Goal: Task Accomplishment & Management: Manage account settings

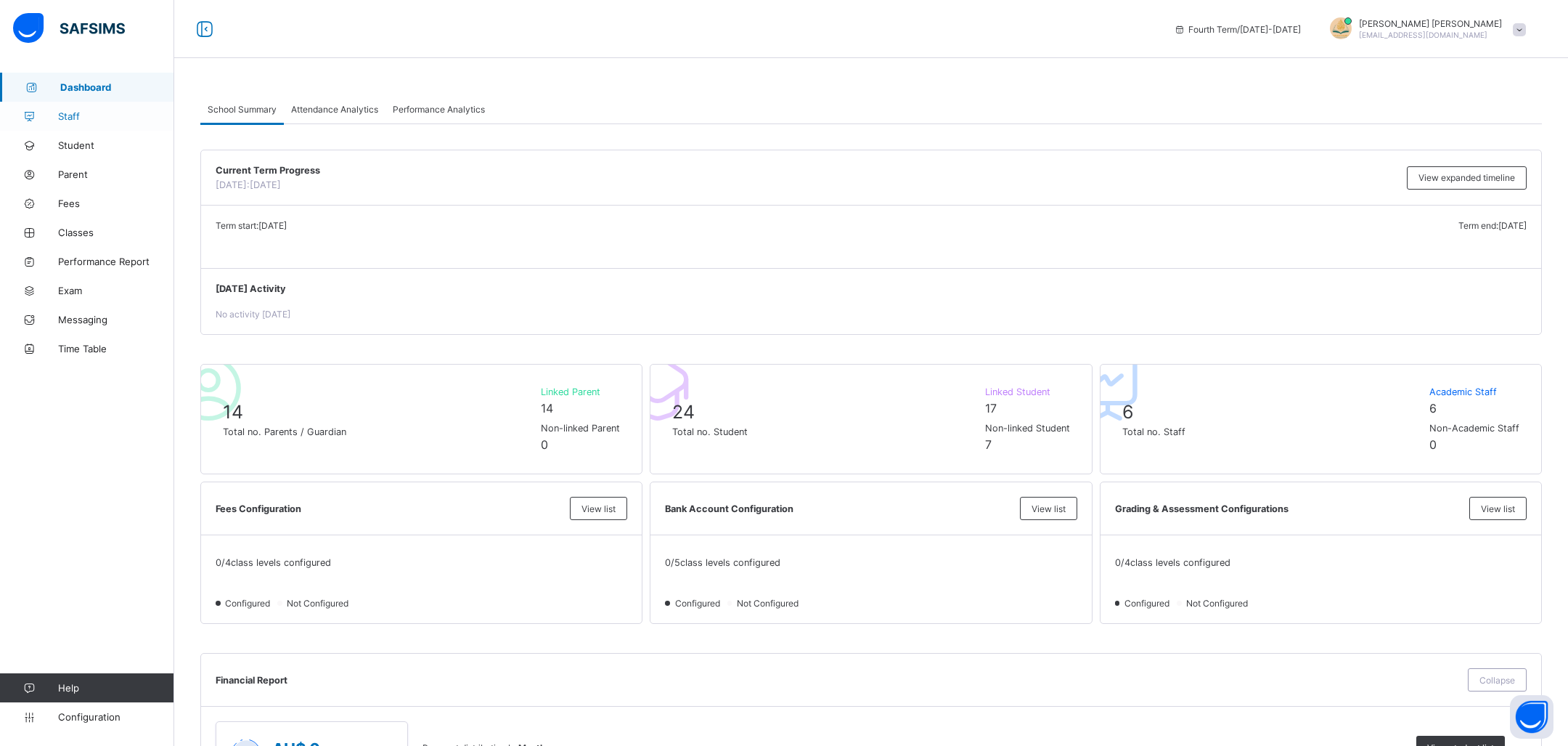
click at [117, 117] on span "Staff" at bounding box center [115, 115] width 116 height 11
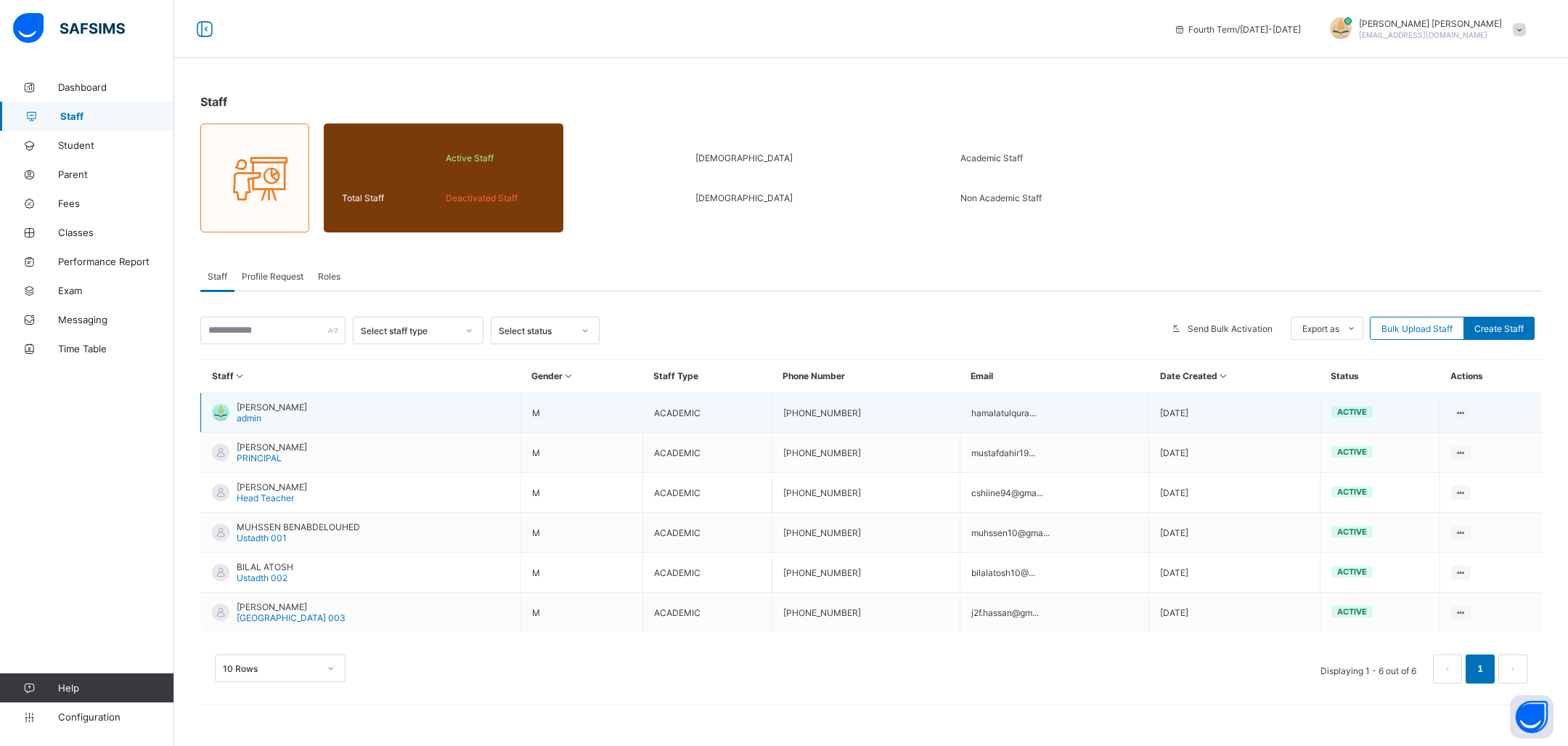
click at [1457, 402] on td "View Profile Edit Staff Reset Password Resend Activation Link Change Email Dele…" at bounding box center [1491, 413] width 102 height 40
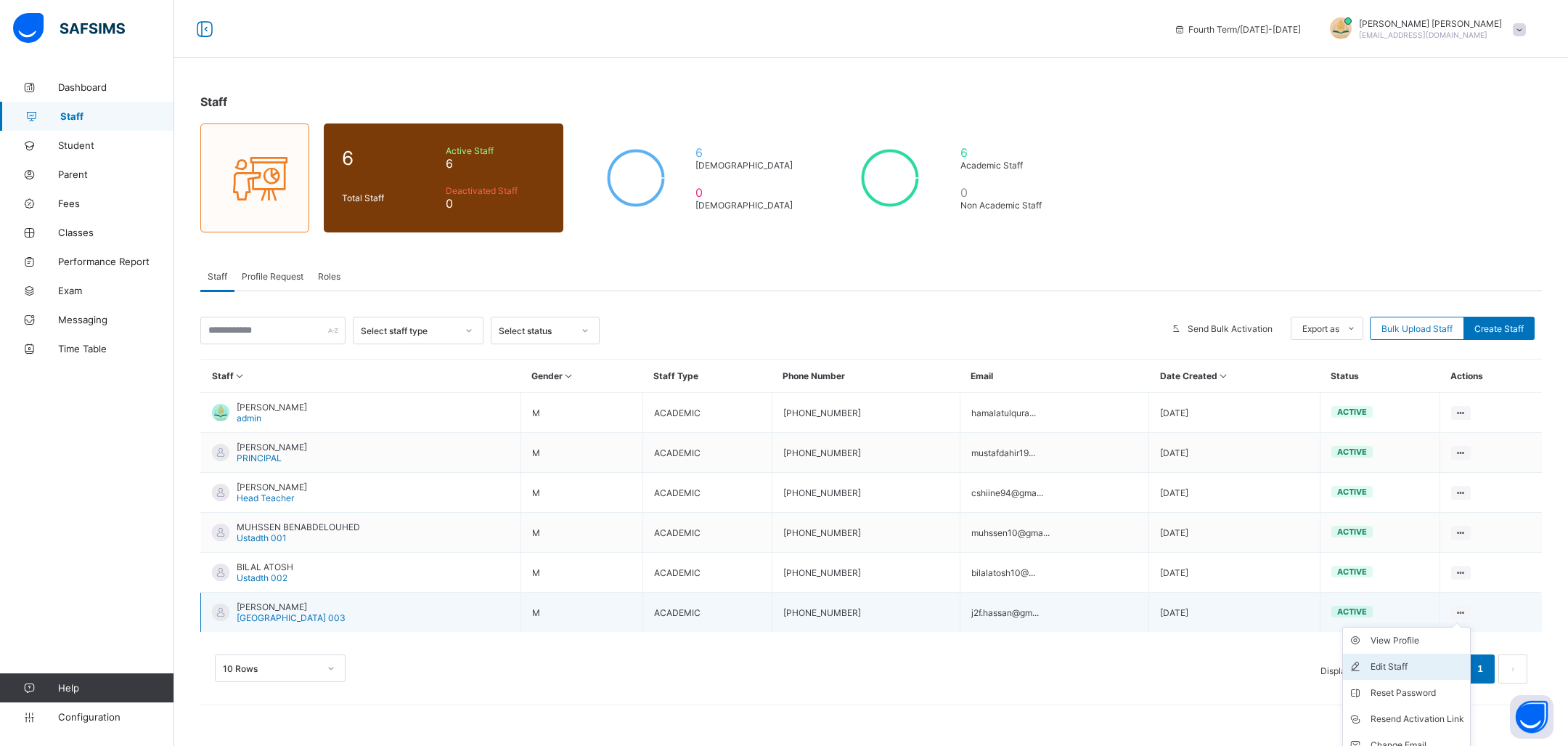
click at [1416, 662] on div "Edit Staff" at bounding box center [1417, 667] width 94 height 15
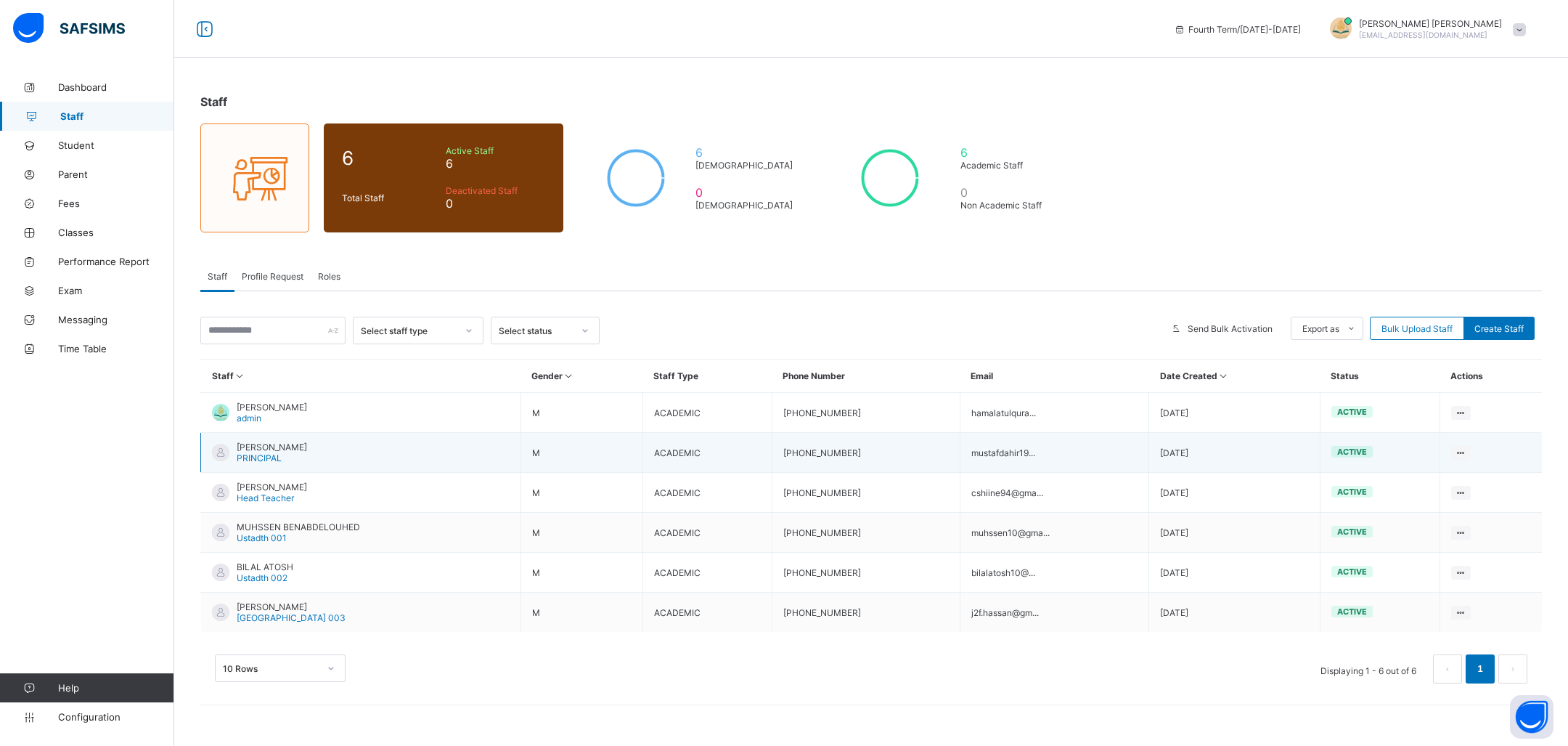
select select "**"
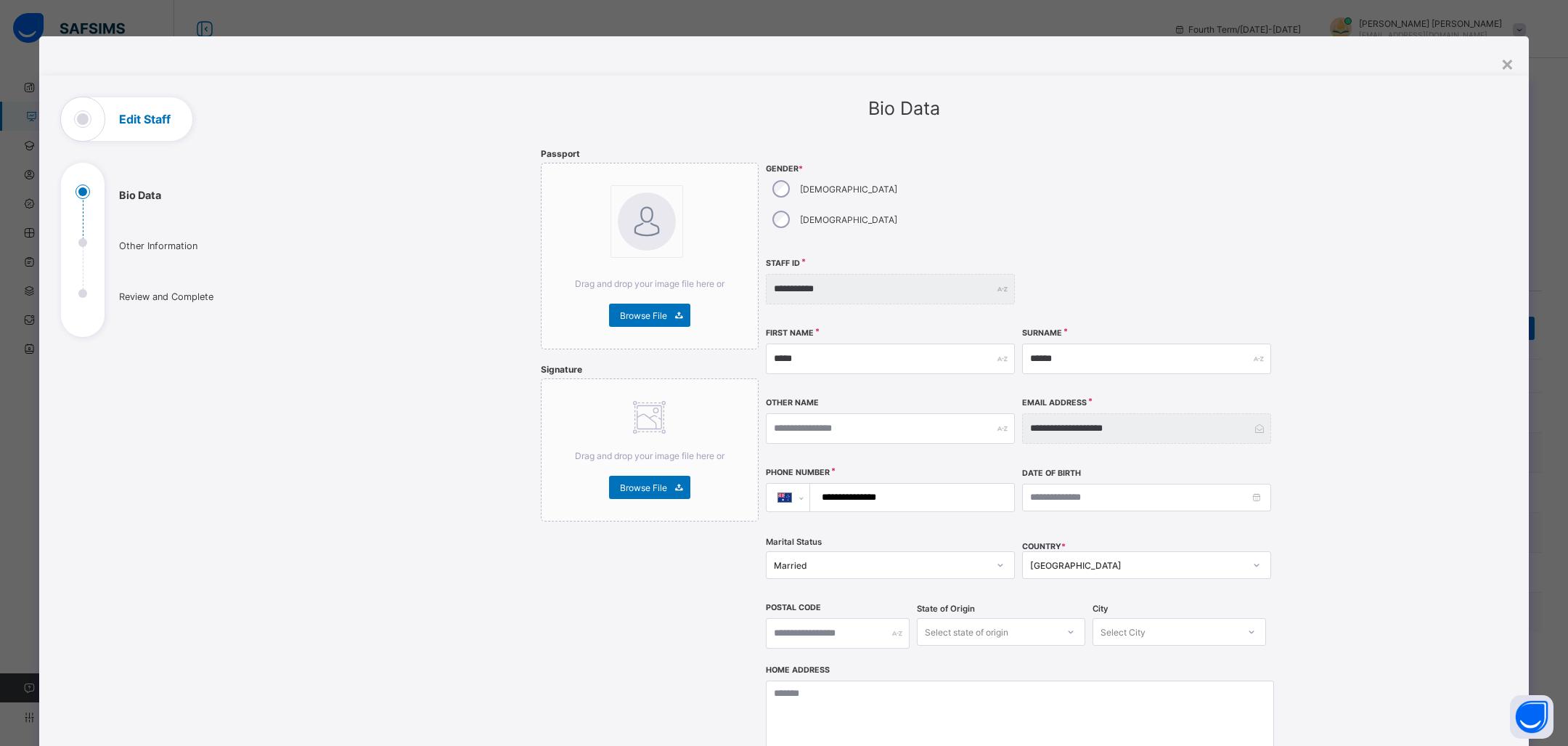
scroll to position [269, 0]
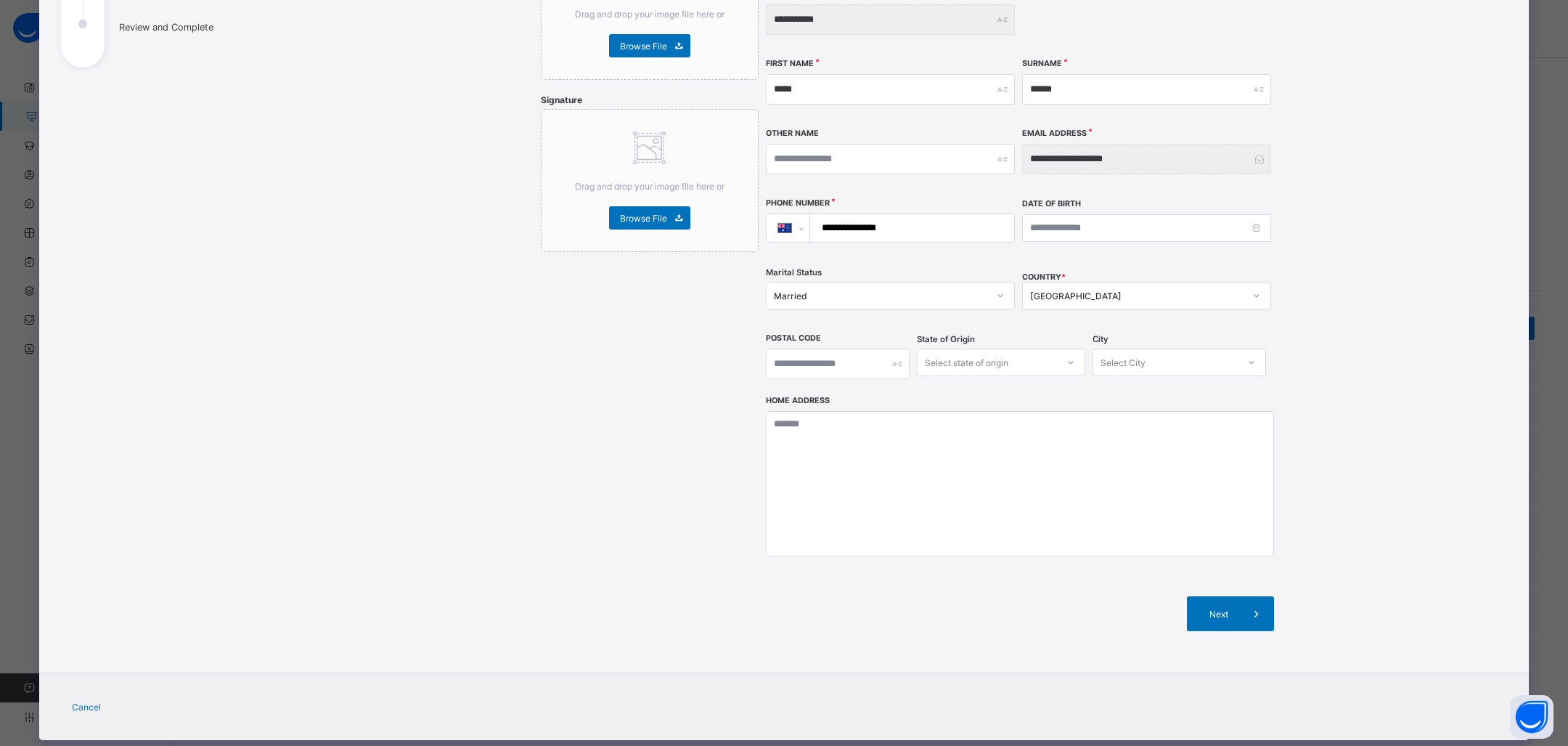
click at [88, 701] on span "Cancel" at bounding box center [86, 707] width 29 height 11
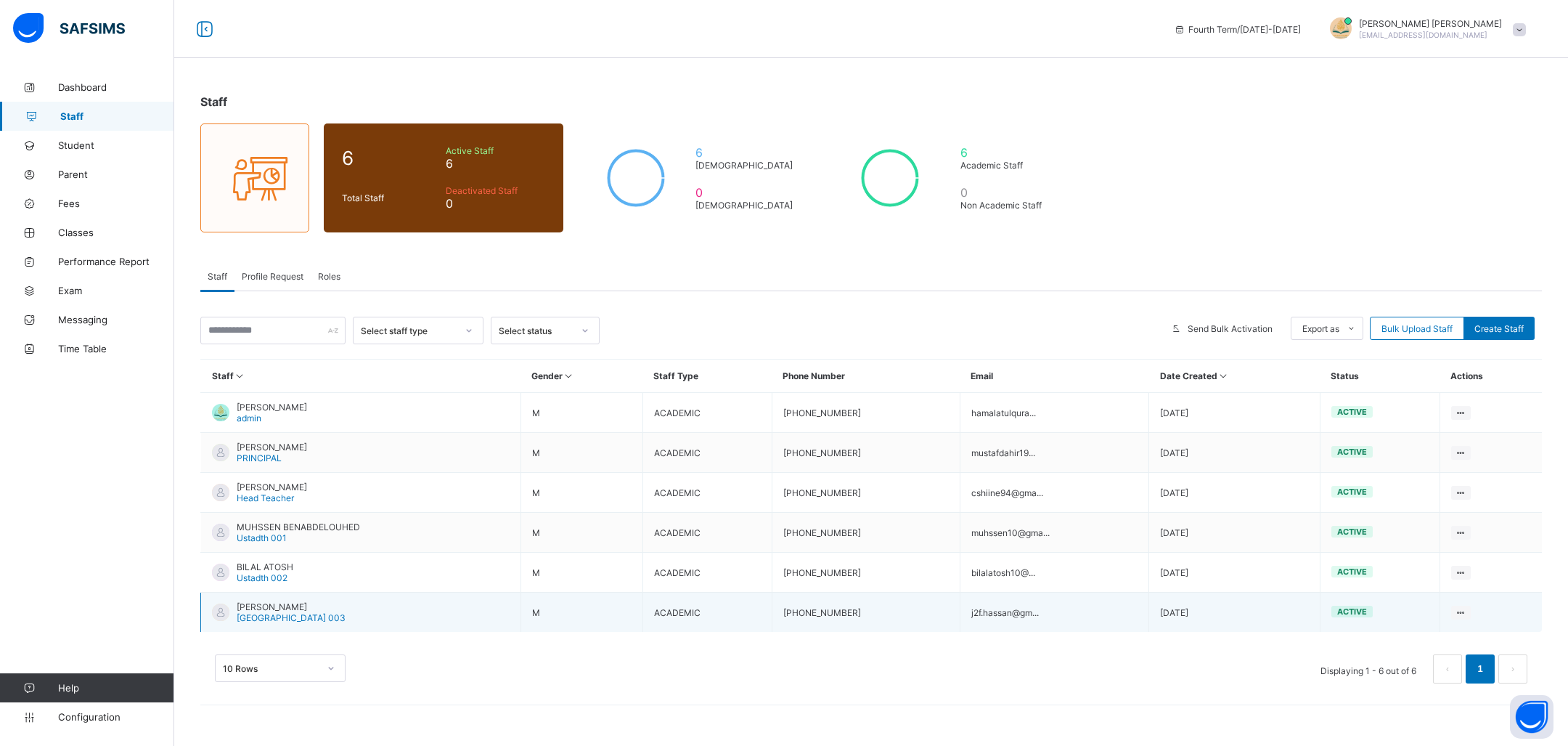
click at [275, 613] on span "Ustadth 003" at bounding box center [291, 617] width 109 height 11
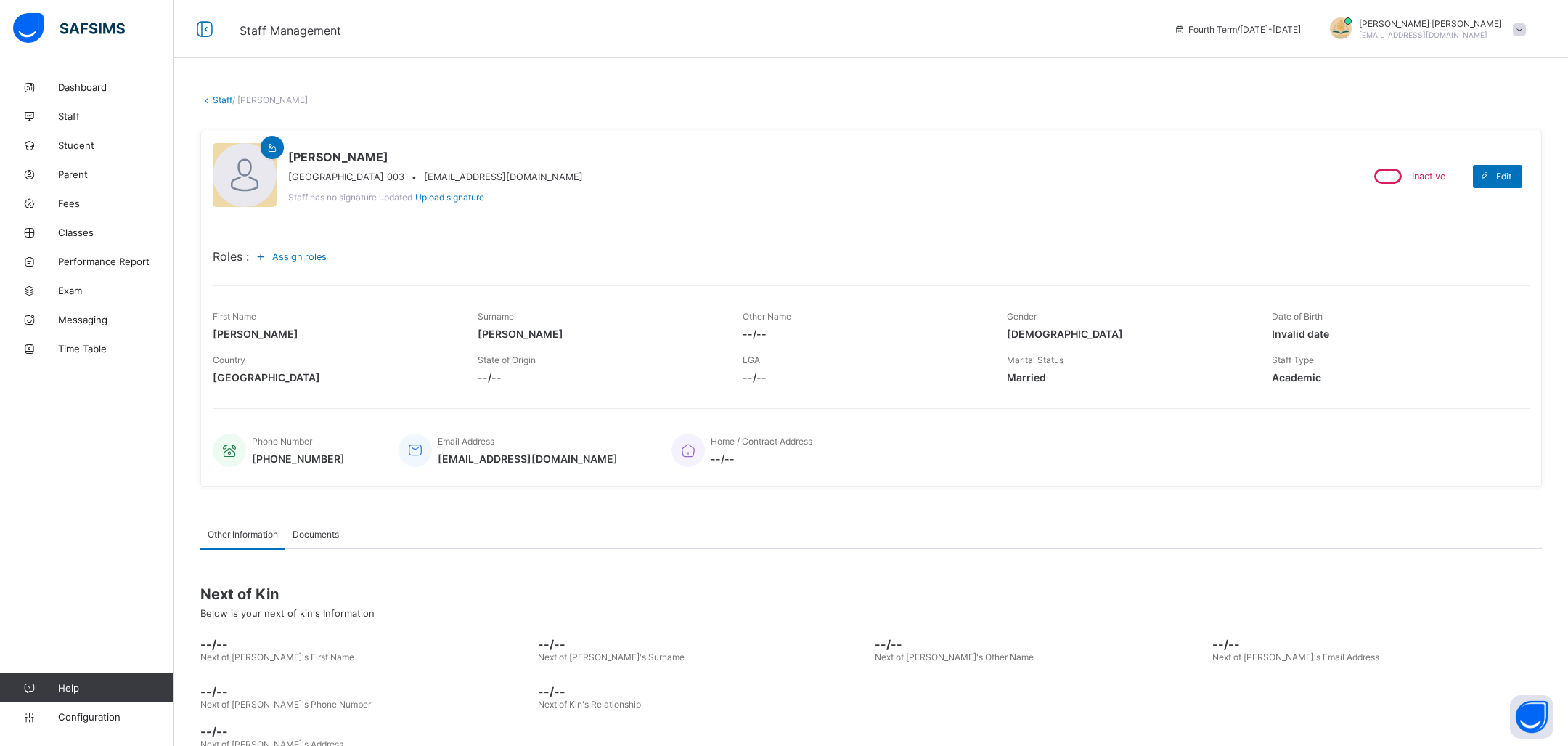
click at [218, 96] on link "Staff" at bounding box center [222, 100] width 20 height 11
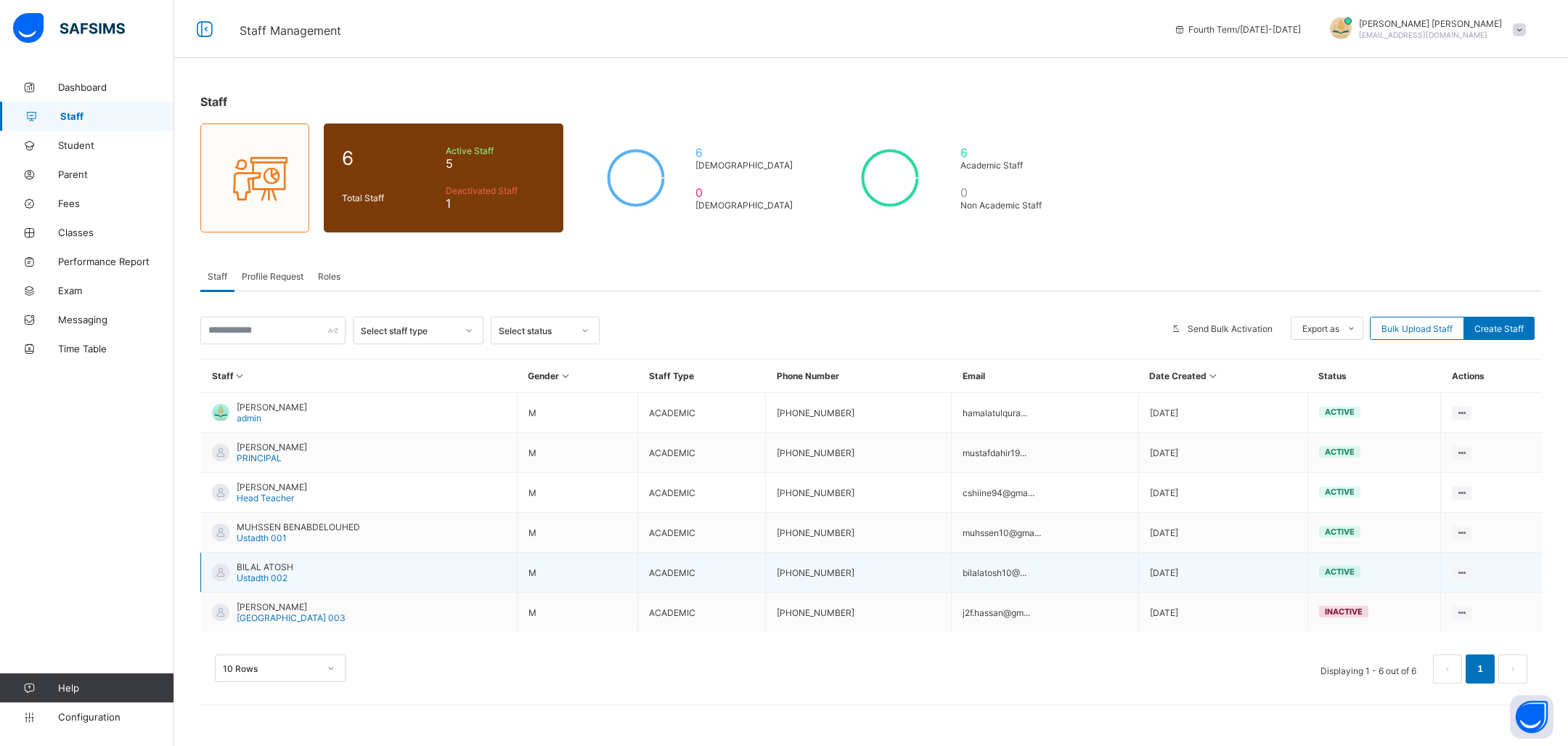
click at [262, 565] on span "BILAL ATOSH" at bounding box center [264, 567] width 57 height 11
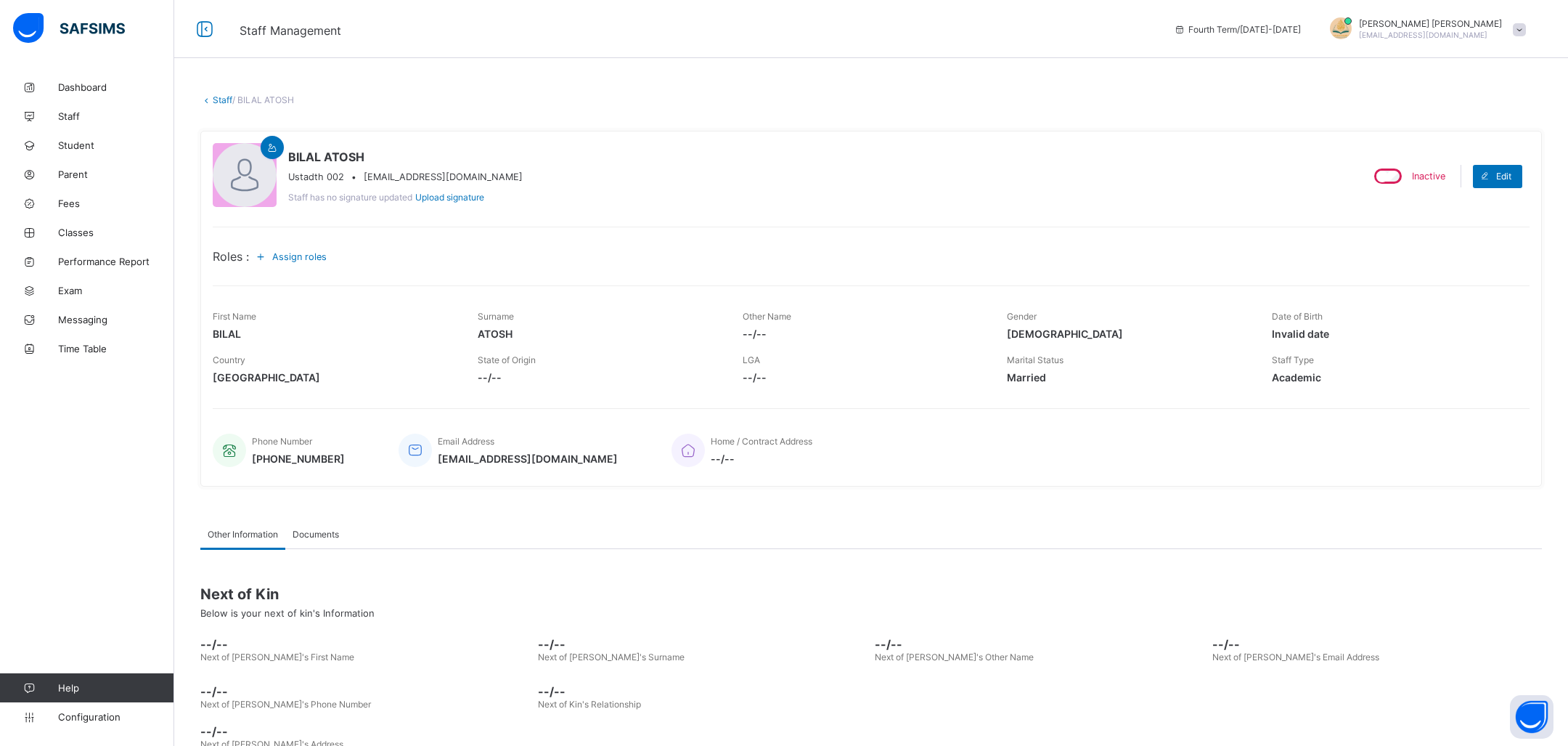
click at [213, 98] on link "Staff" at bounding box center [222, 100] width 20 height 11
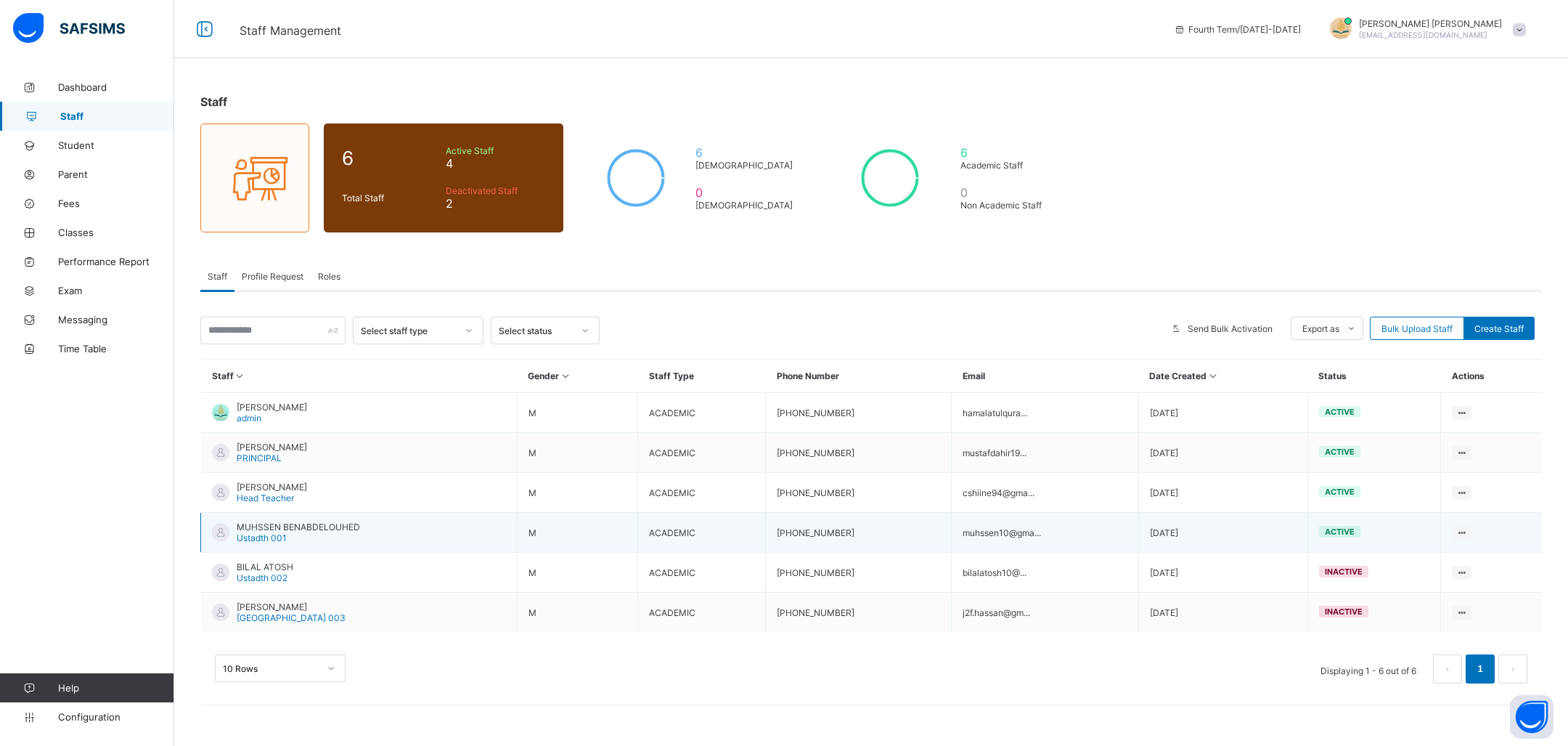
click at [291, 528] on span "MUHSSEN BENABDELOUHED" at bounding box center [298, 527] width 124 height 11
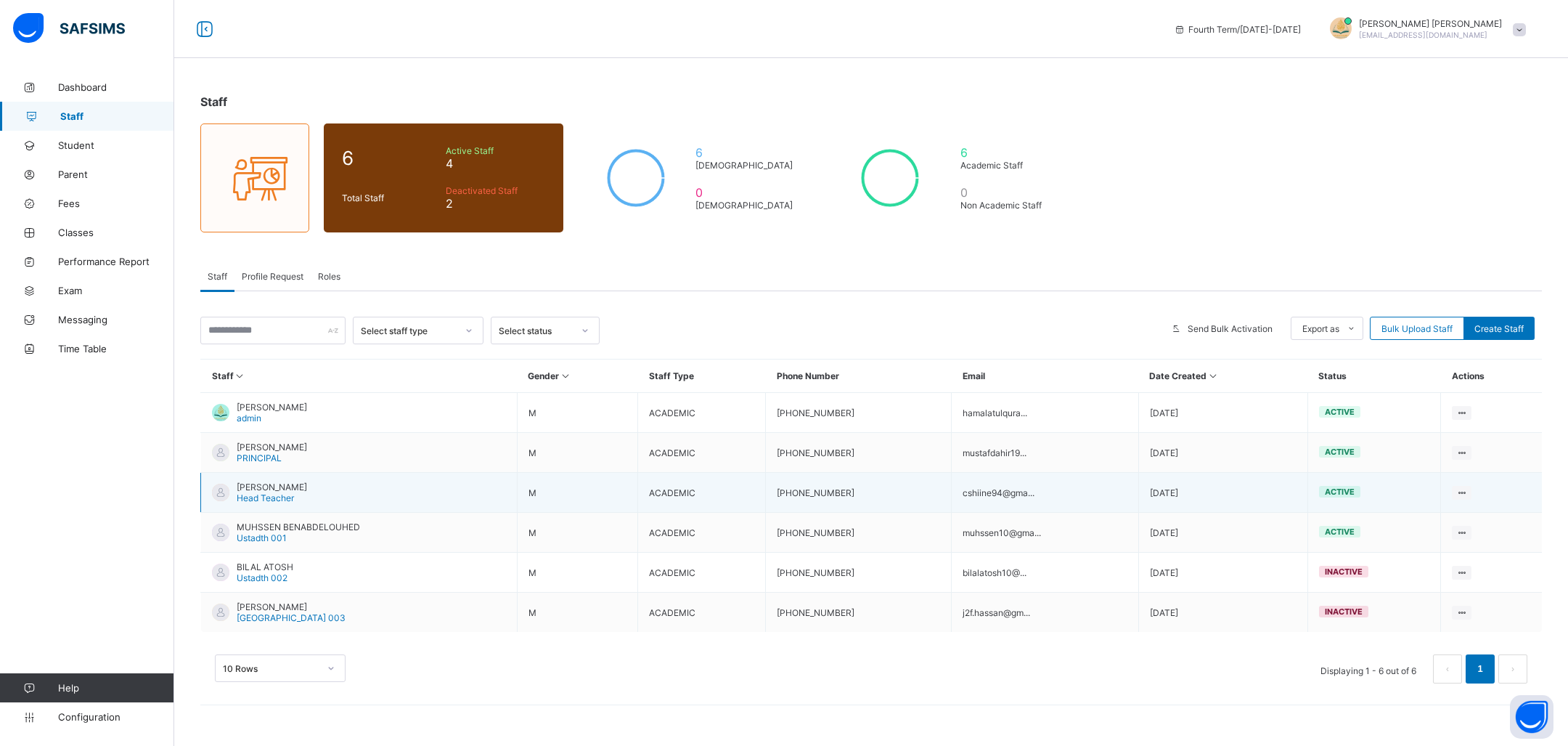
click at [307, 495] on div "ABDULLAHI MOALLIM Head Teacher" at bounding box center [272, 492] width 71 height 21
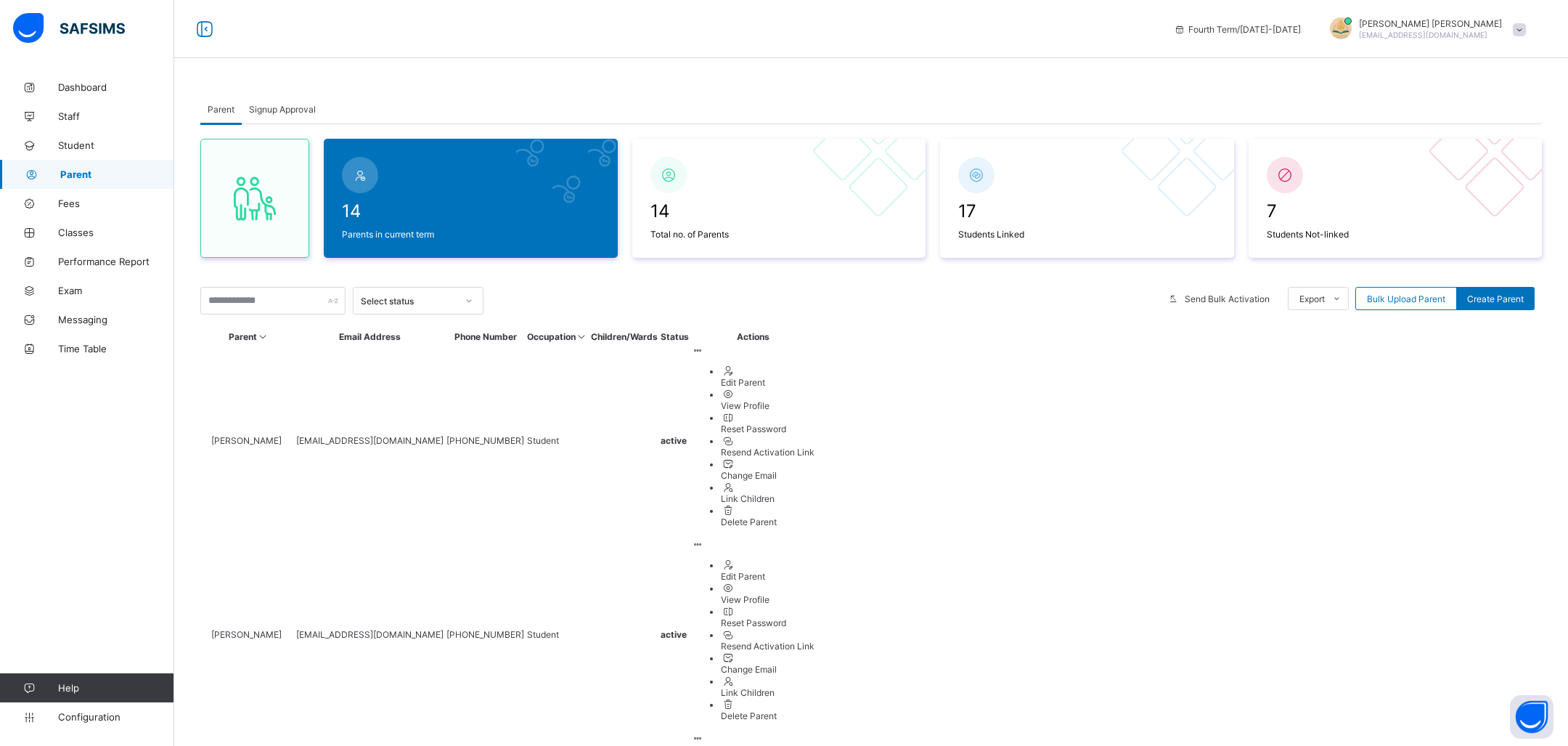
click at [815, 527] on div "Delete Parent" at bounding box center [767, 522] width 94 height 11
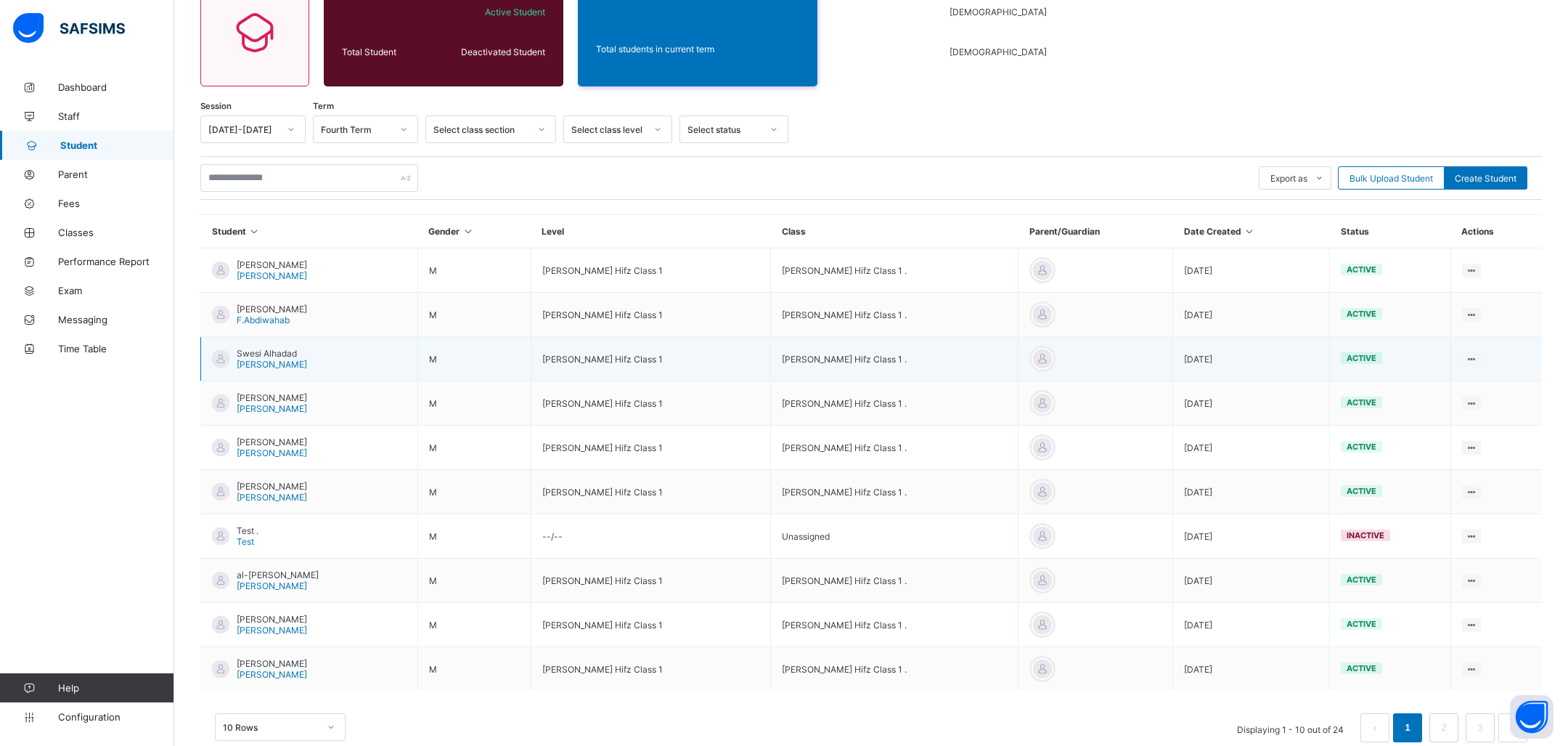
scroll to position [175, 0]
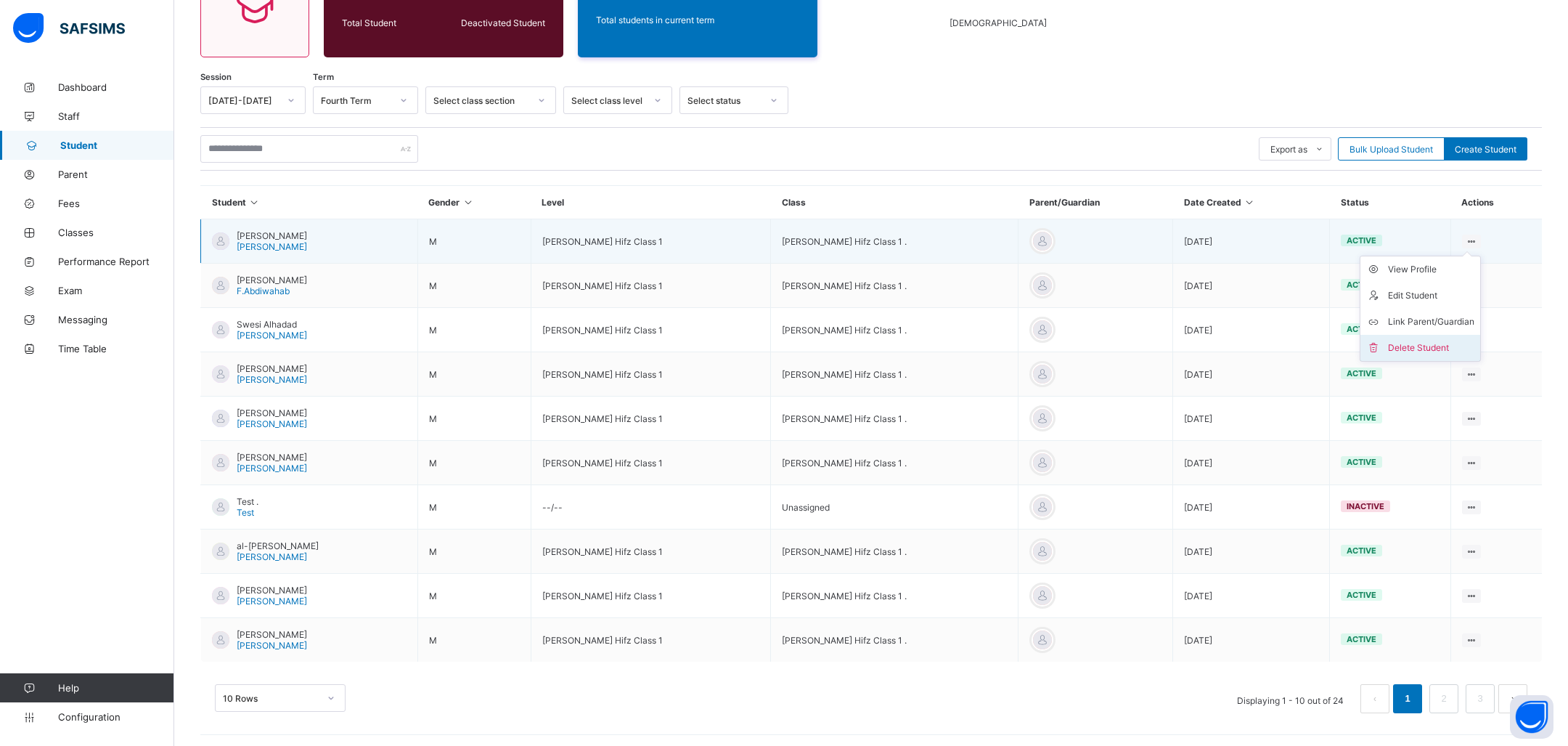
click at [1411, 341] on div "Delete Student" at bounding box center [1431, 348] width 87 height 15
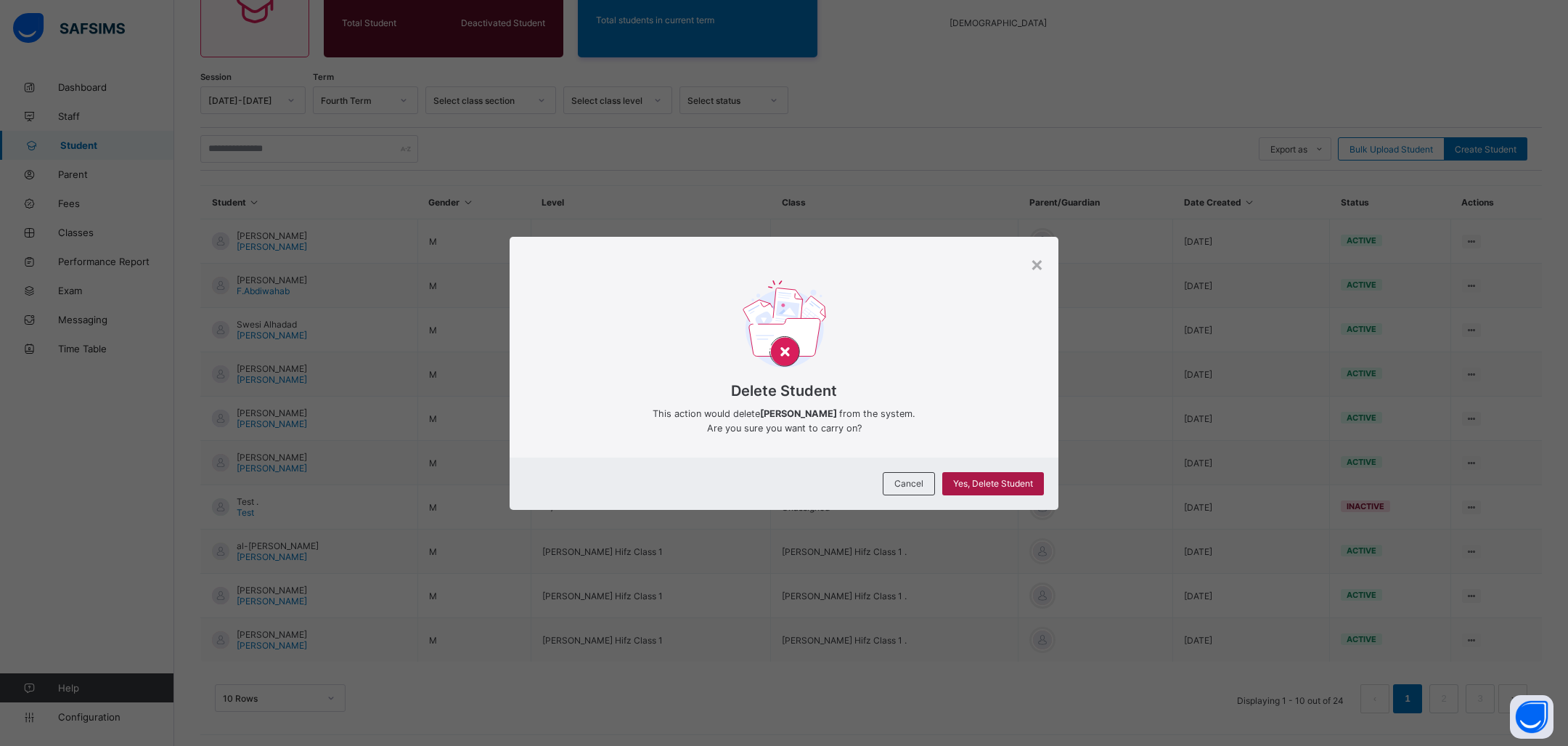
click at [988, 480] on span "Yes, Delete Student" at bounding box center [994, 483] width 80 height 11
click at [980, 484] on span "Yes, Delete Student" at bounding box center [994, 483] width 80 height 11
click at [1039, 266] on div "×" at bounding box center [1036, 264] width 14 height 25
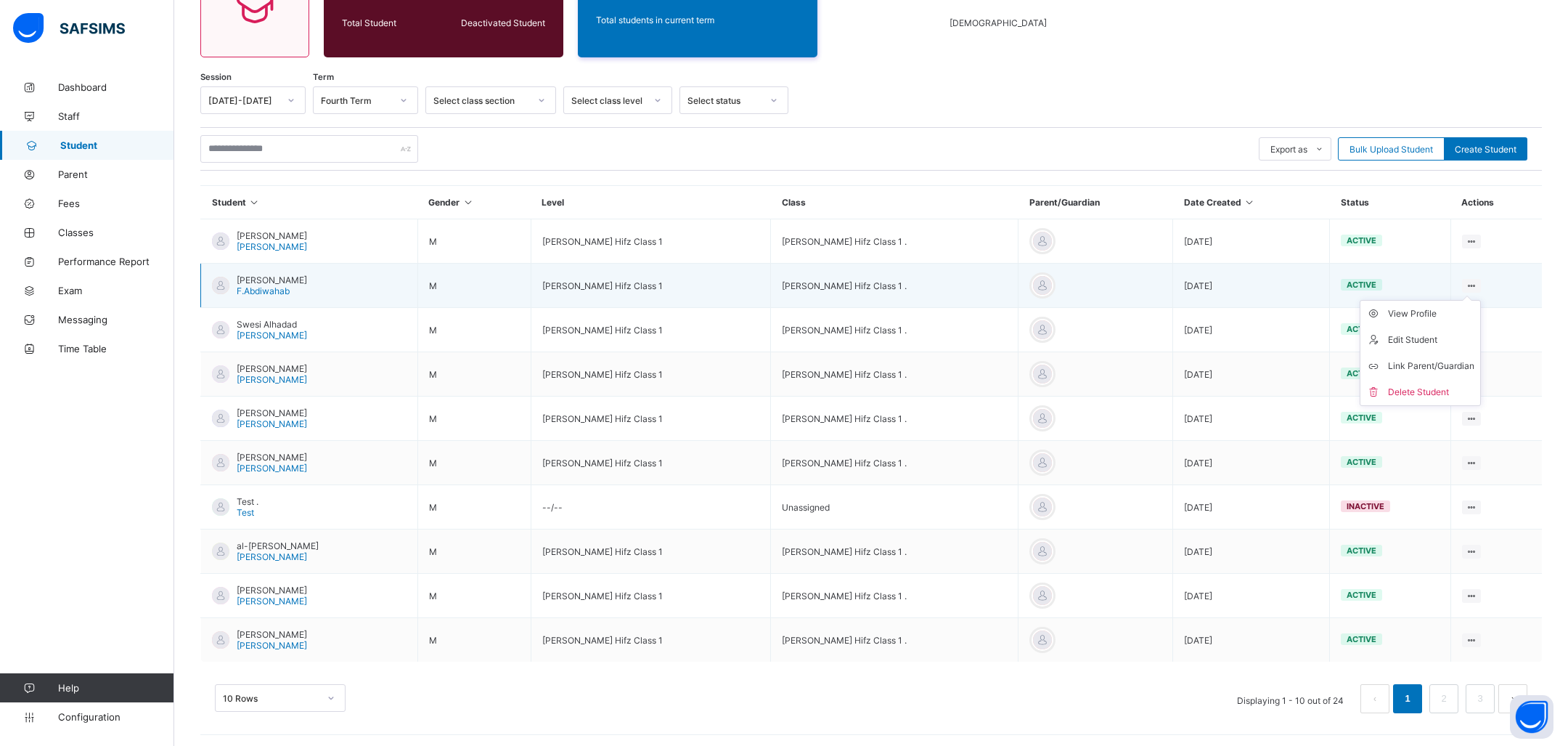
click at [1474, 280] on icon at bounding box center [1471, 286] width 12 height 11
click at [1413, 386] on div "Delete Student" at bounding box center [1431, 392] width 87 height 15
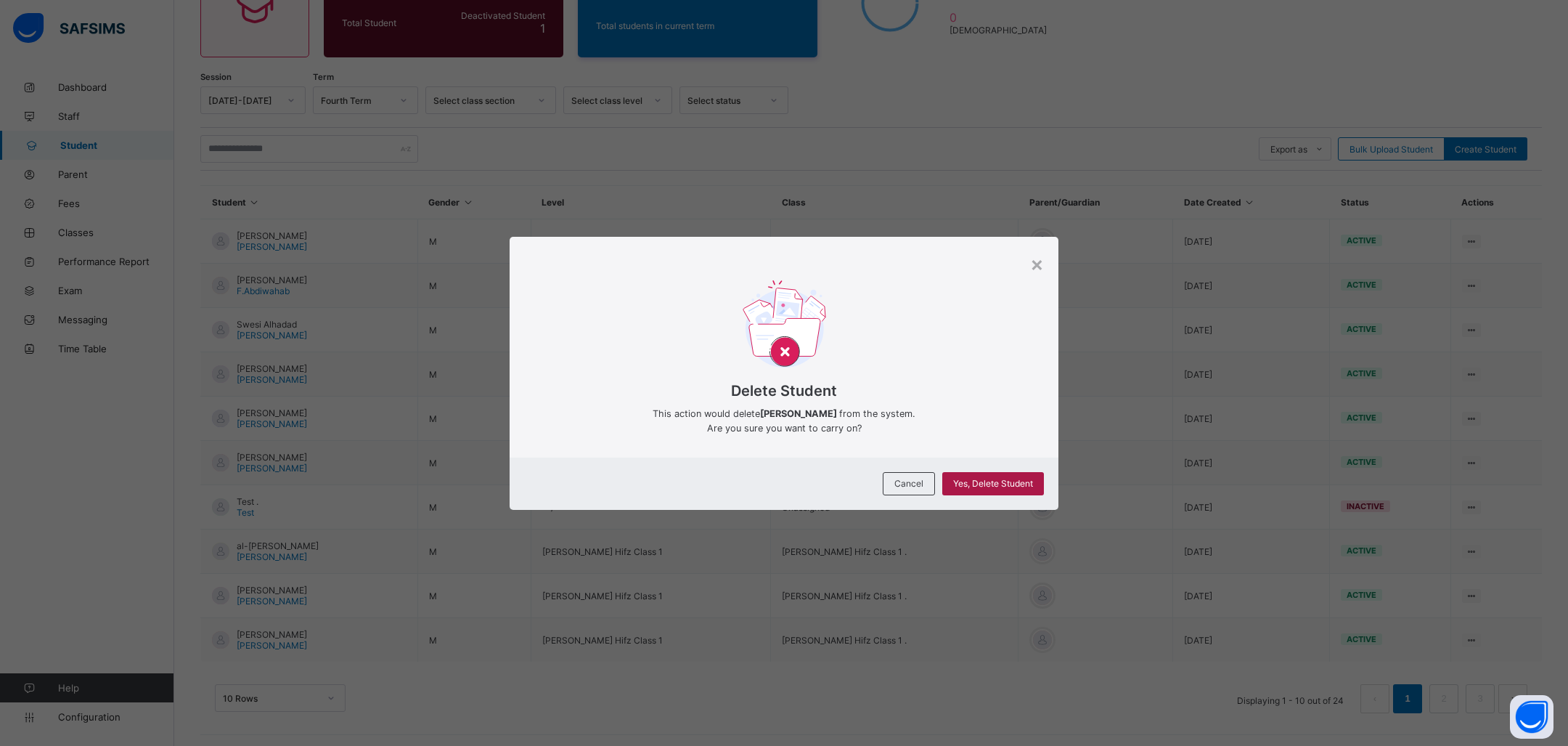
click at [996, 484] on span "Yes, Delete Student" at bounding box center [994, 483] width 80 height 11
click at [993, 482] on span "Yes, Delete Student" at bounding box center [994, 483] width 80 height 11
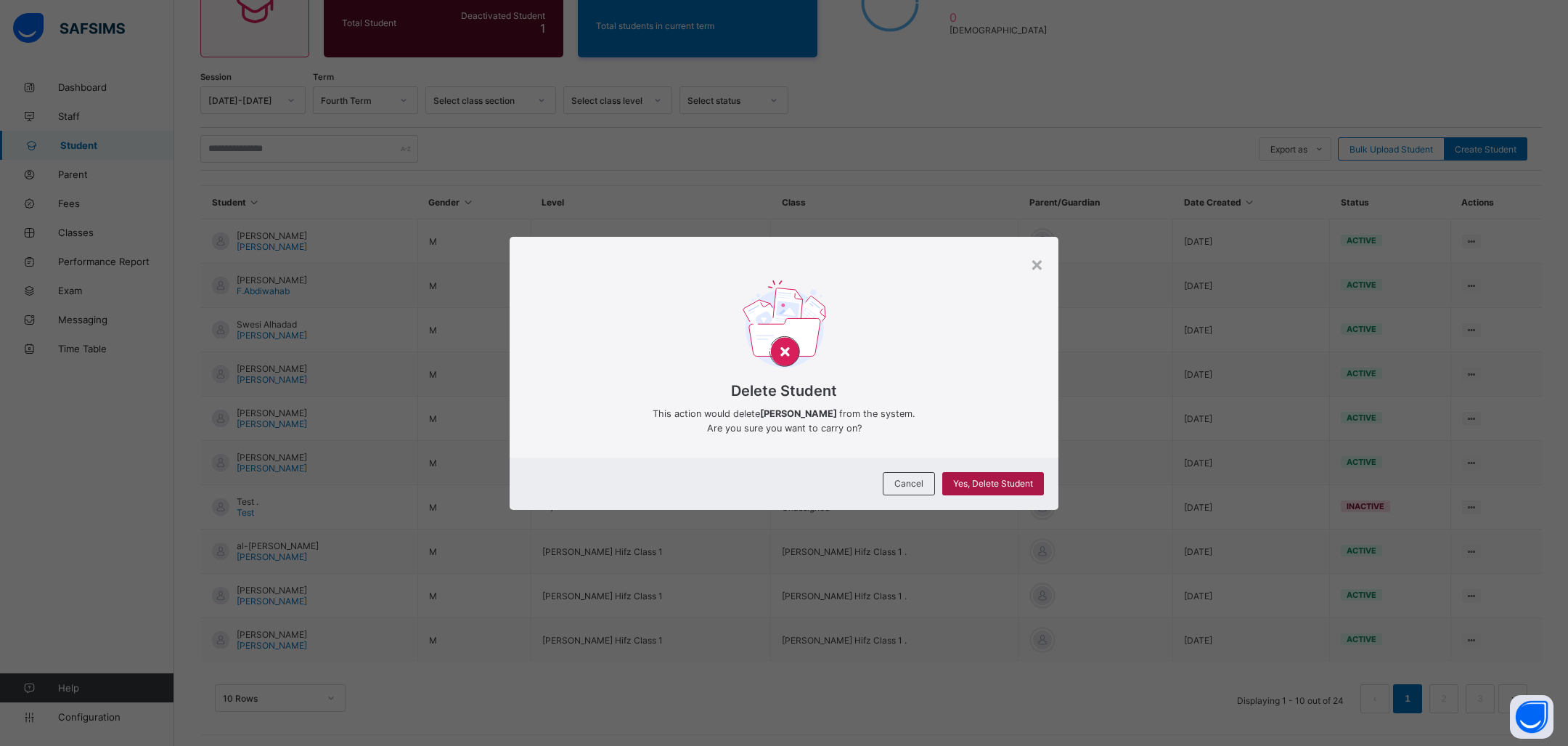
click at [993, 482] on span "Yes, Delete Student" at bounding box center [994, 483] width 80 height 11
click at [1034, 272] on div "×" at bounding box center [1036, 264] width 14 height 25
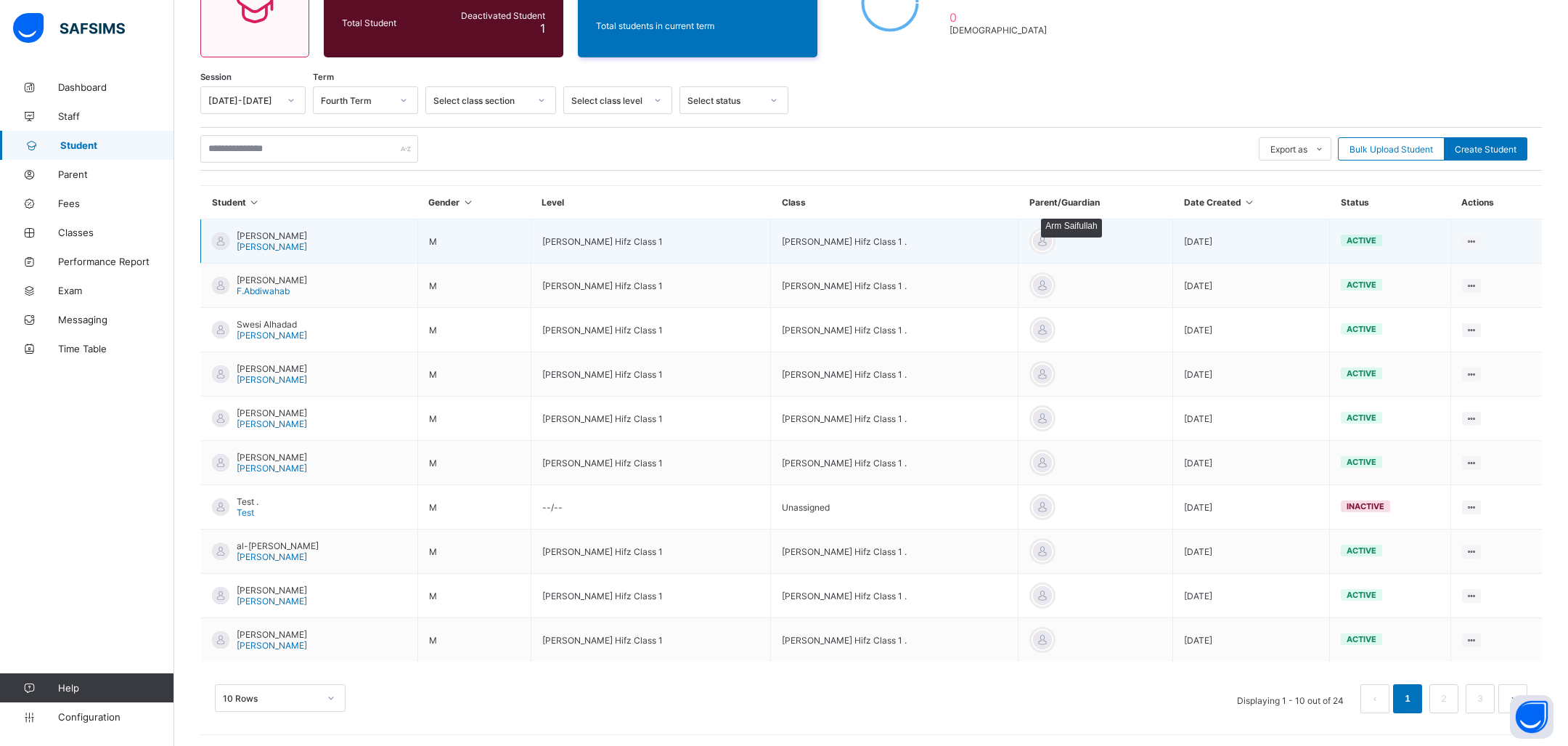
click at [1046, 237] on div at bounding box center [1042, 240] width 21 height 21
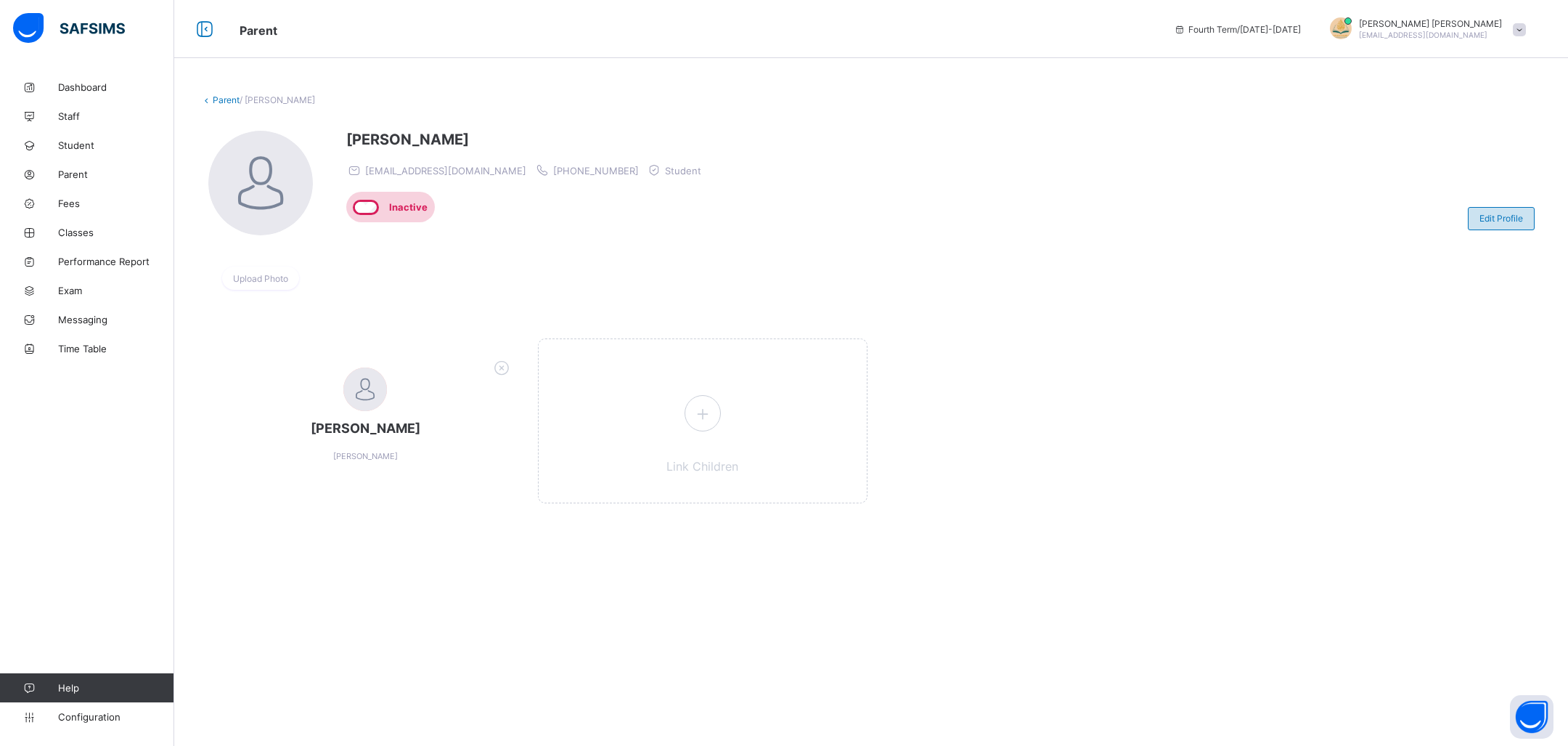
click at [1500, 217] on span "Edit Profile" at bounding box center [1501, 218] width 44 height 11
select select "**"
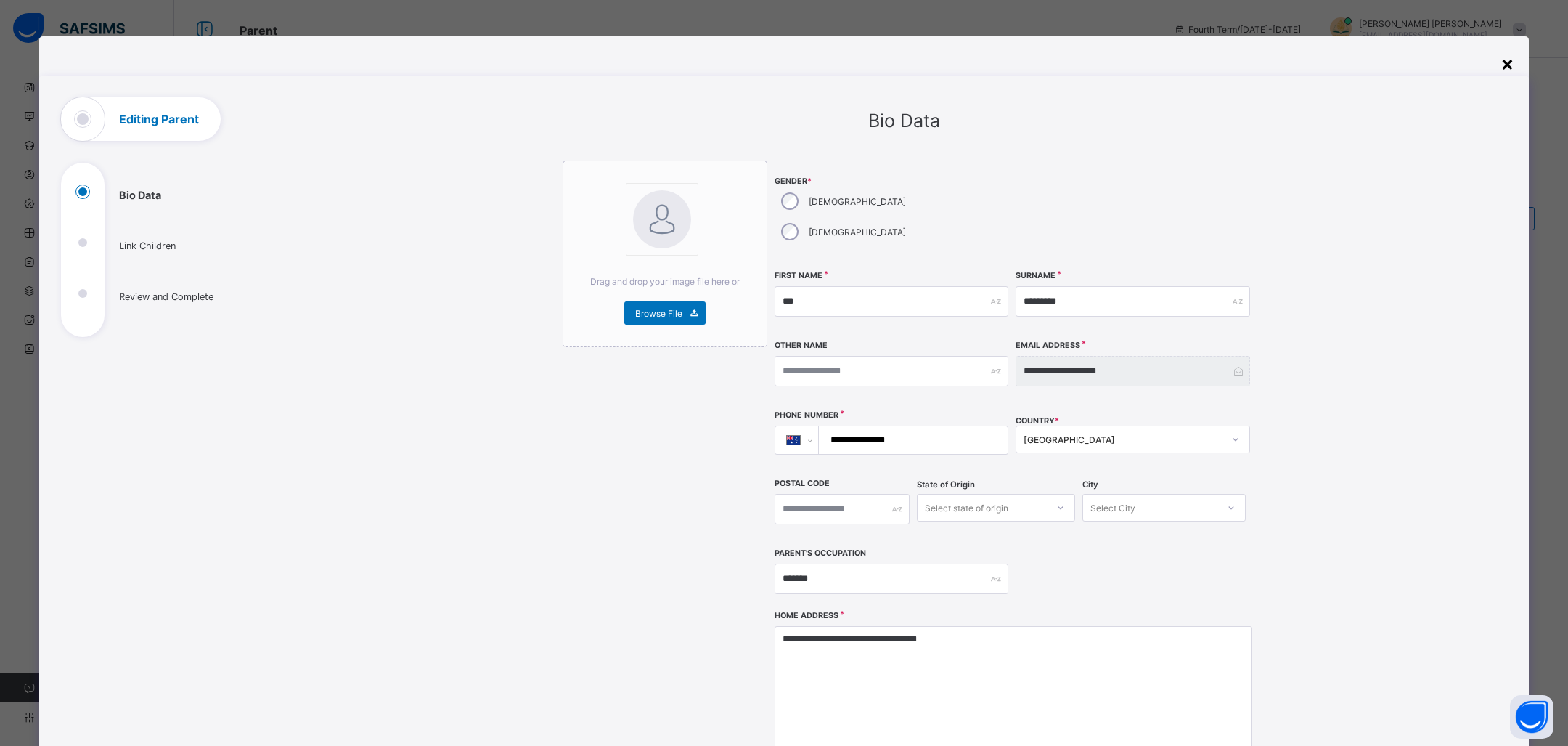
click at [1501, 57] on div "×" at bounding box center [1507, 63] width 14 height 25
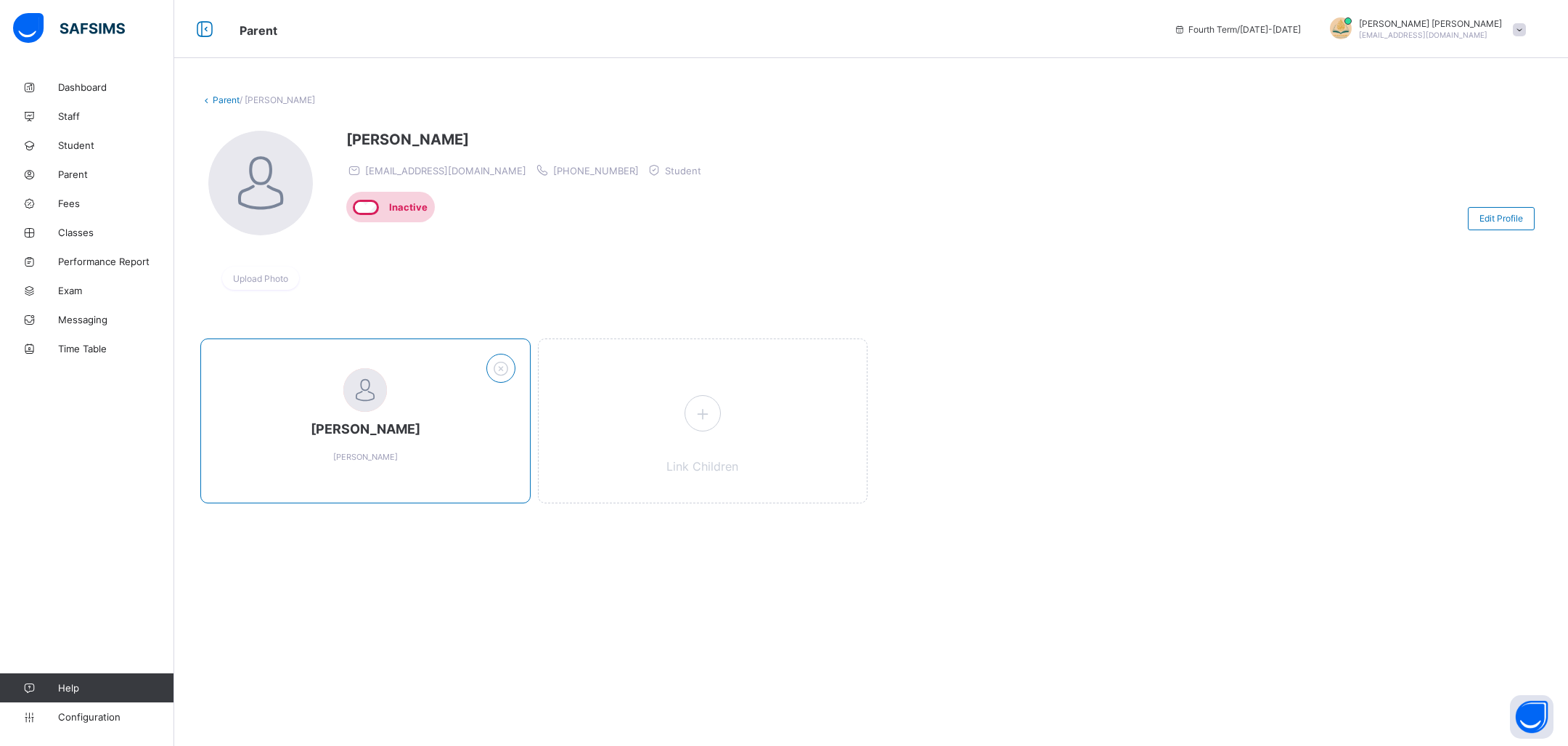
click at [497, 373] on icon at bounding box center [500, 368] width 22 height 19
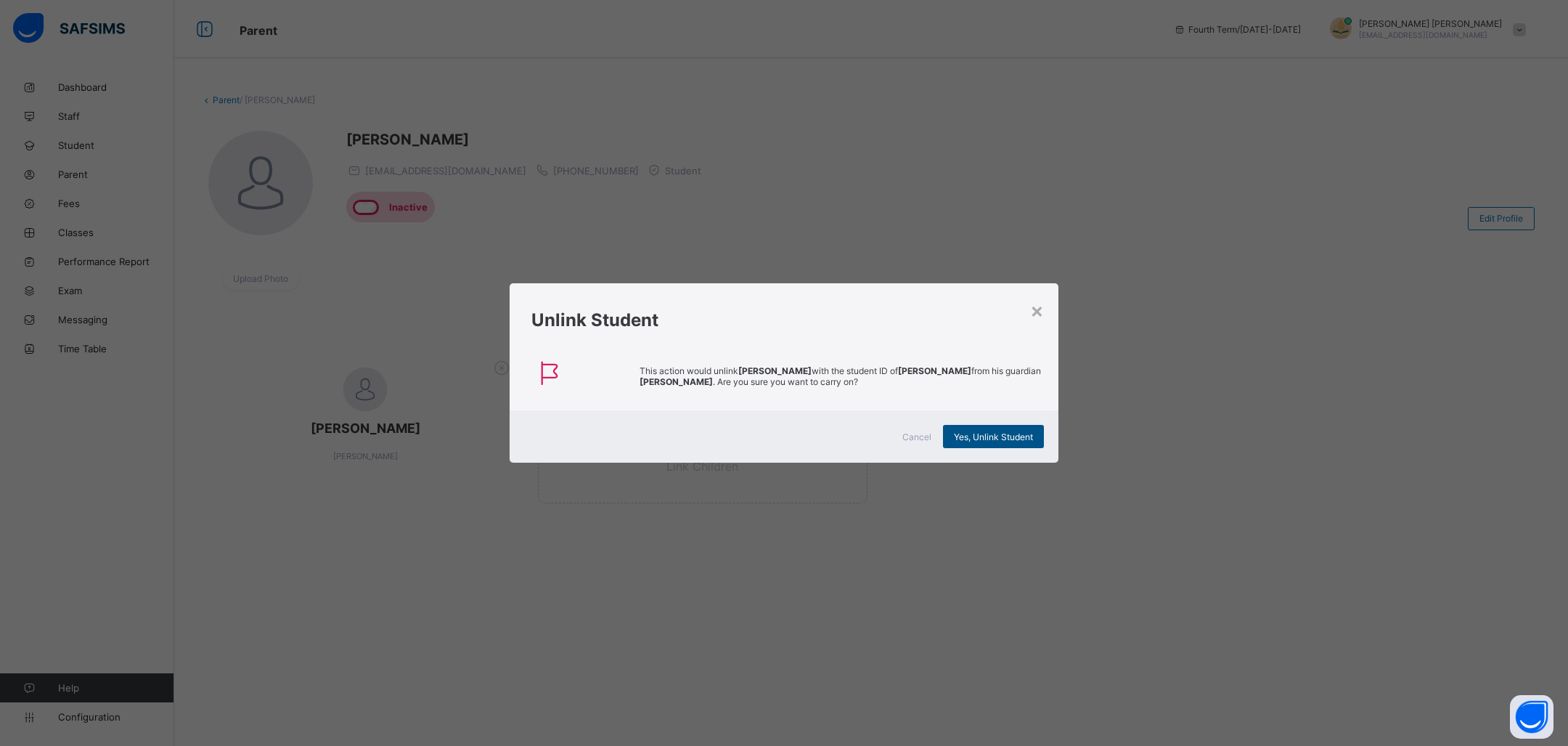
click at [994, 433] on span "Yes, Unlink Student" at bounding box center [993, 437] width 79 height 11
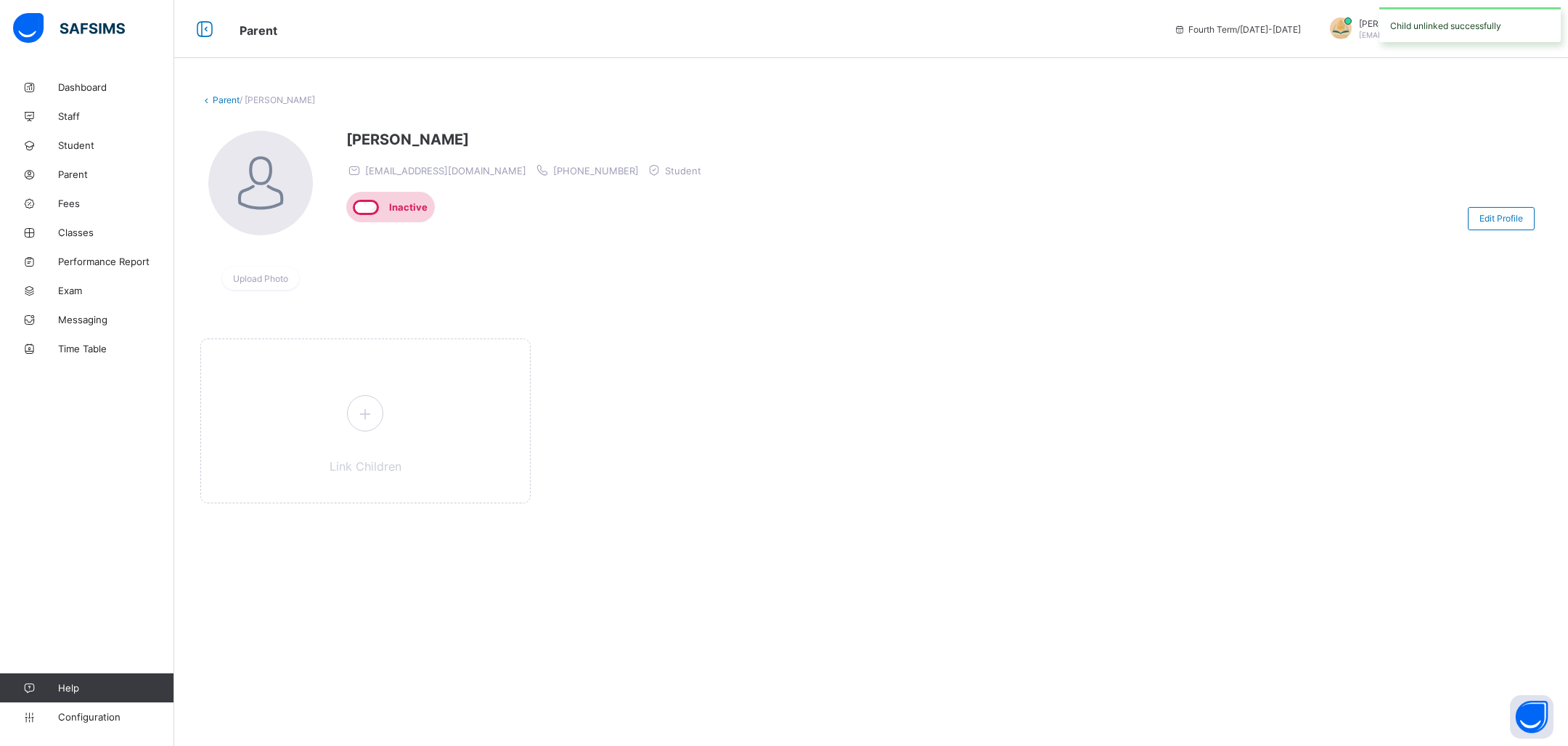
click at [221, 102] on link "Parent" at bounding box center [225, 100] width 27 height 11
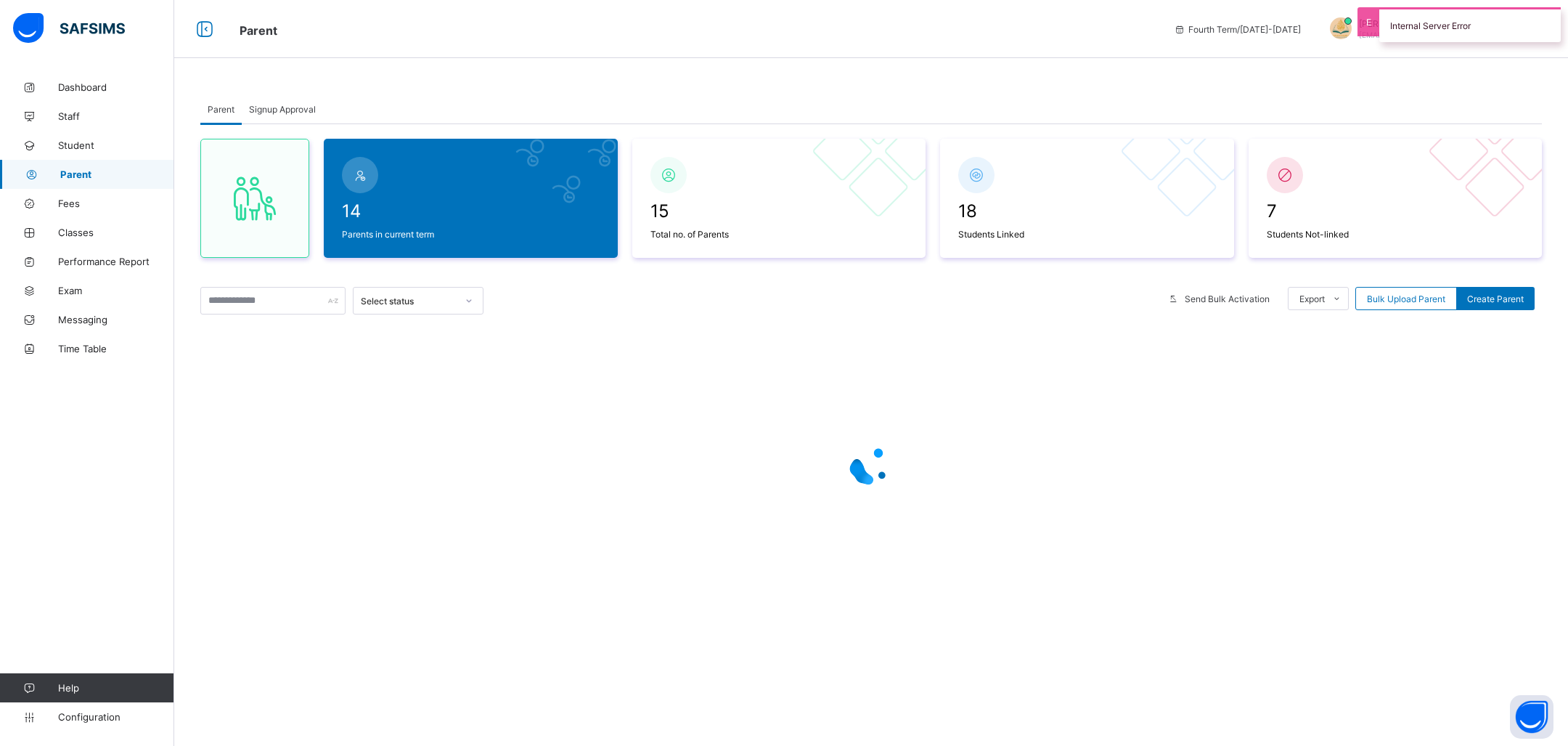
click at [1404, 21] on div "Internal Server Error" at bounding box center [1469, 24] width 182 height 34
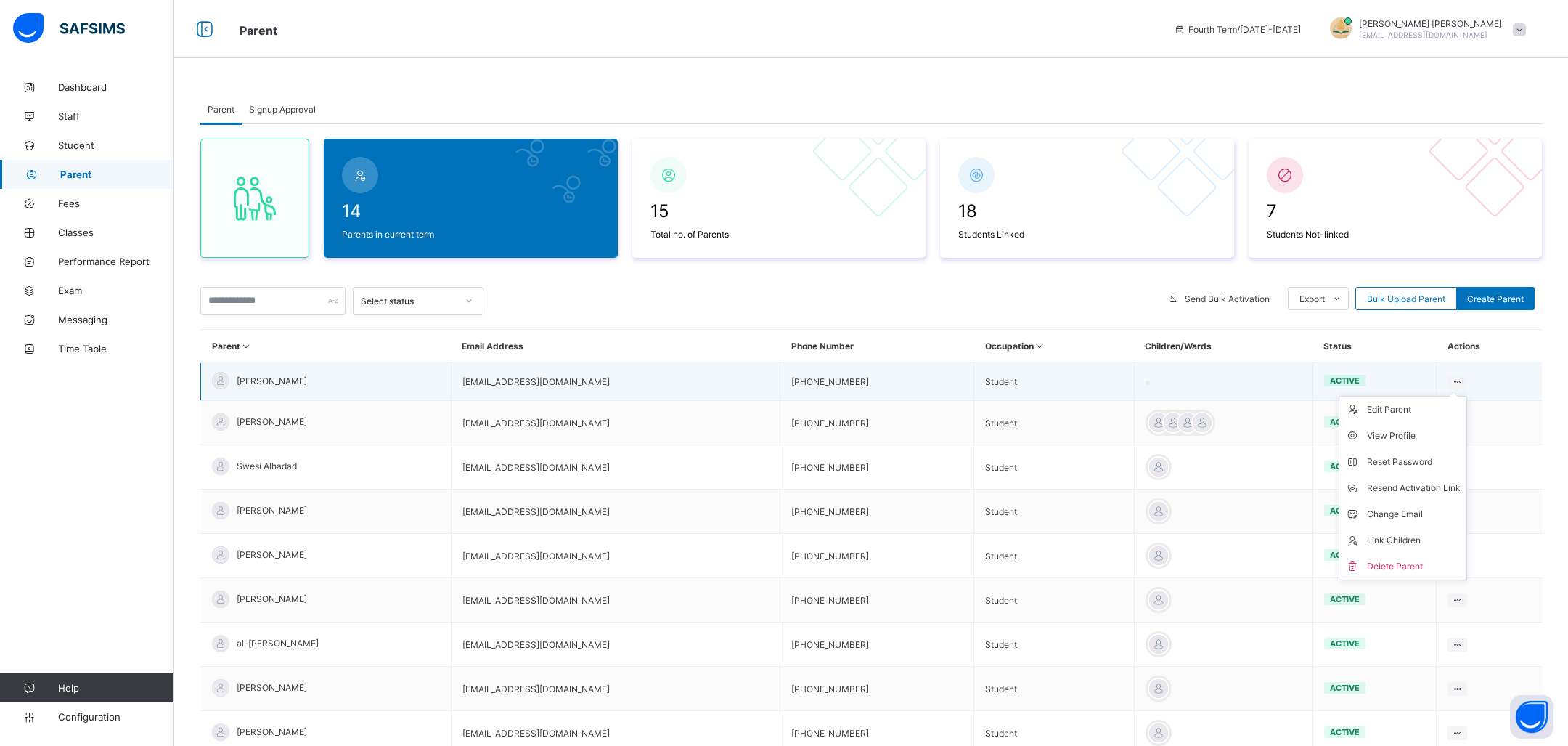
click at [1452, 380] on icon at bounding box center [1456, 382] width 12 height 11
click at [1411, 567] on div "Delete Parent" at bounding box center [1413, 566] width 94 height 15
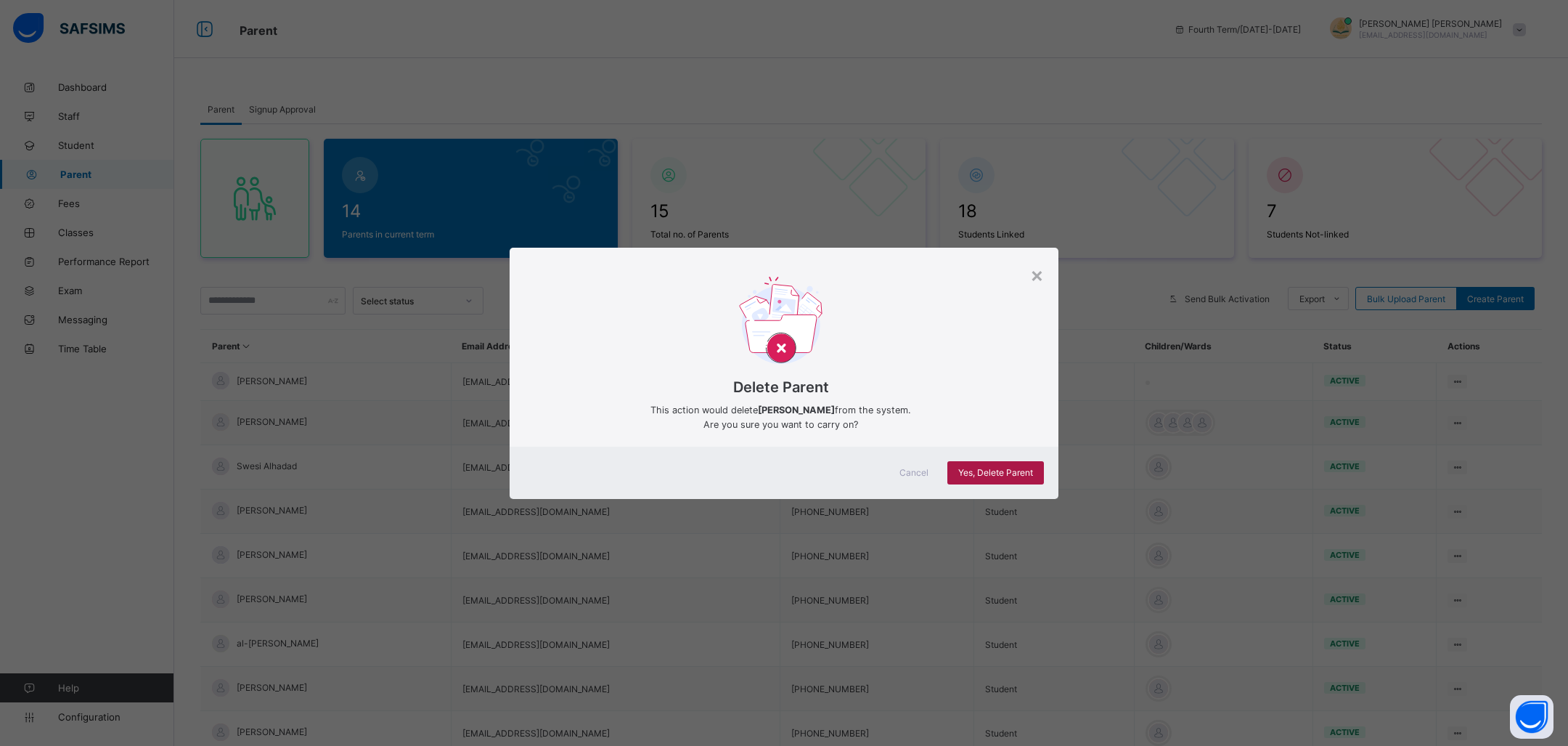
click at [1026, 470] on span "Yes, Delete Parent" at bounding box center [995, 472] width 74 height 11
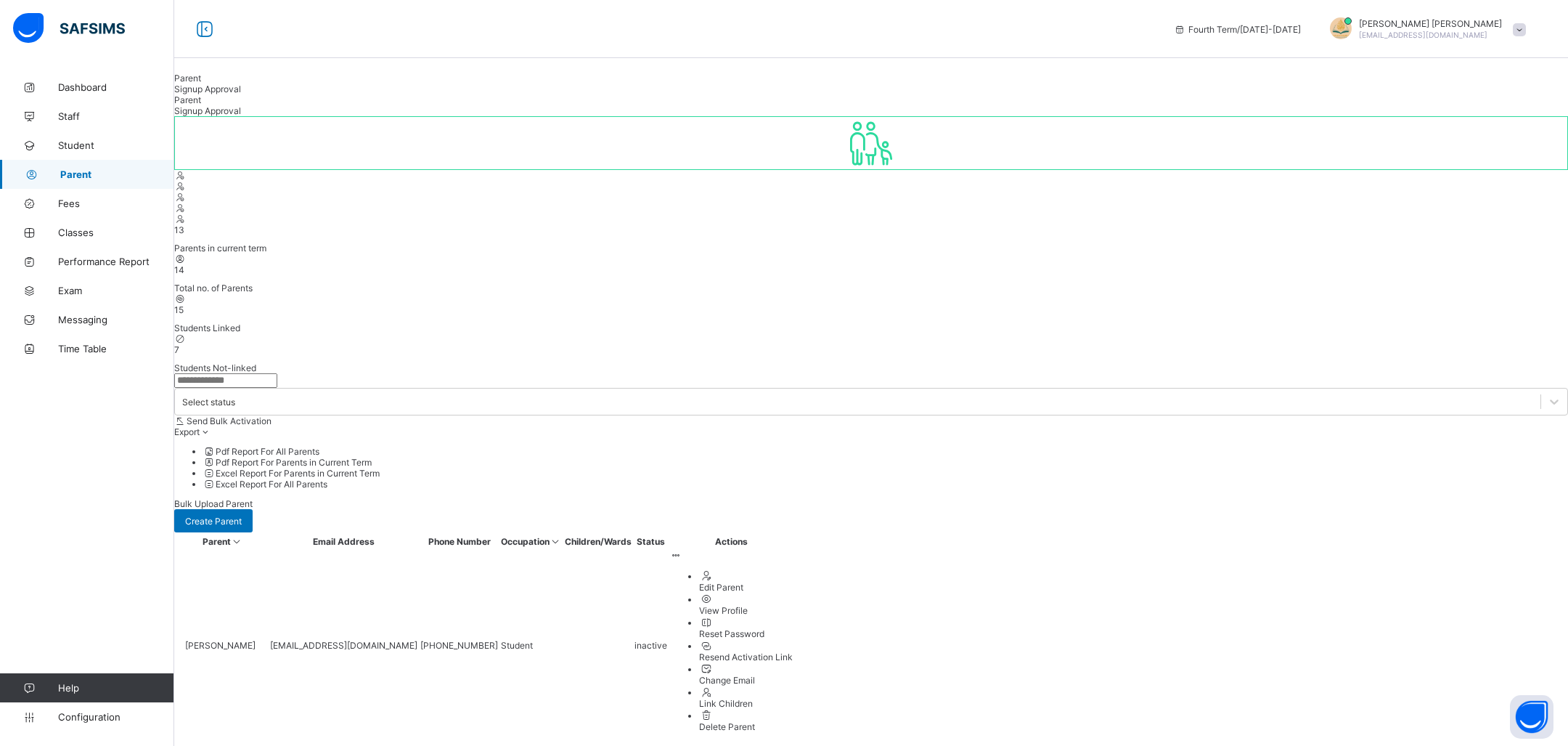
click at [792, 569] on ul "Edit Parent View Profile Reset Password Resend Activation Link Change Email Lin…" at bounding box center [732, 650] width 123 height 163
click at [792, 721] on div "Delete Parent" at bounding box center [746, 726] width 94 height 11
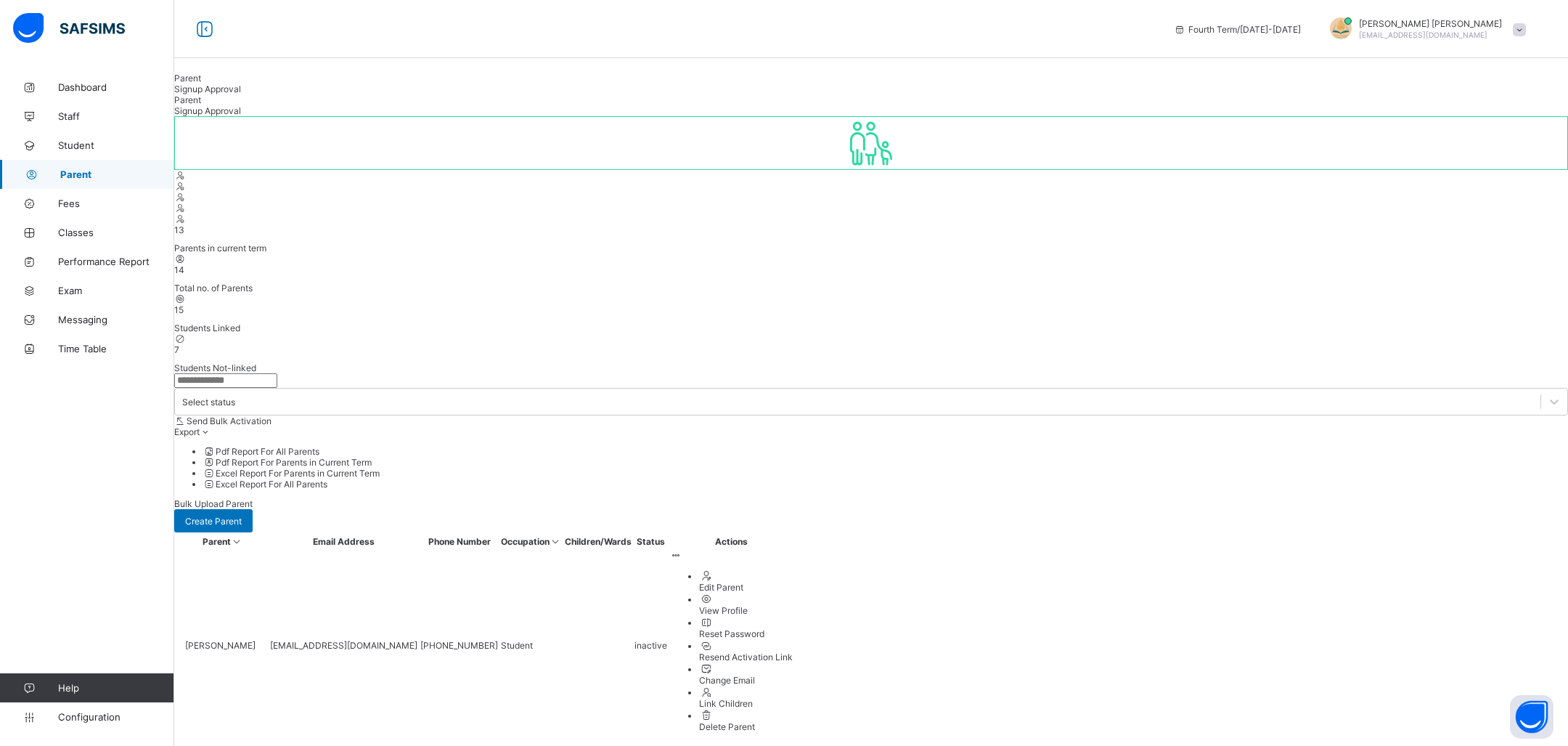
click at [94, 137] on link "Student" at bounding box center [87, 144] width 174 height 29
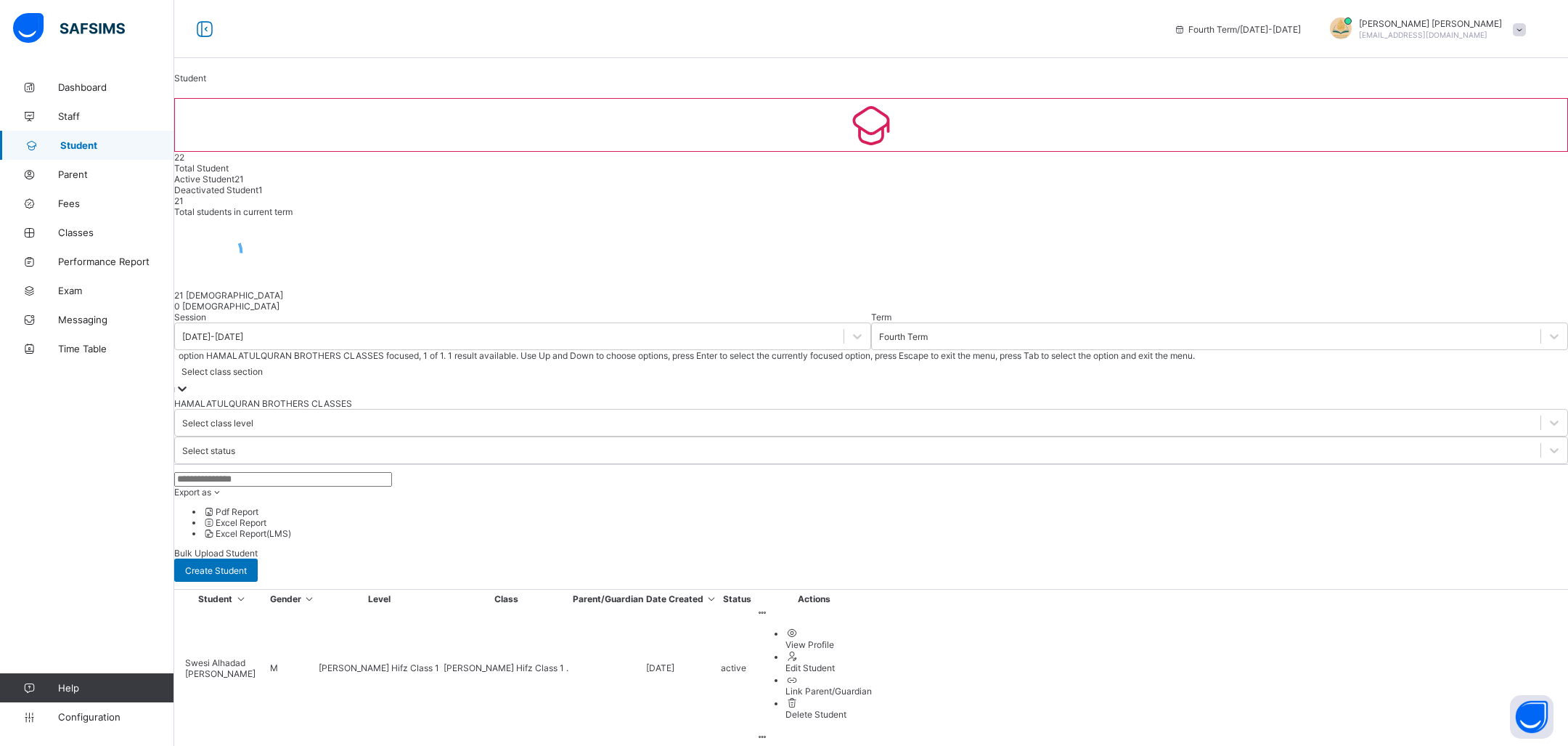
click at [263, 366] on div "Select class section" at bounding box center [222, 372] width 81 height 11
click at [253, 417] on div "Select class level" at bounding box center [218, 423] width 71 height 11
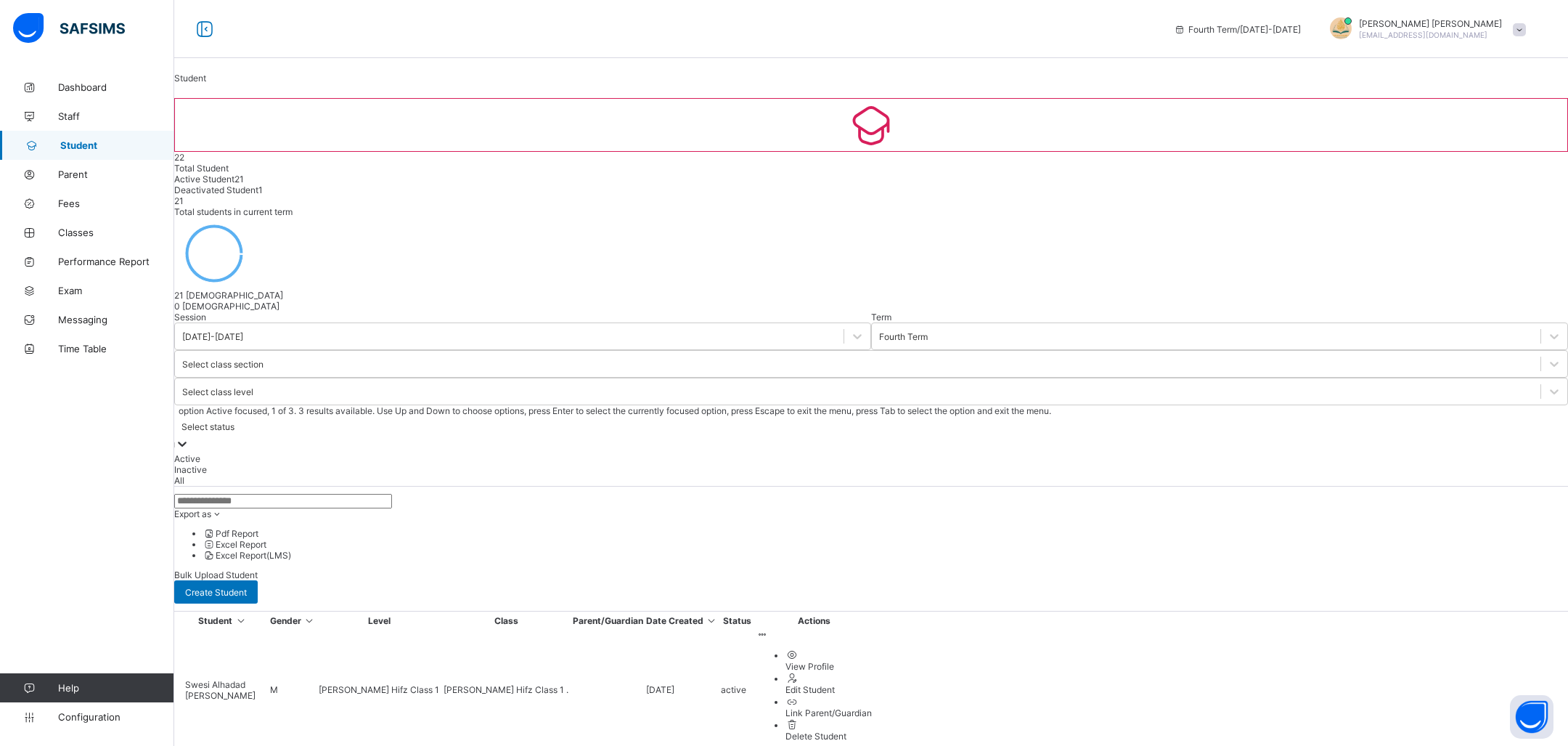
click at [235, 421] on div "Select status" at bounding box center [208, 427] width 53 height 11
click at [253, 387] on div "Select class level" at bounding box center [218, 392] width 71 height 11
click at [235, 421] on div "Select status" at bounding box center [208, 427] width 53 height 11
click at [925, 486] on div at bounding box center [871, 486] width 1394 height 0
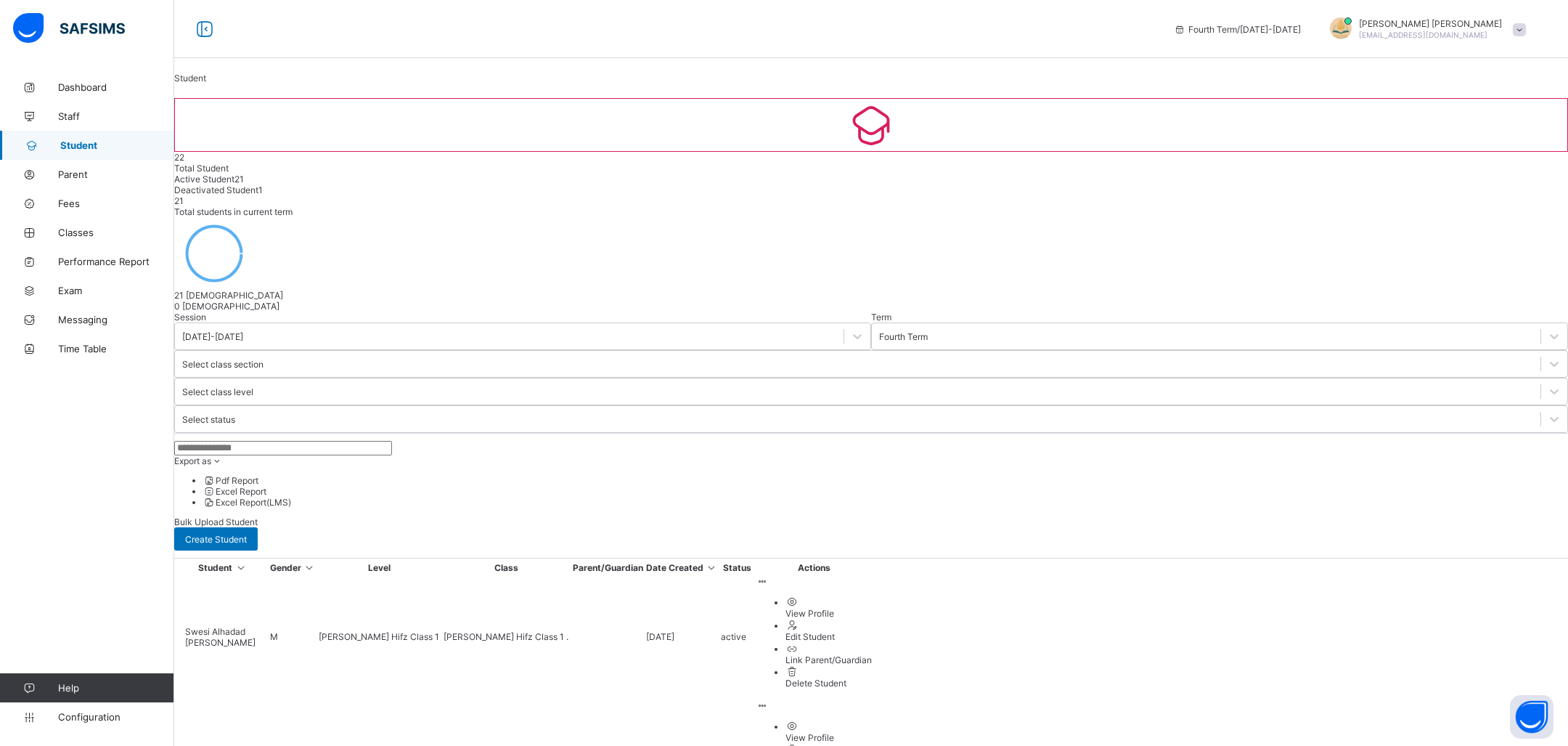
scroll to position [175, 0]
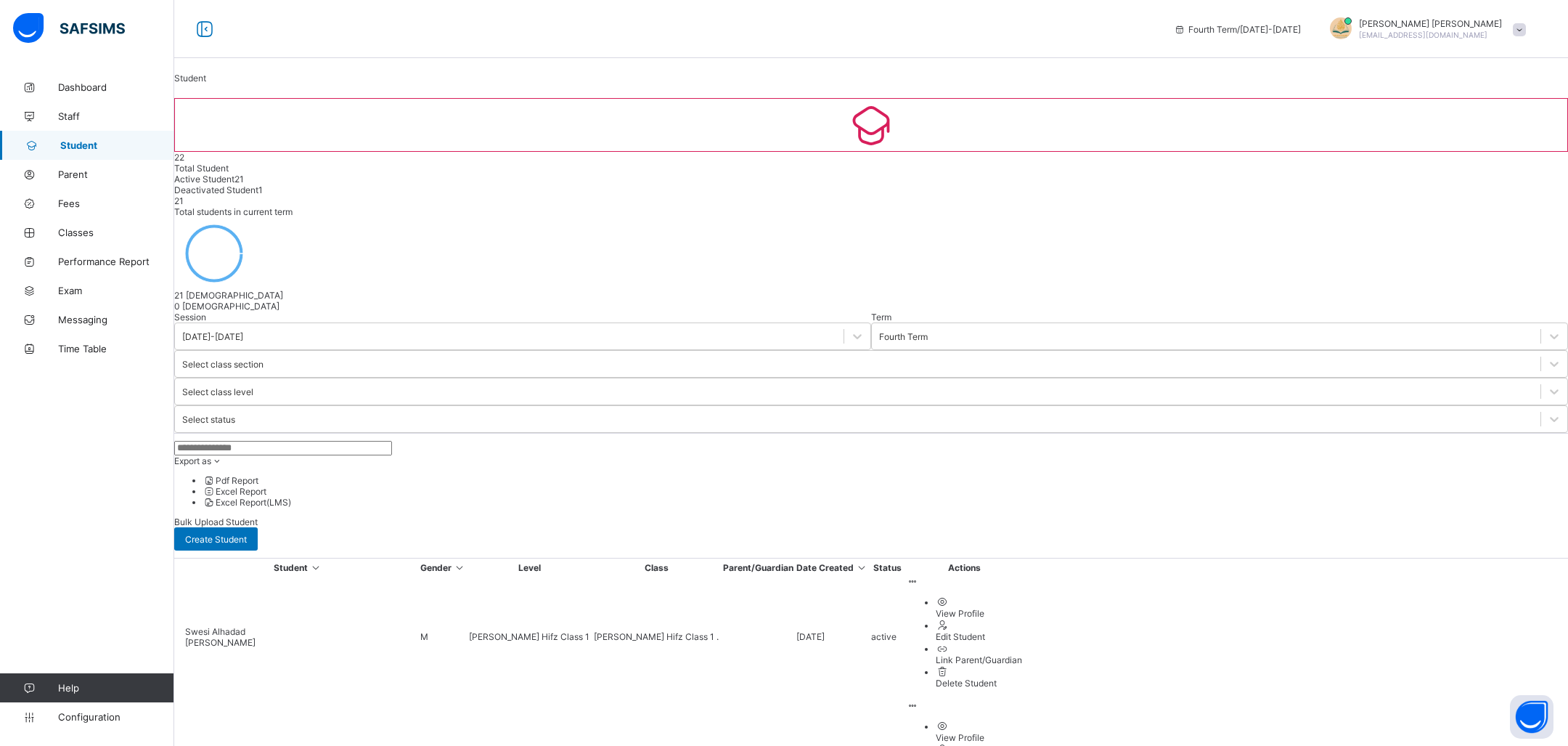
scroll to position [673, 0]
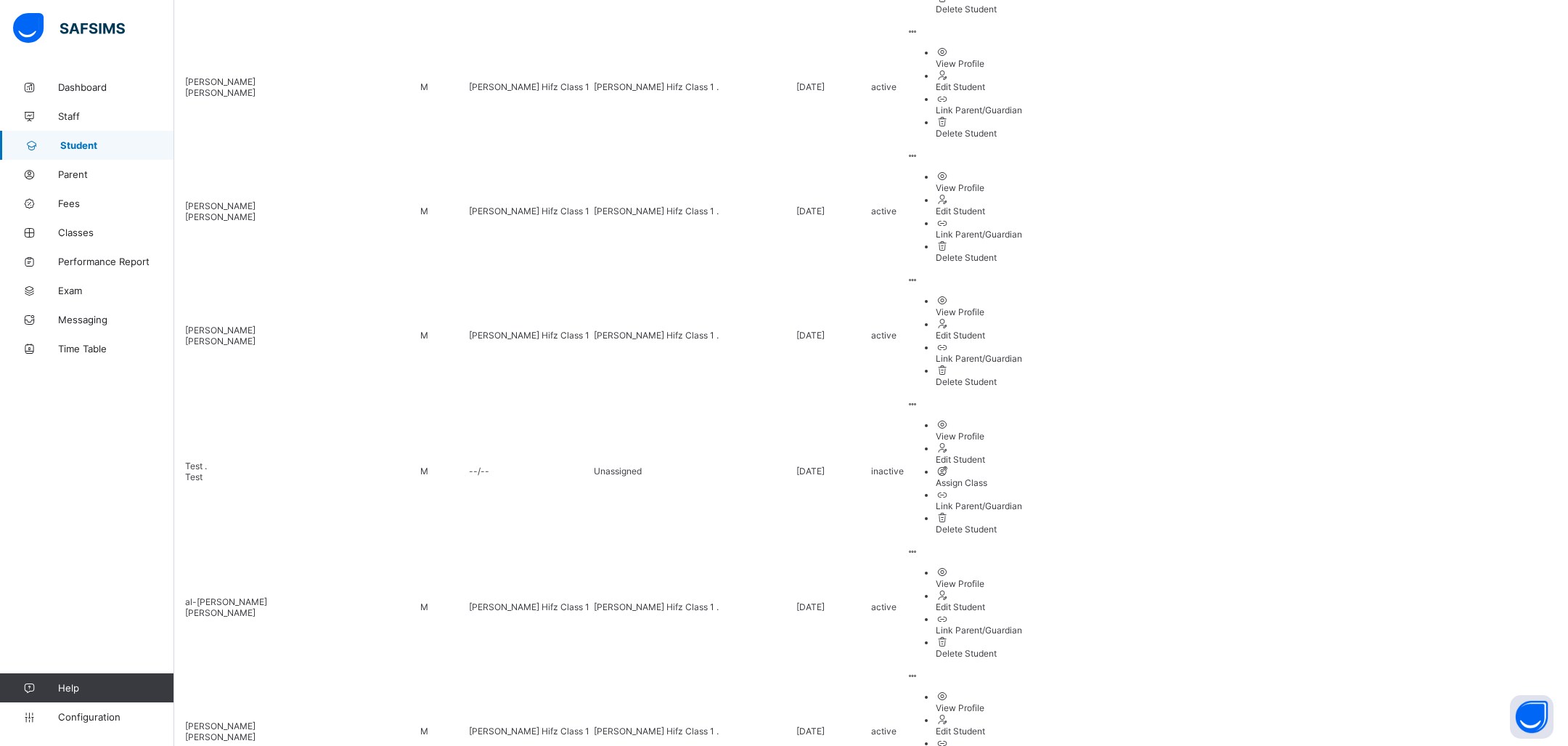
drag, startPoint x: 1034, startPoint y: 262, endPoint x: 1041, endPoint y: 265, distance: 7.6
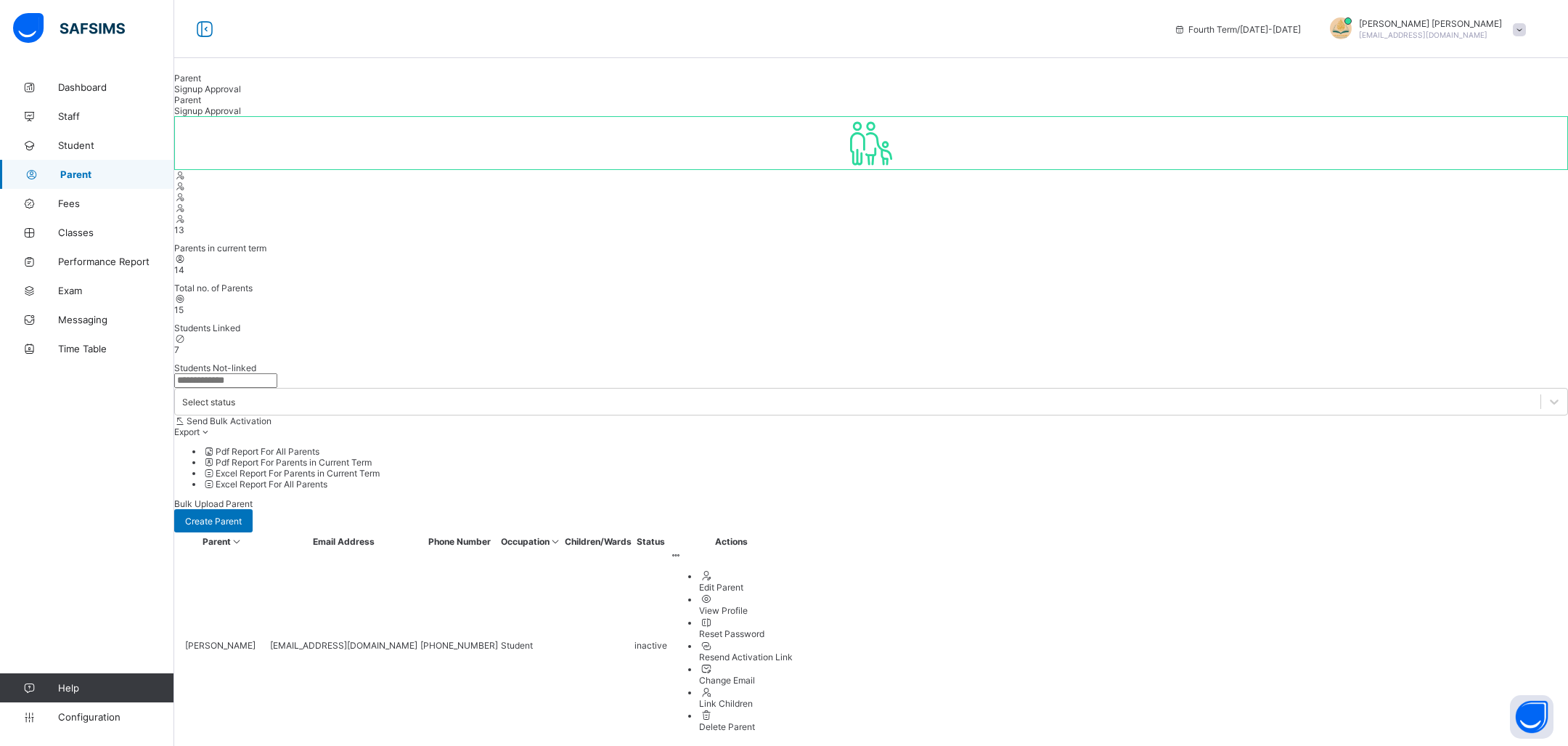
click at [792, 569] on ul "Edit Parent View Profile Reset Password Resend Activation Link Change Email Lin…" at bounding box center [732, 650] width 123 height 163
click at [792, 709] on li "Delete Parent" at bounding box center [746, 720] width 94 height 23
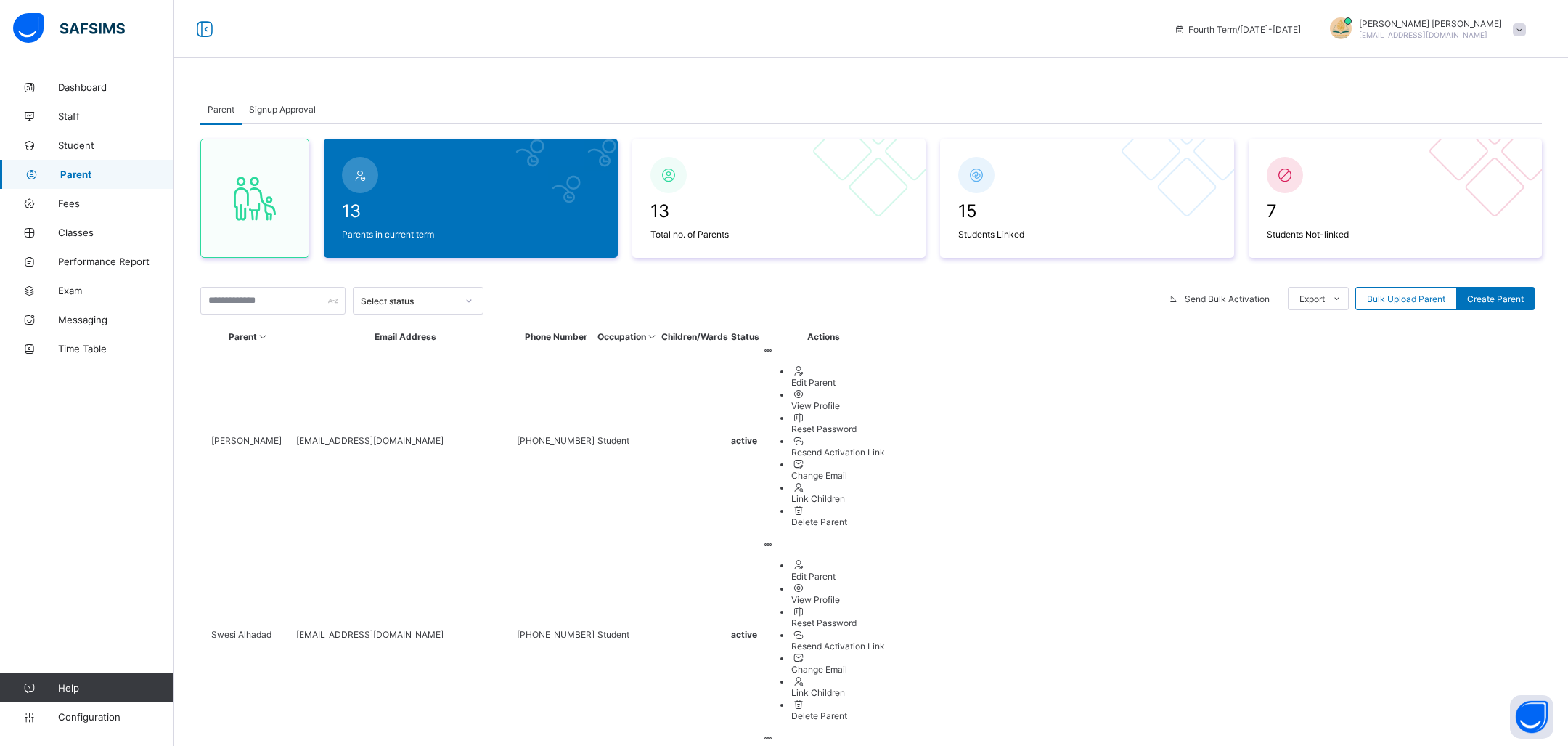
click at [728, 441] on div at bounding box center [695, 441] width 67 height 0
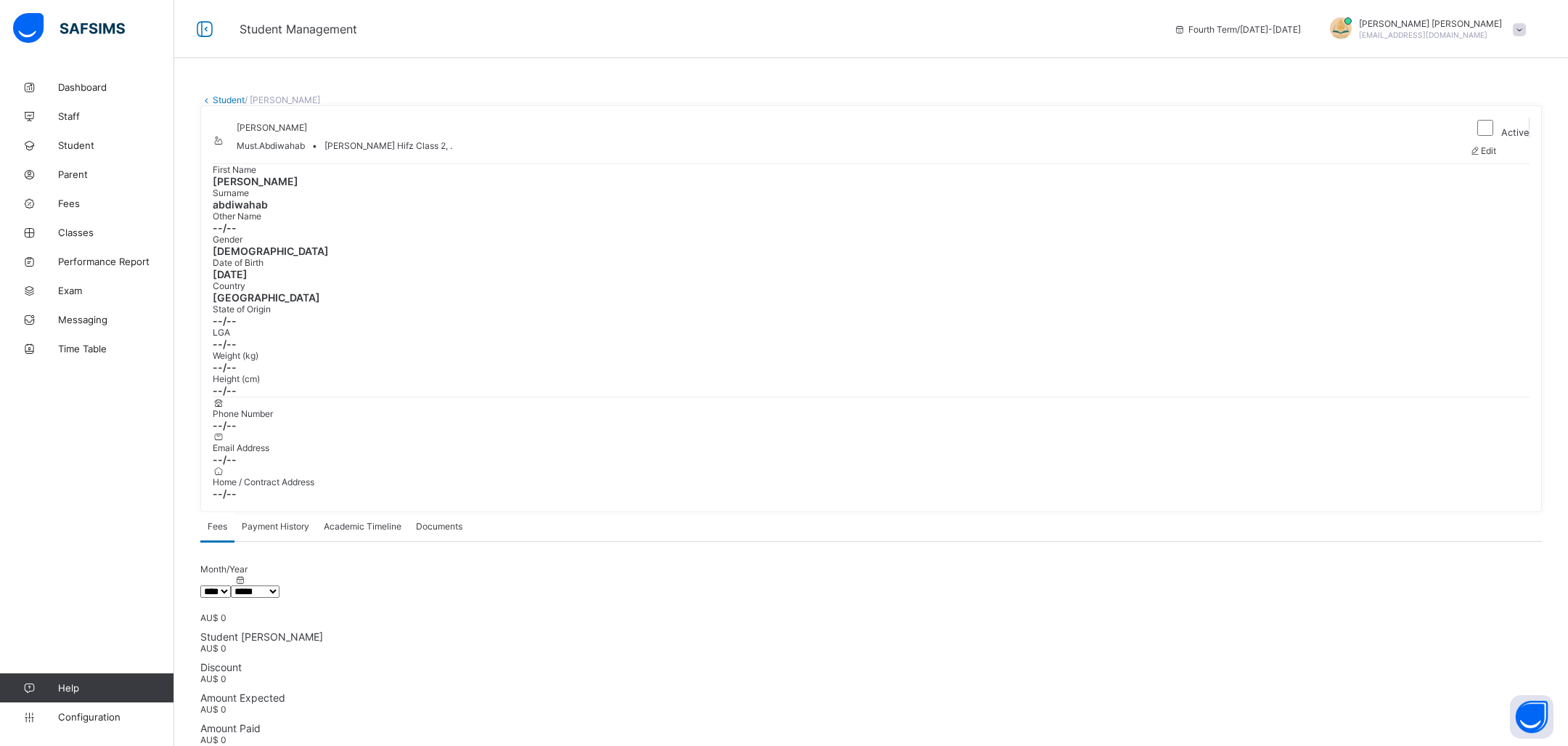
scroll to position [262, 0]
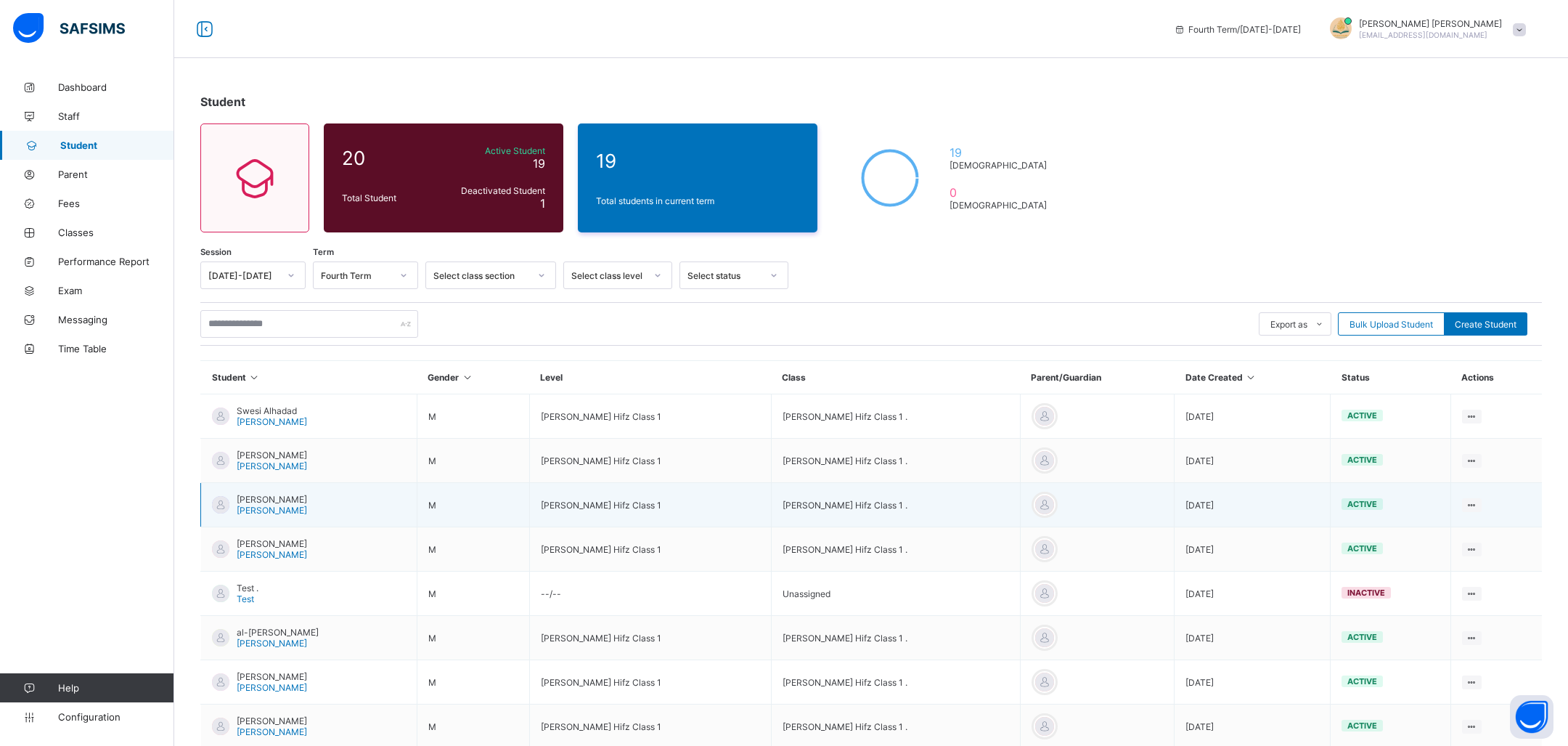
scroll to position [175, 0]
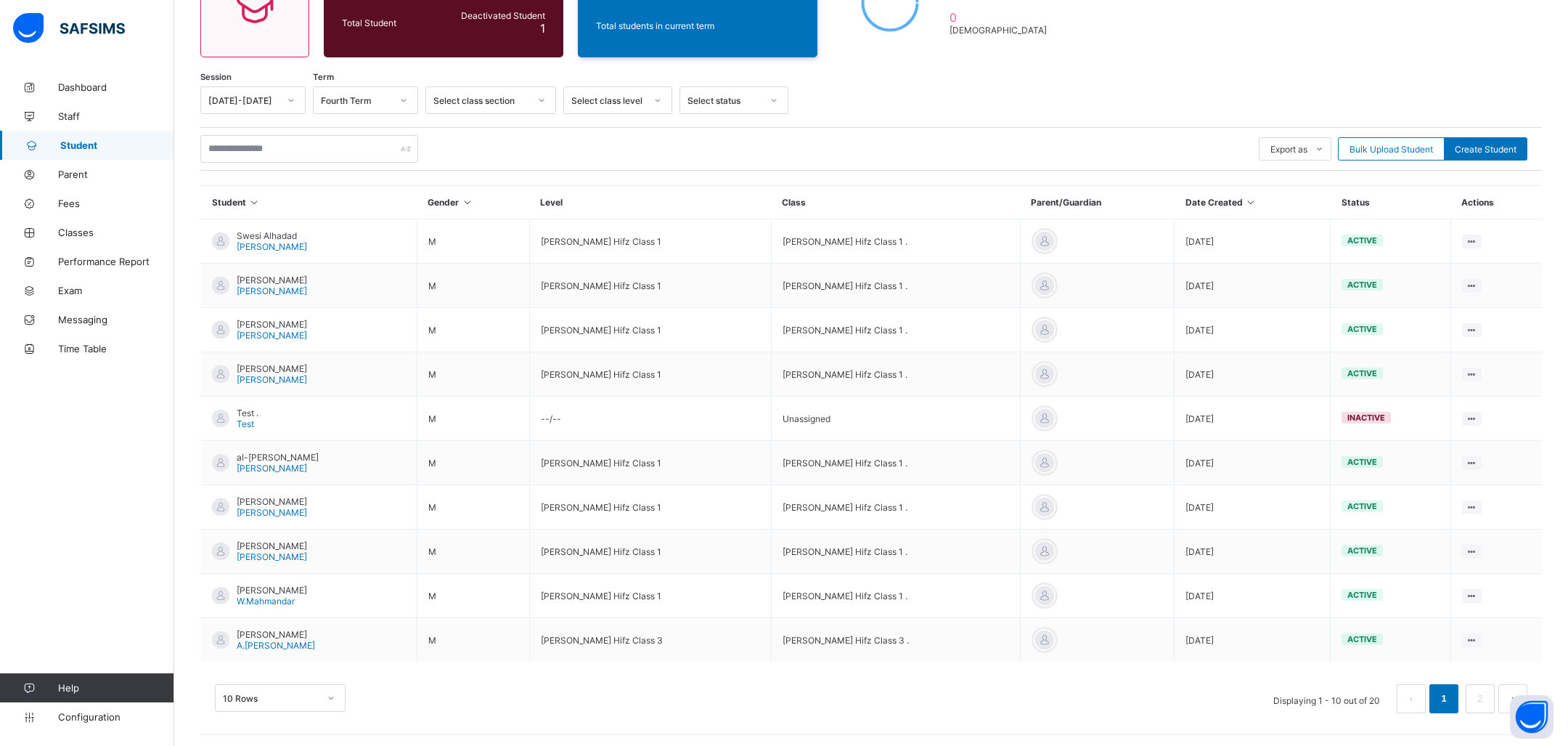
click at [296, 688] on div "10 Rows" at bounding box center [280, 698] width 130 height 28
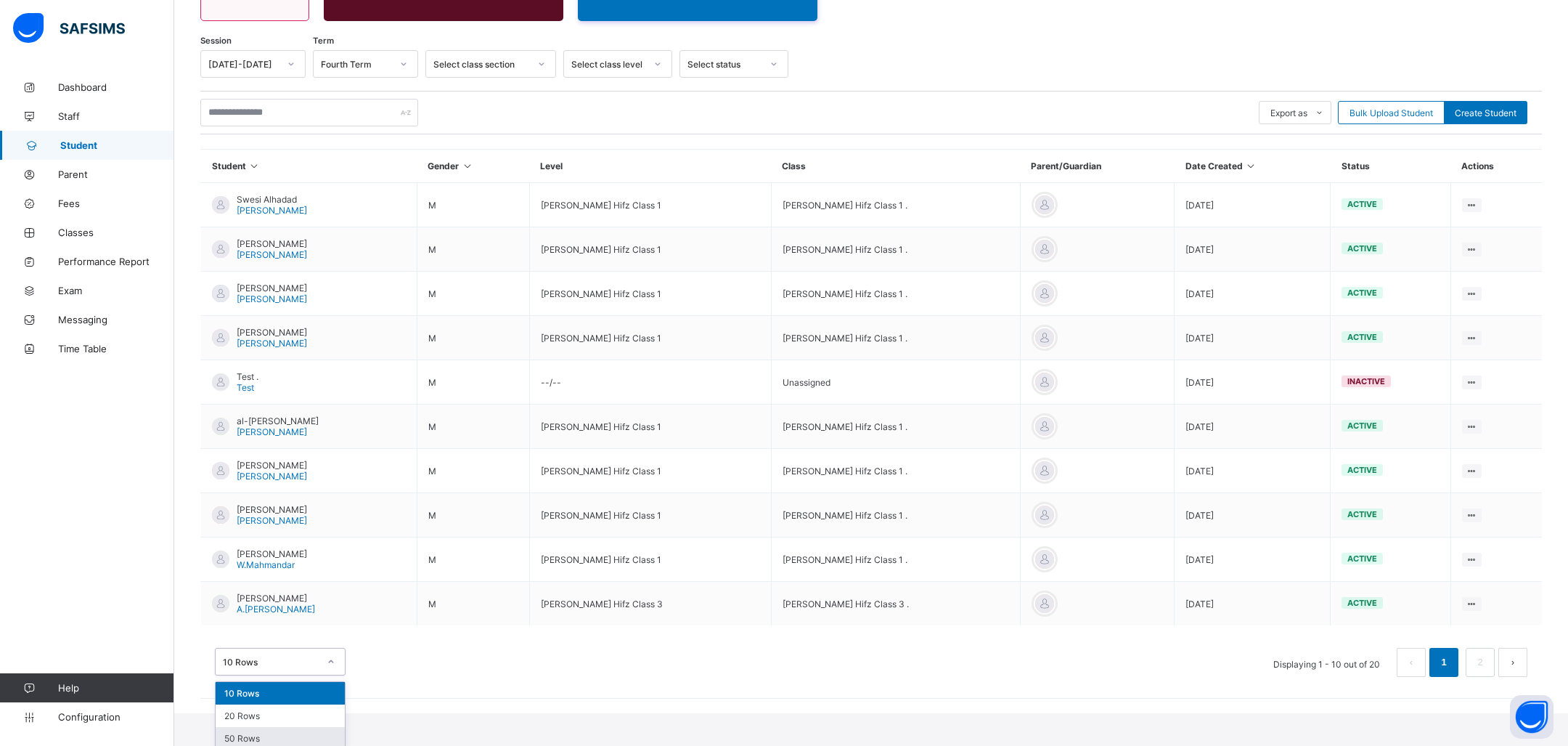
click at [260, 736] on div "50 Rows" at bounding box center [280, 738] width 129 height 22
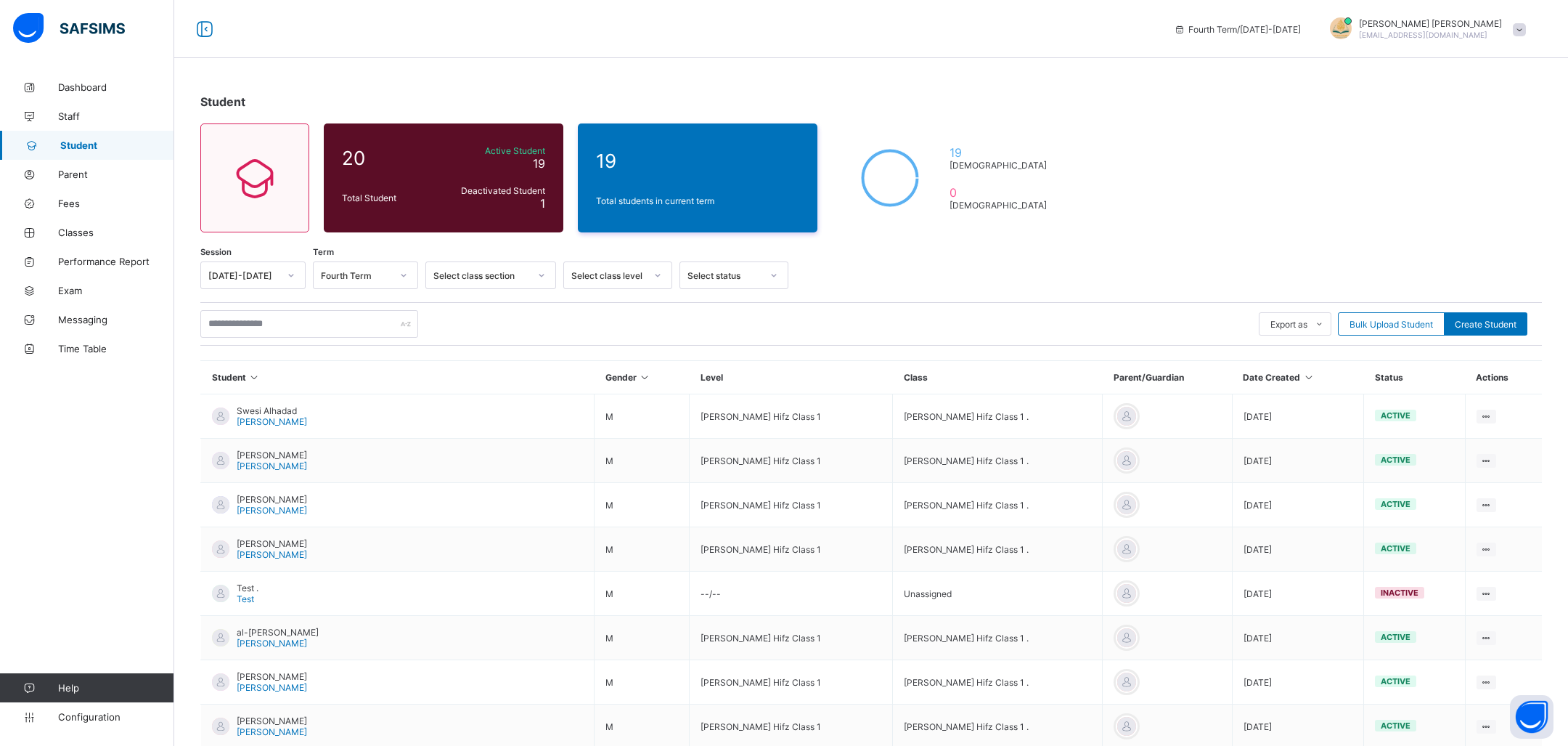
click at [1520, 28] on span at bounding box center [1520, 30] width 13 height 13
click at [1240, 180] on div "Student 20 Total Student Active Student 19 Deactivated Student 1 19 Total stude…" at bounding box center [871, 689] width 1394 height 1233
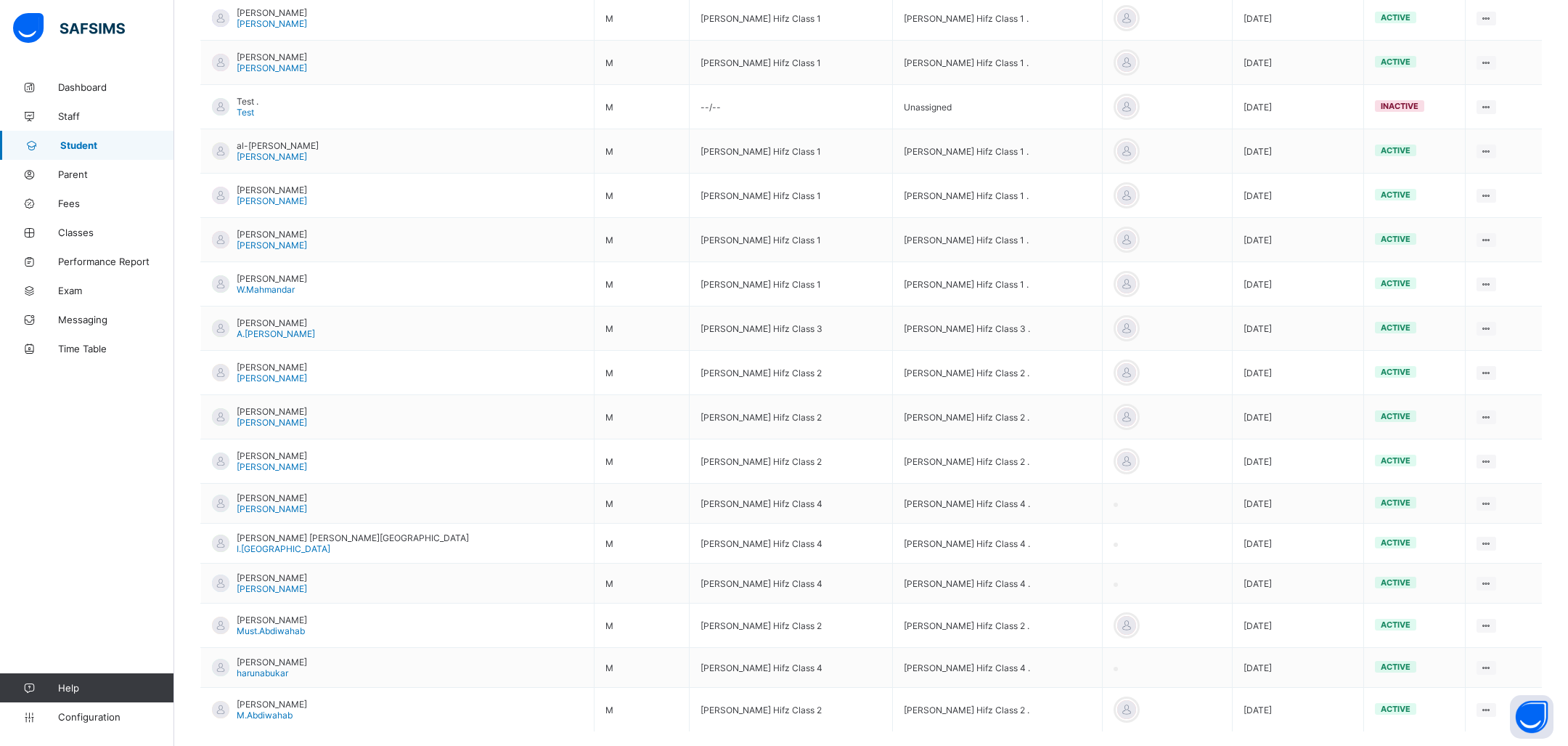
scroll to position [555, 0]
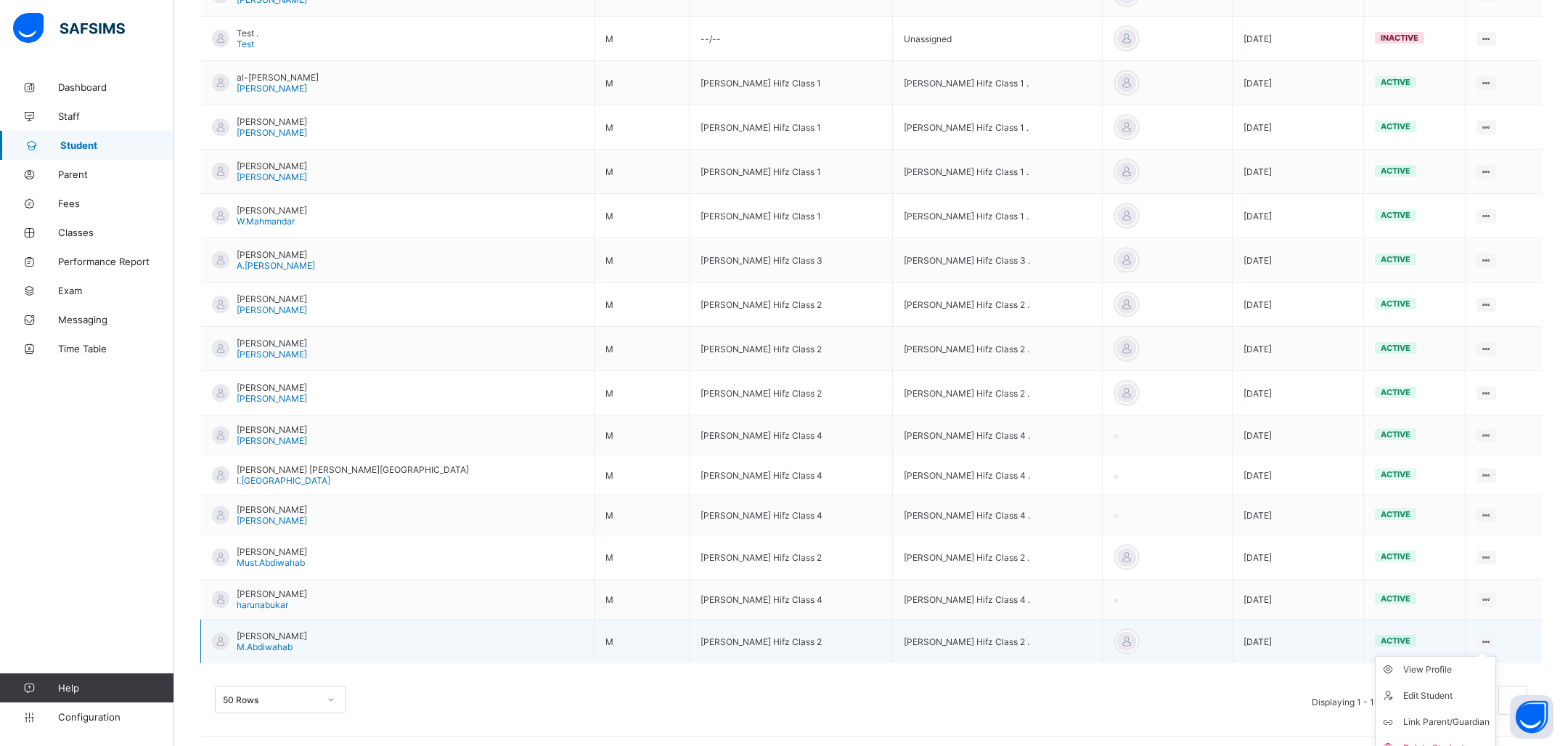
click at [1480, 636] on icon at bounding box center [1486, 642] width 12 height 11
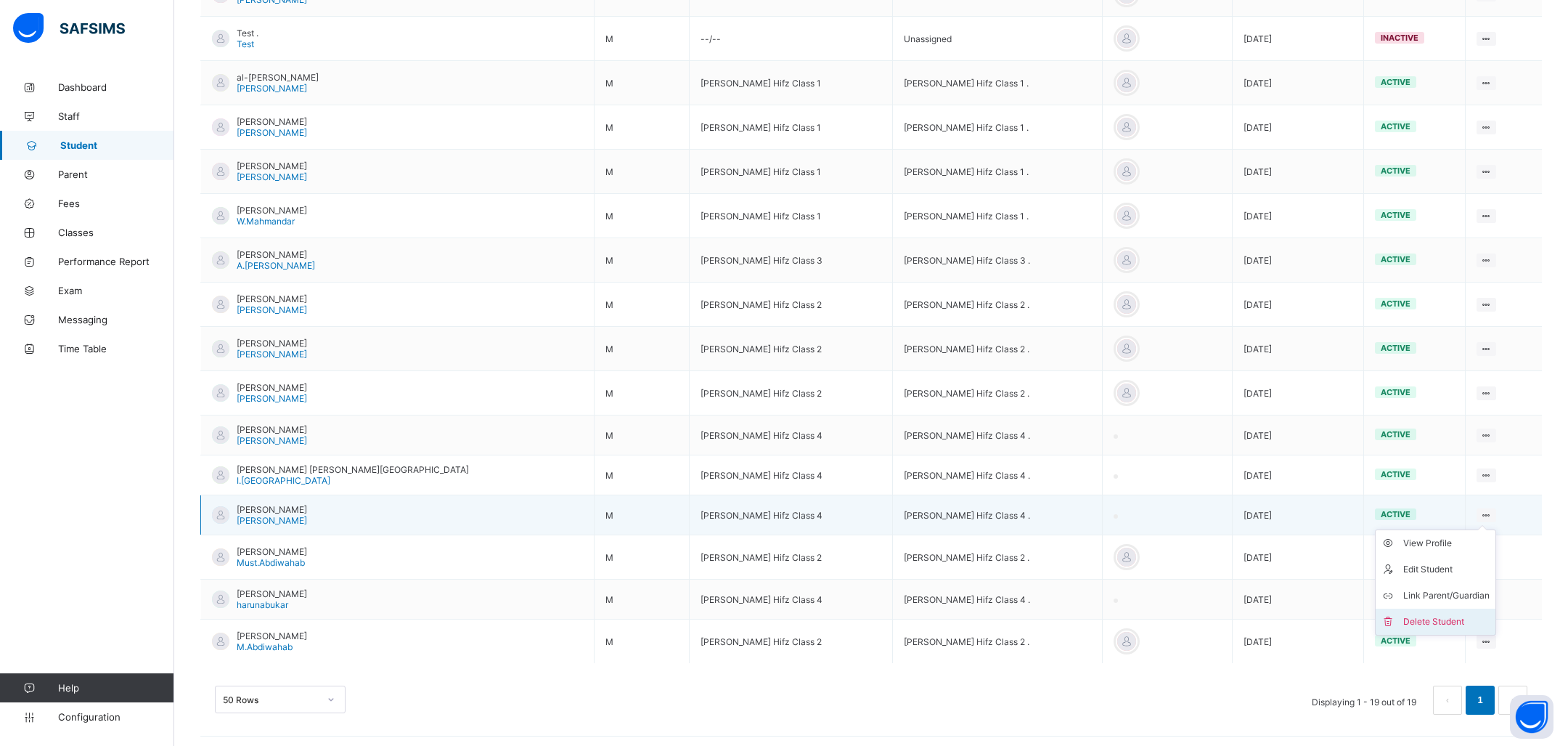
click at [1447, 615] on div "Delete Student" at bounding box center [1446, 622] width 87 height 15
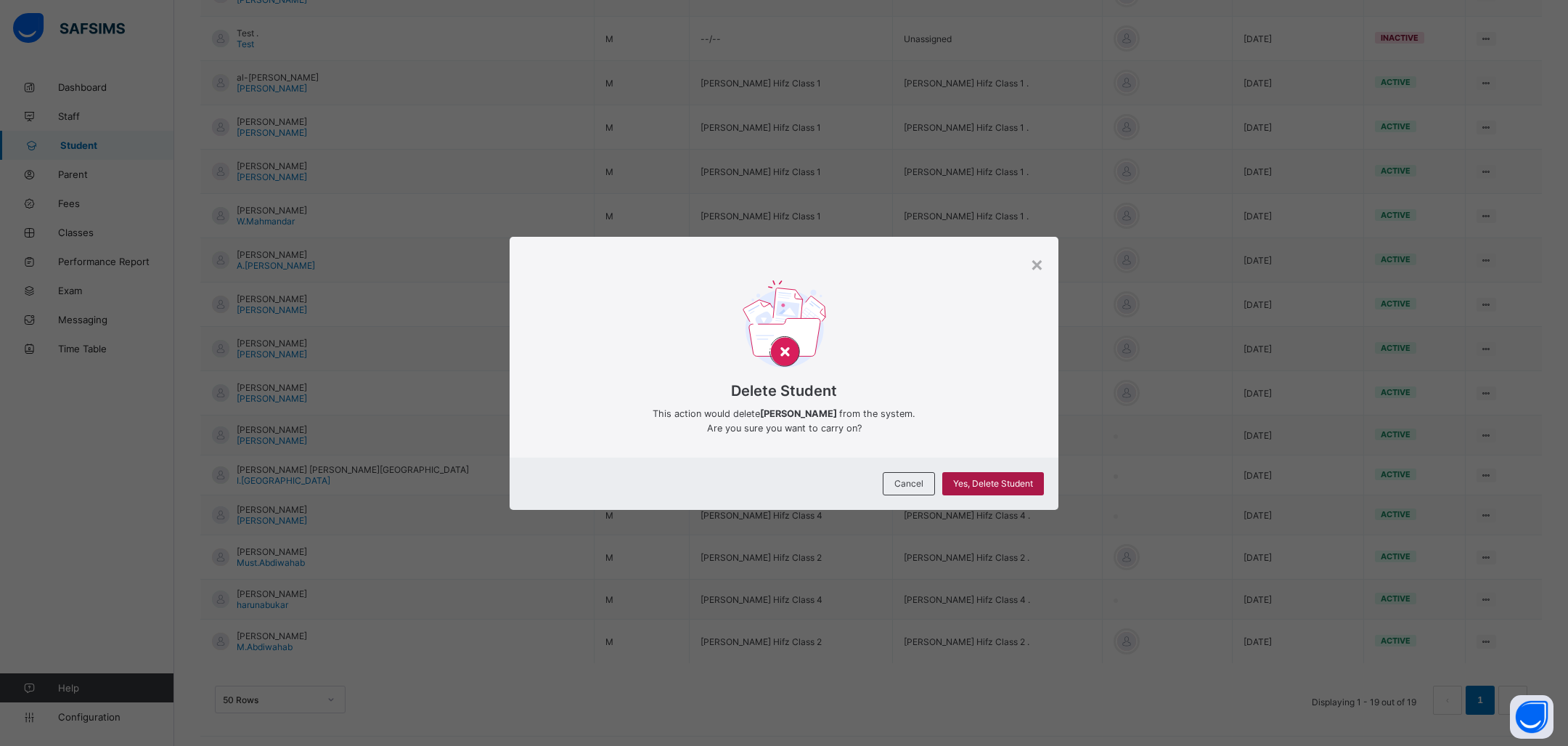
click at [983, 486] on span "Yes, Delete Student" at bounding box center [994, 483] width 80 height 11
click at [982, 482] on span "Yes, Delete Student" at bounding box center [994, 483] width 80 height 11
click at [1031, 258] on div "×" at bounding box center [1036, 264] width 14 height 25
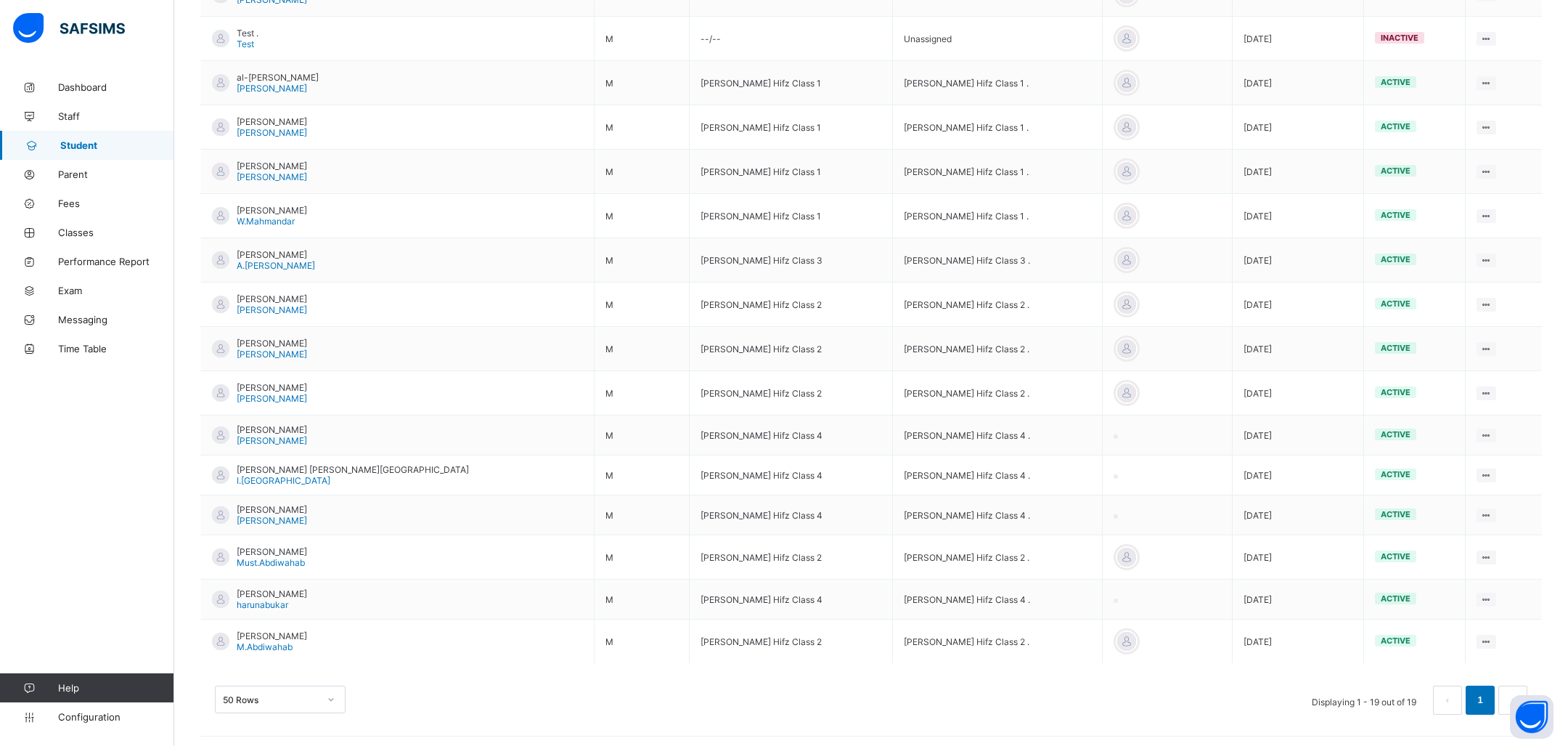
scroll to position [0, 0]
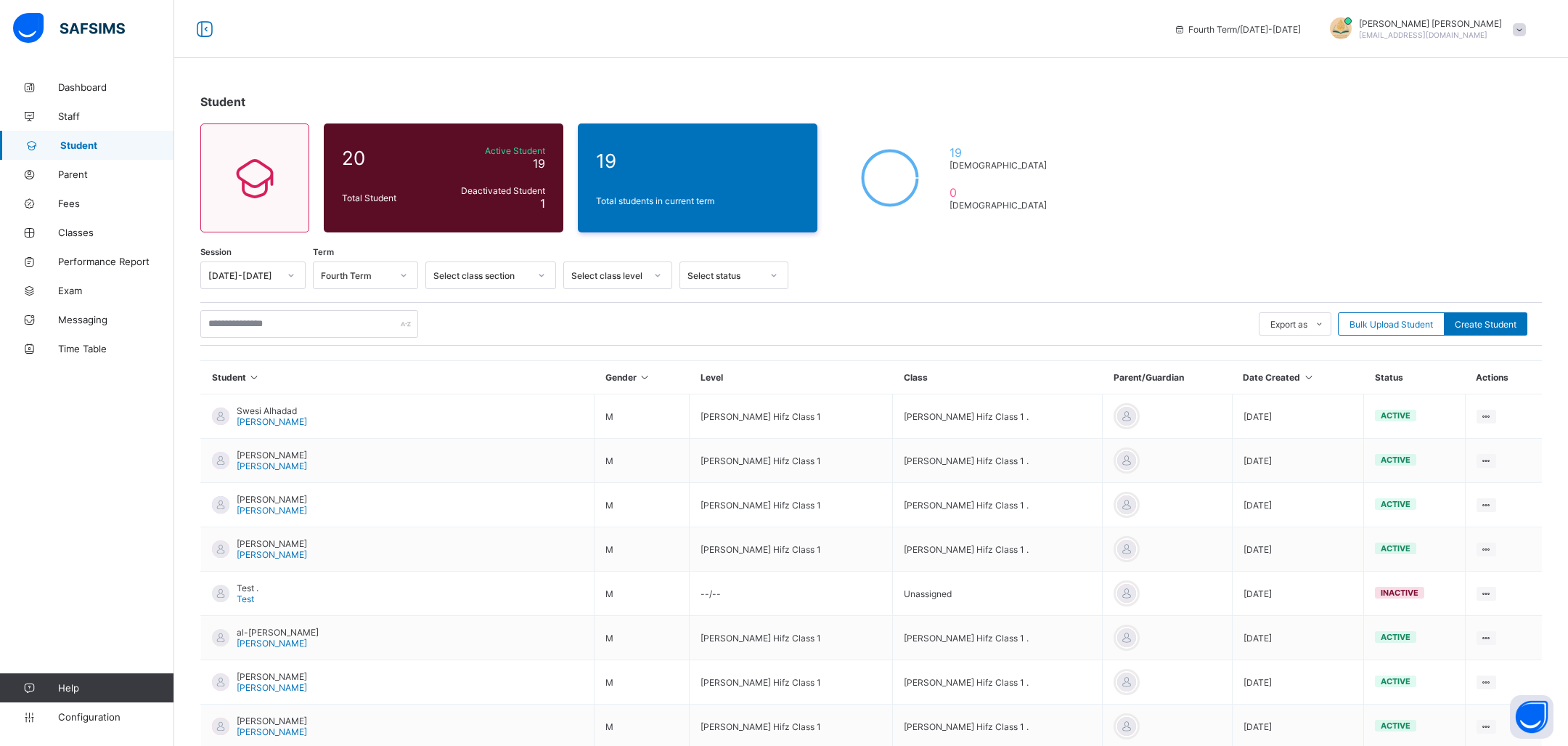
click at [1515, 27] on span at bounding box center [1520, 30] width 13 height 13
click at [1464, 32] on span "[EMAIL_ADDRESS][DOMAIN_NAME]" at bounding box center [1423, 34] width 128 height 8
click at [1522, 25] on span at bounding box center [1520, 30] width 13 height 13
click at [1495, 110] on span "Profile" at bounding box center [1479, 115] width 96 height 17
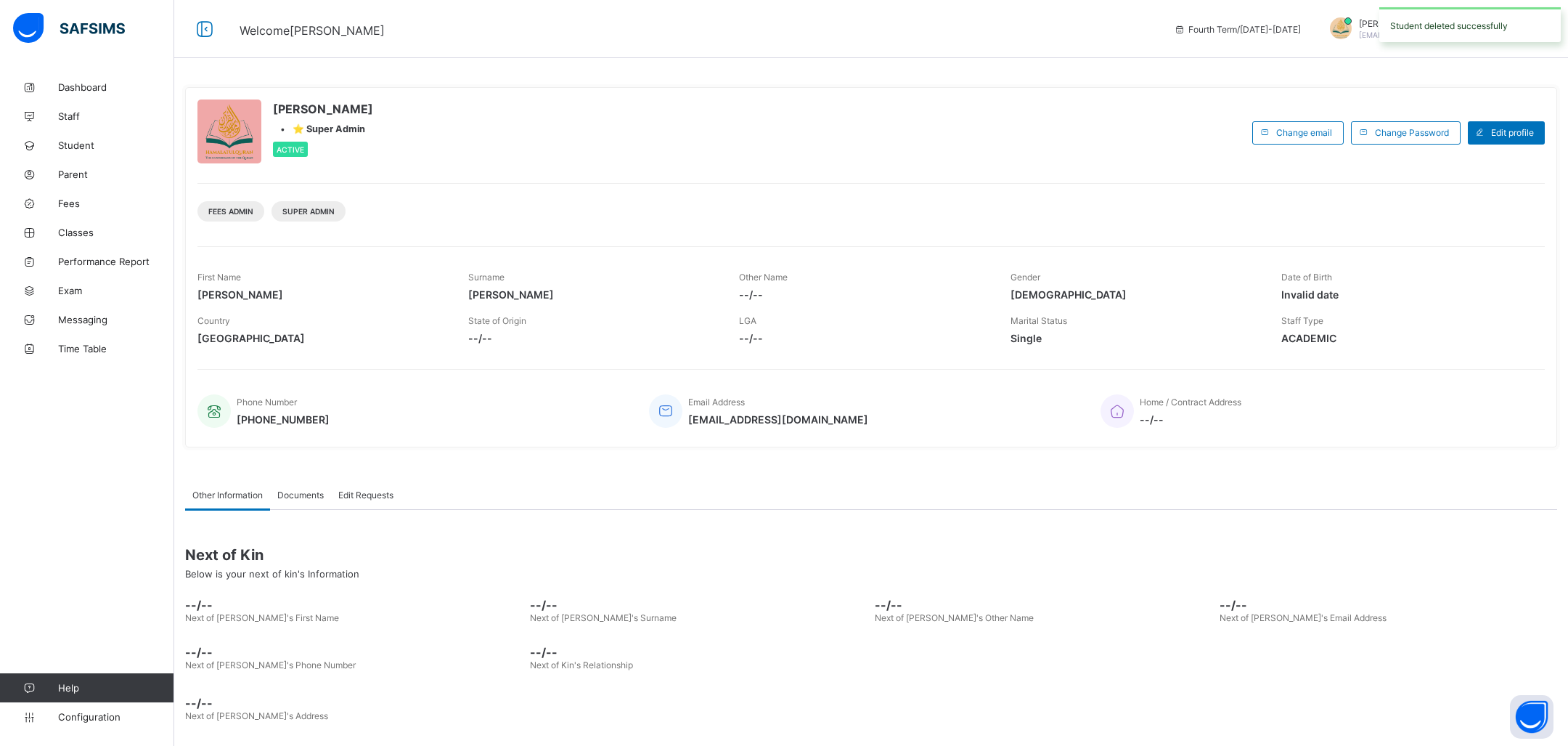
click at [1473, 21] on div "Student deleted successfully" at bounding box center [1469, 24] width 182 height 34
click at [1520, 23] on span at bounding box center [1520, 30] width 13 height 13
click at [1385, 58] on div "Fourth Term / [DATE]-[DATE] [PERSON_NAME] [PERSON_NAME][EMAIL_ADDRESS][DOMAIN_N…" at bounding box center [1367, 29] width 401 height 58
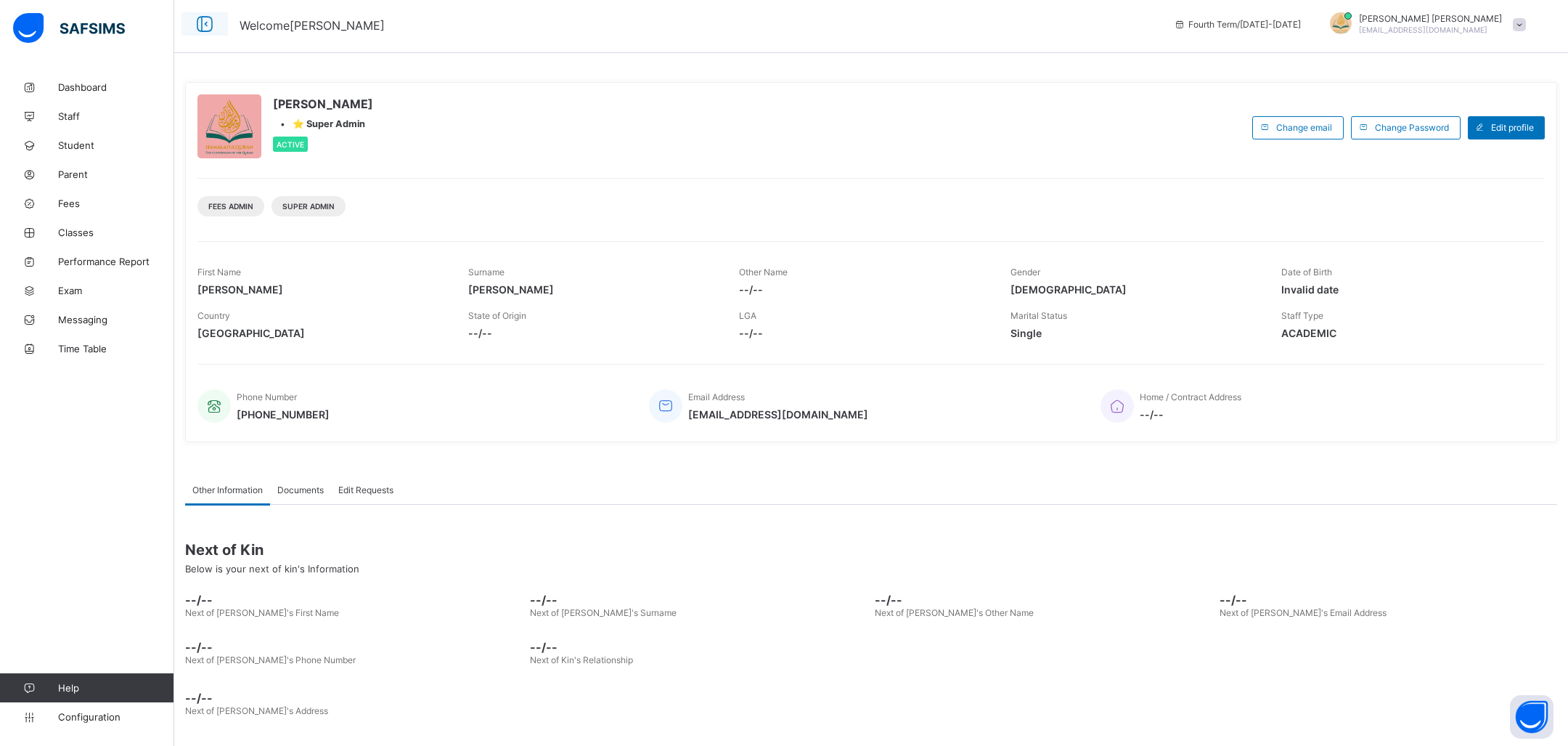
click at [209, 20] on icon at bounding box center [205, 24] width 25 height 21
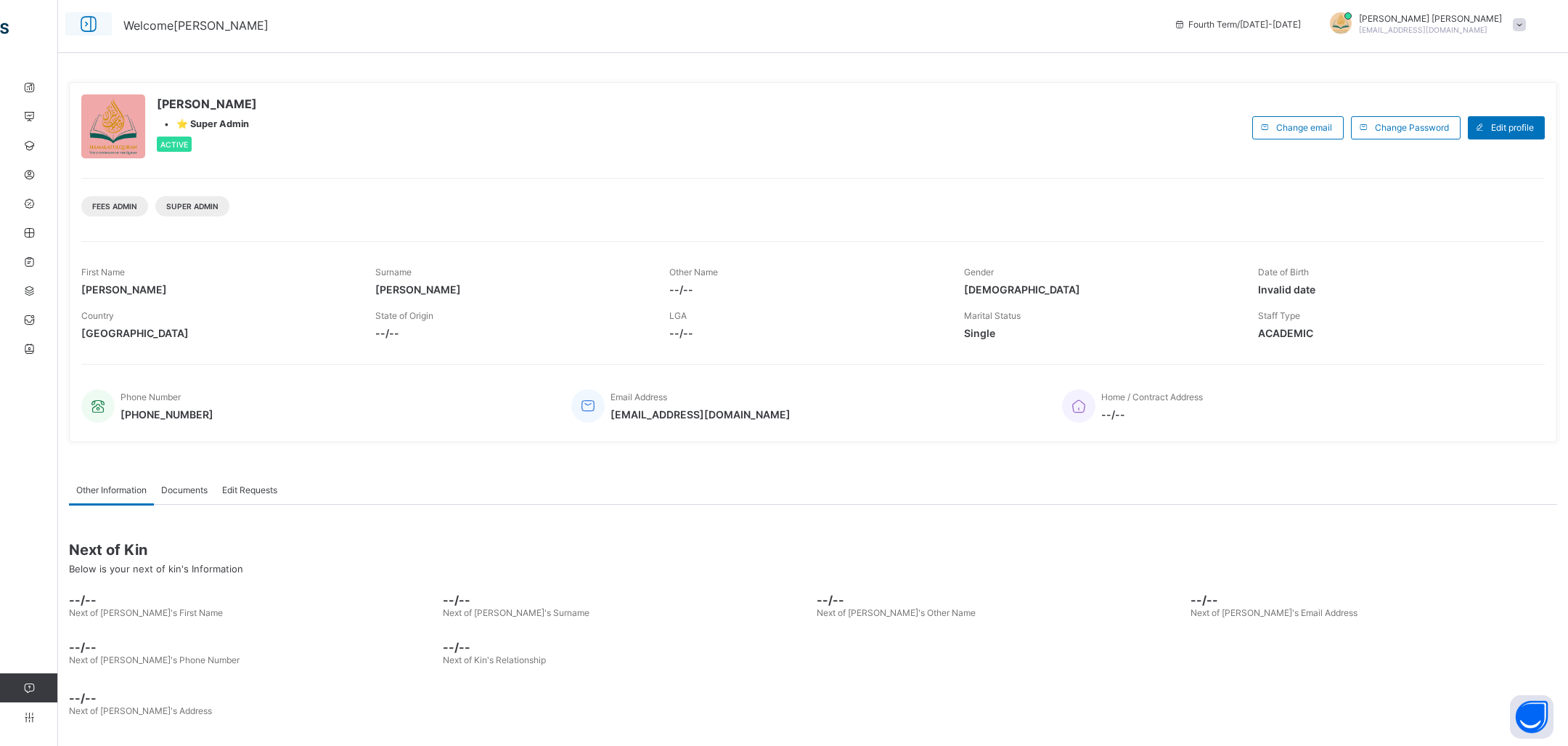
click at [94, 25] on icon at bounding box center [88, 24] width 25 height 21
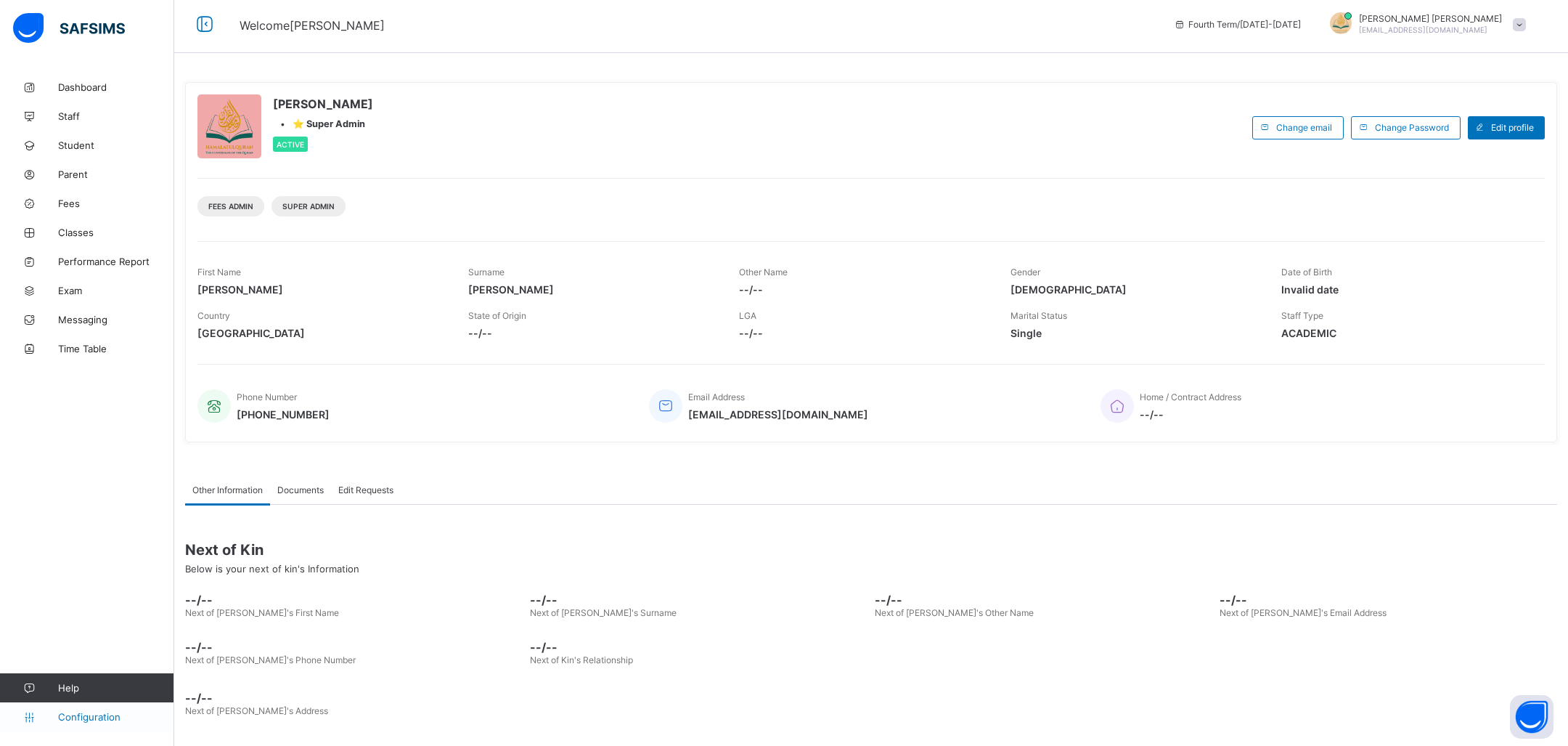
click at [31, 712] on icon at bounding box center [29, 717] width 58 height 11
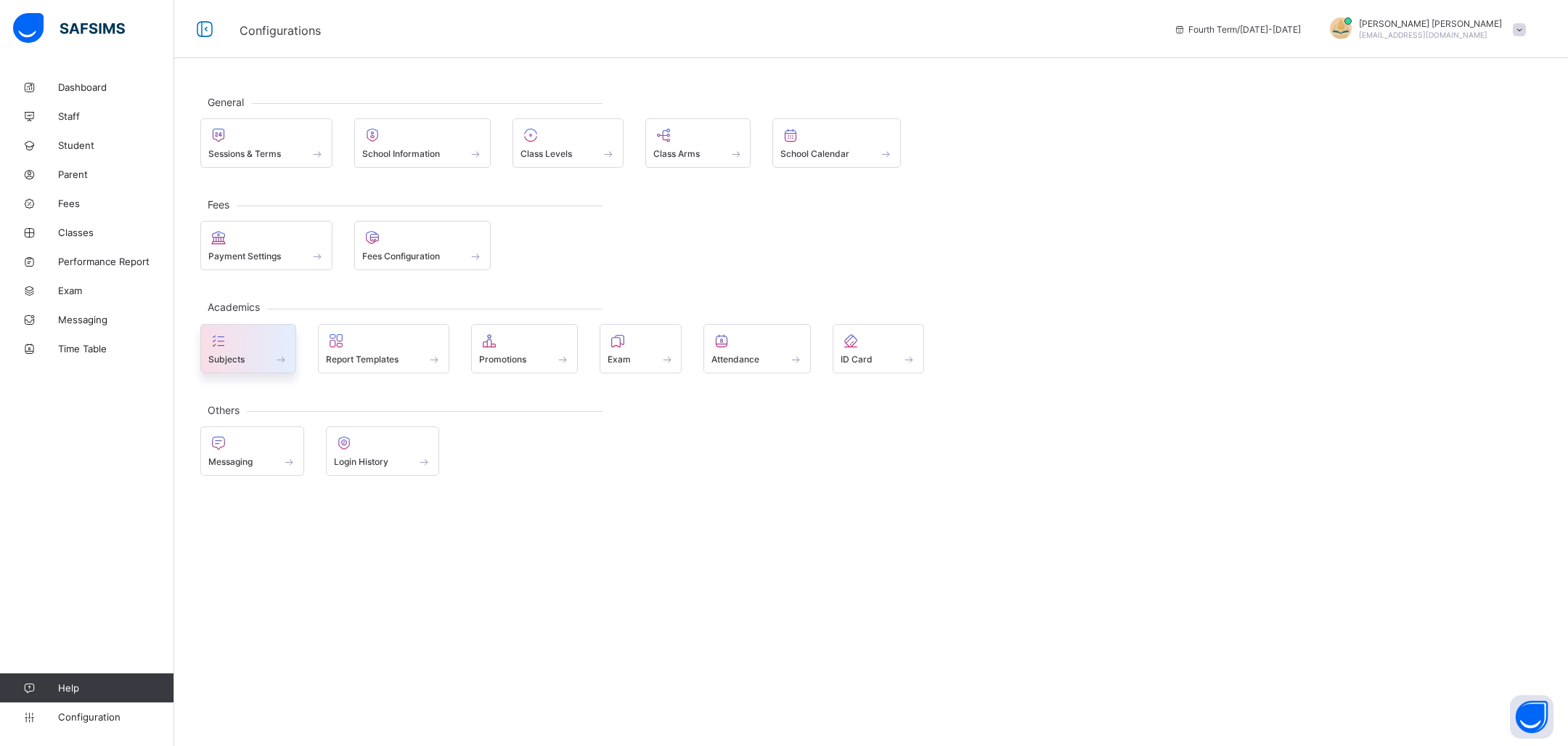
click at [265, 349] on span at bounding box center [249, 351] width 80 height 4
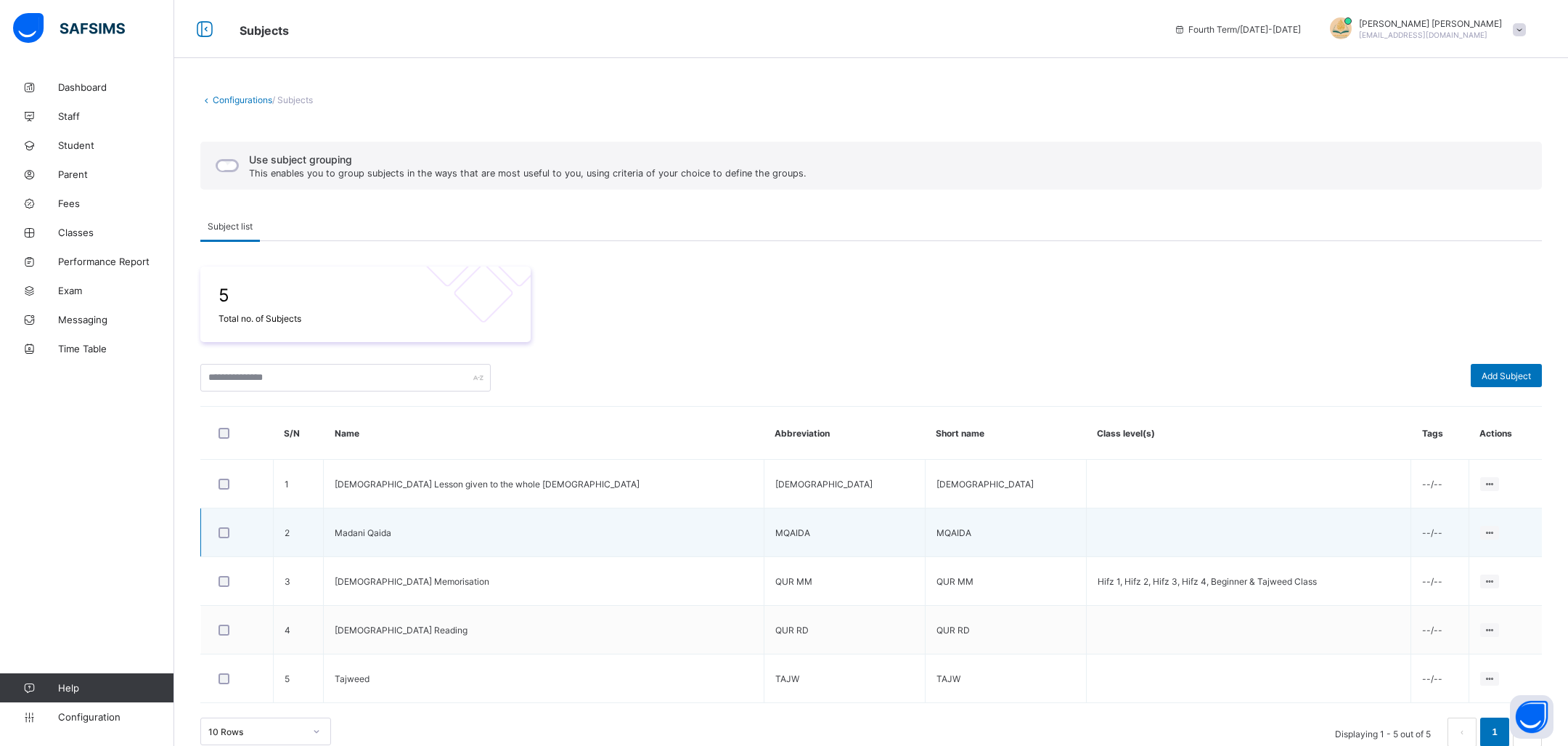
scroll to position [20, 0]
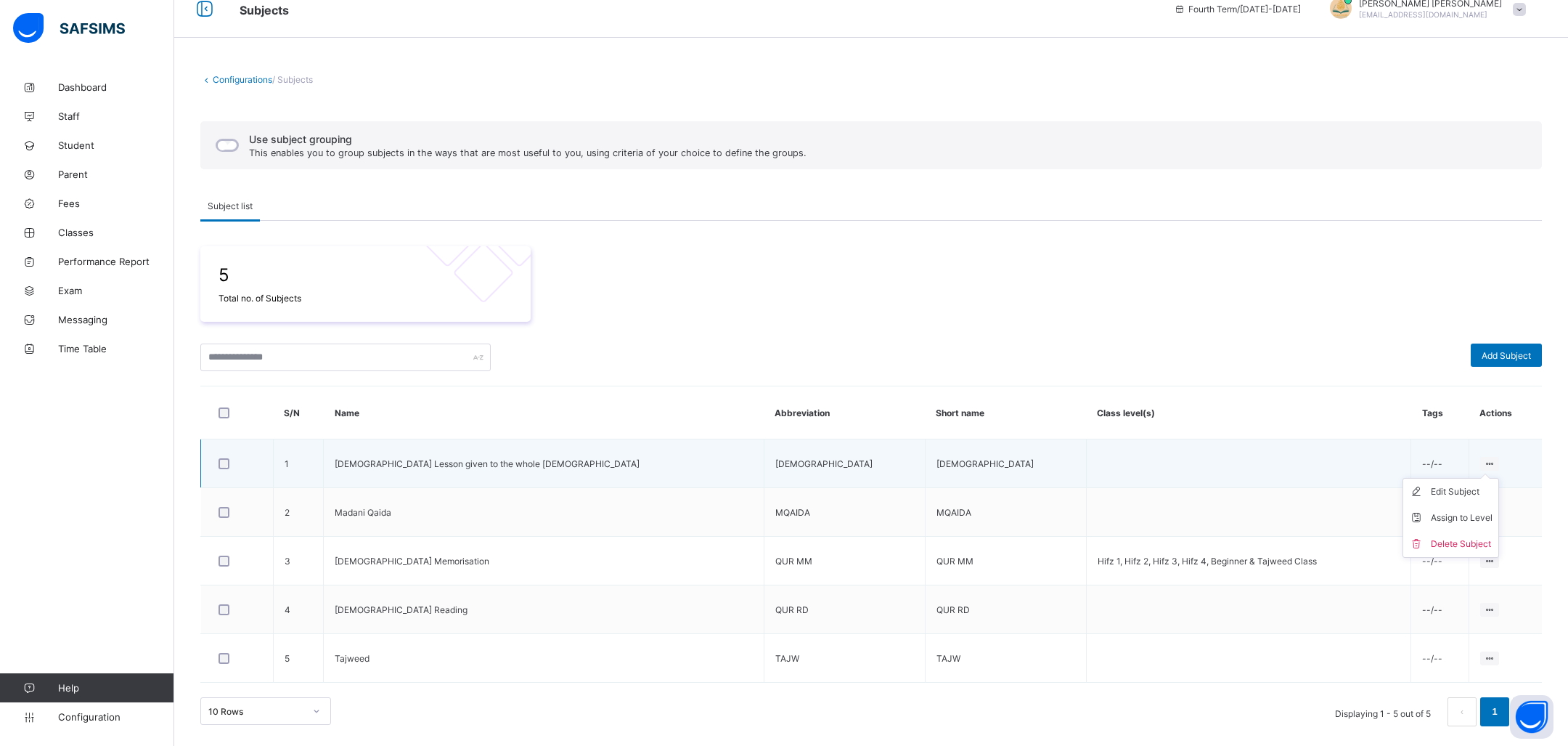
click at [1469, 478] on ul "Edit Subject Assign to Level Delete Subject" at bounding box center [1451, 518] width 97 height 80
click at [1443, 542] on div "Delete Subject" at bounding box center [1462, 544] width 61 height 15
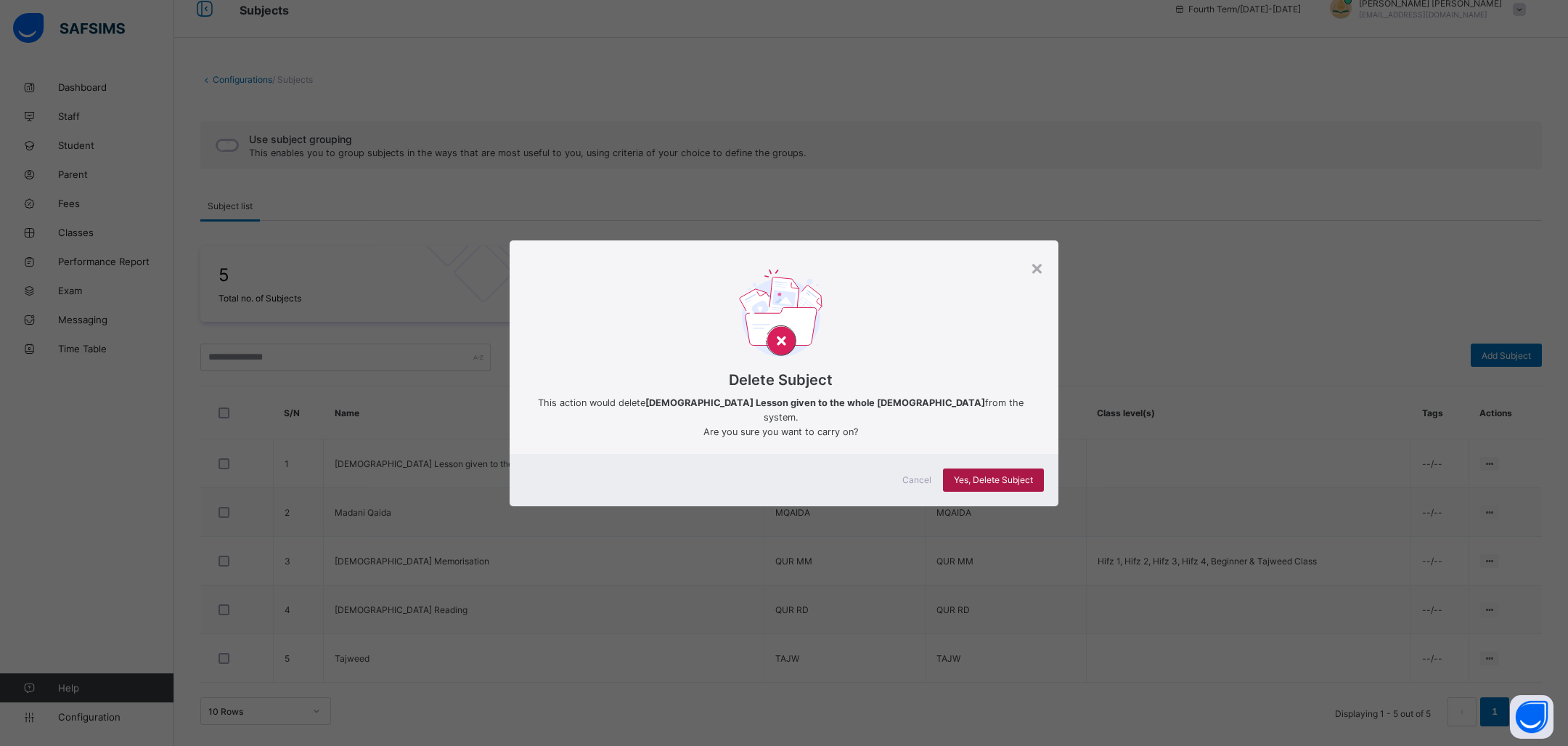
click at [992, 482] on div "Yes, Delete Subject" at bounding box center [994, 480] width 101 height 23
click at [992, 474] on span "Yes, Delete Subject" at bounding box center [993, 480] width 79 height 11
click at [957, 474] on span "Yes, Delete Subject" at bounding box center [993, 480] width 79 height 11
click at [1037, 278] on div "×" at bounding box center [1036, 267] width 14 height 25
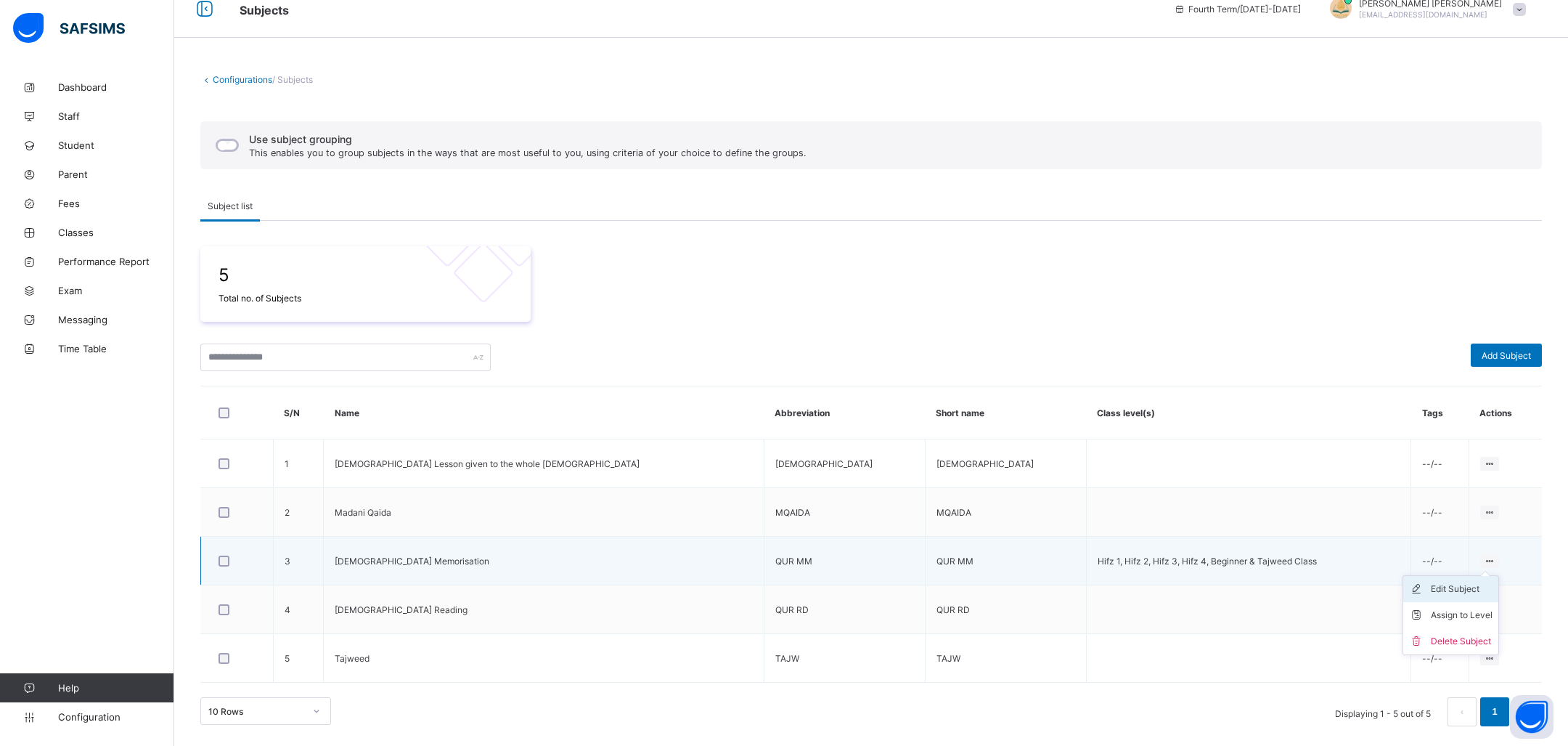
click at [1454, 585] on div "Edit Subject" at bounding box center [1462, 589] width 61 height 15
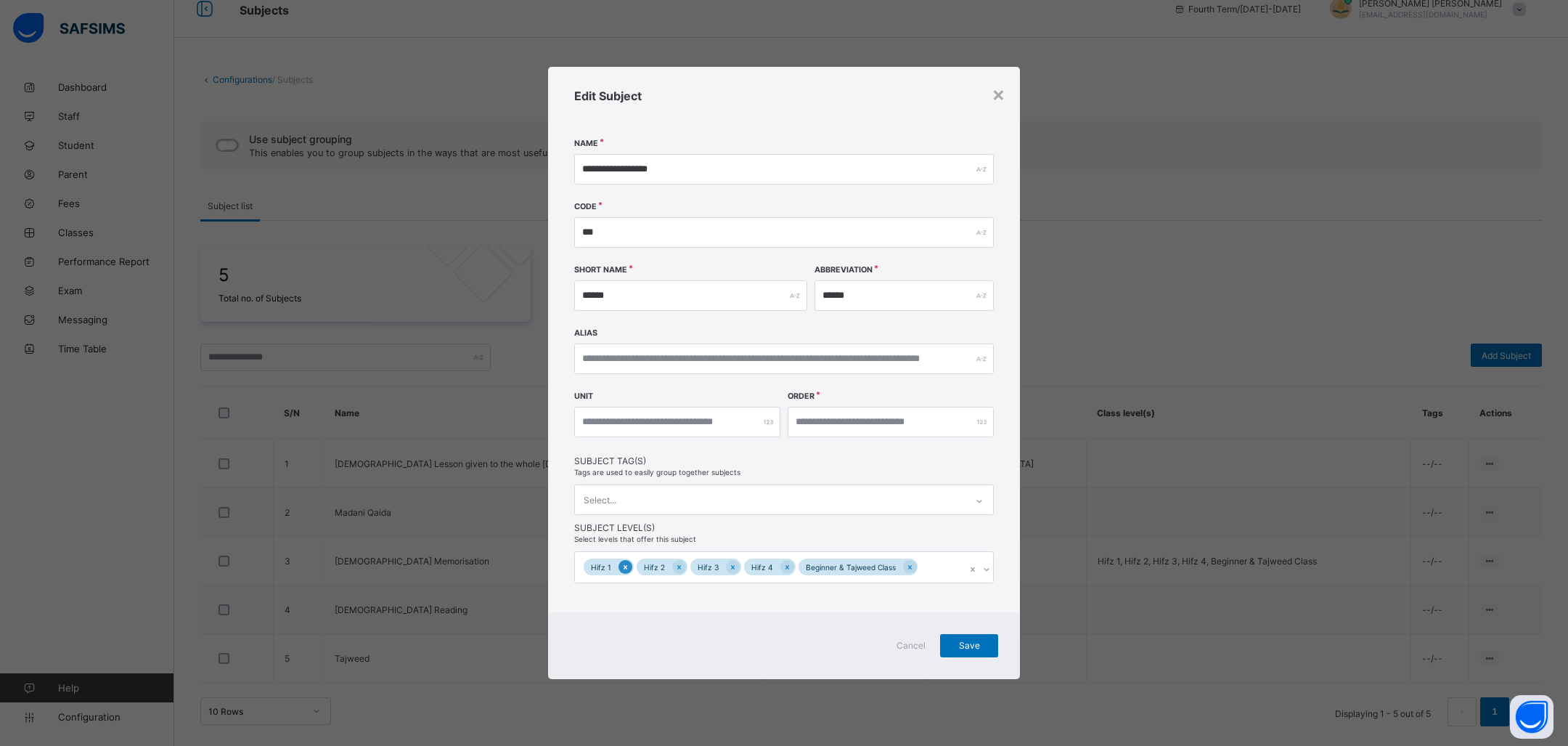
click at [621, 567] on icon at bounding box center [625, 566] width 8 height 10
click at [620, 567] on div at bounding box center [626, 566] width 14 height 14
click at [620, 567] on div "Beginner & Tajweed Class" at bounding box center [636, 566] width 104 height 17
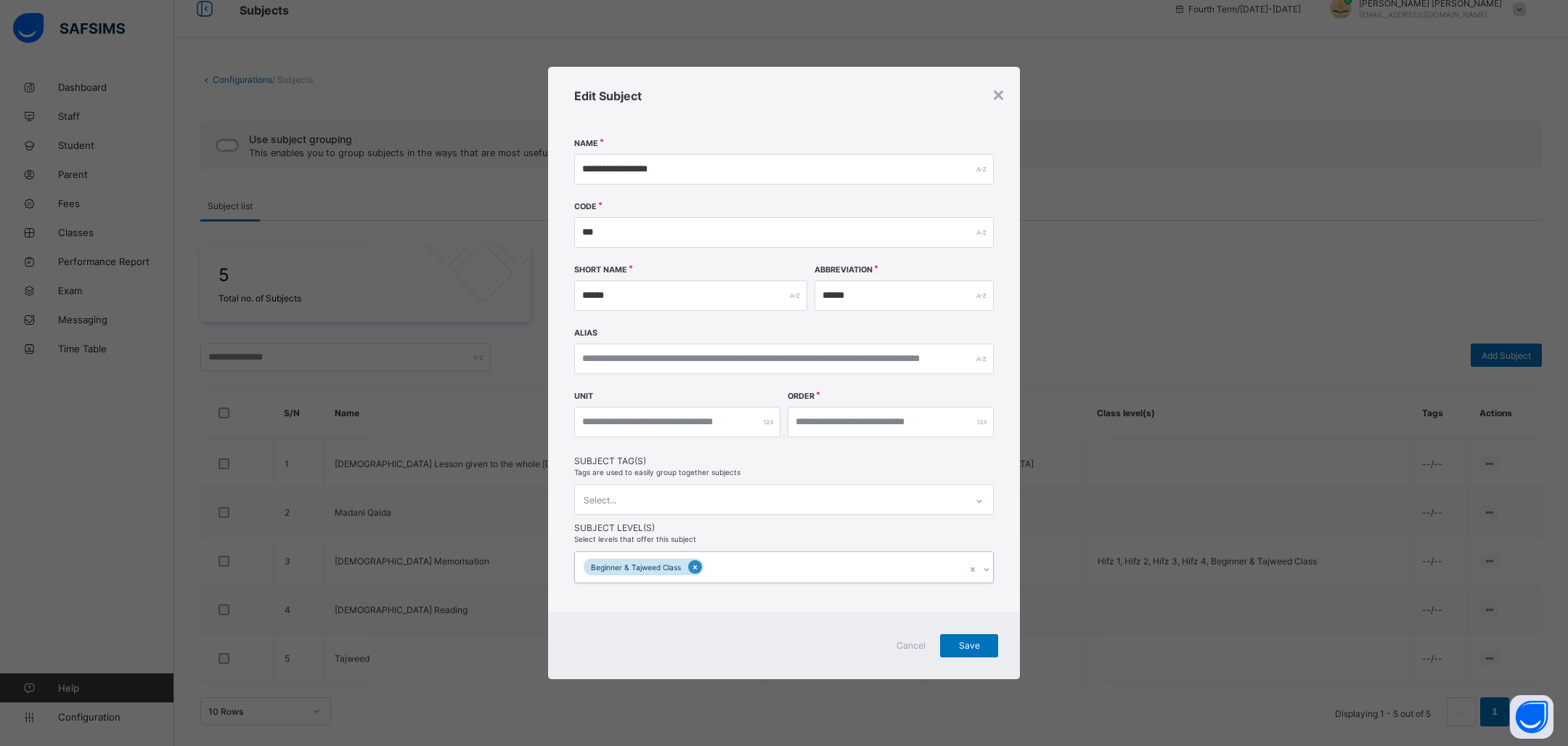
click at [691, 562] on icon at bounding box center [695, 566] width 8 height 10
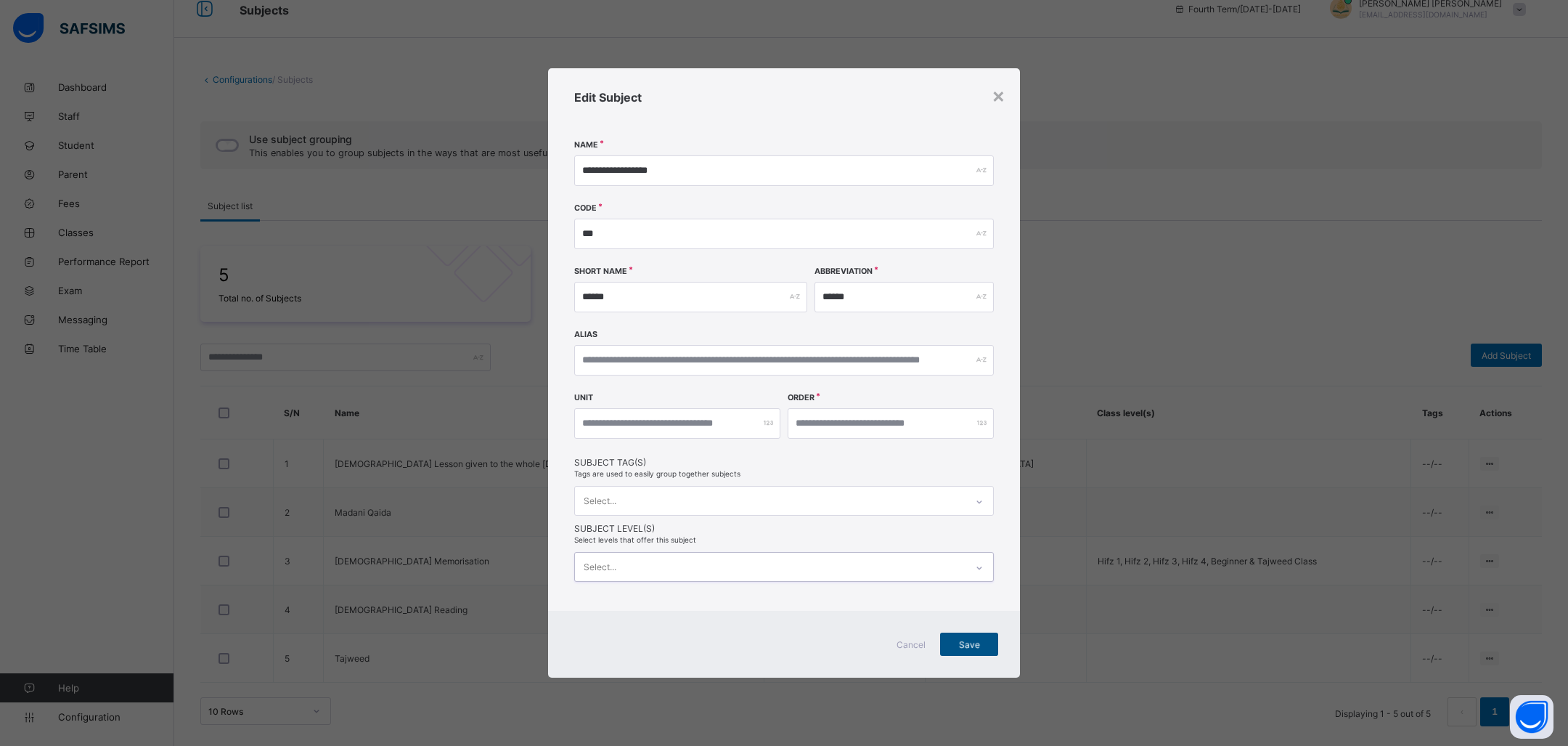
click at [960, 651] on div "Save" at bounding box center [969, 644] width 58 height 23
click at [960, 646] on div "Save" at bounding box center [969, 644] width 58 height 23
click at [958, 642] on div "Save" at bounding box center [969, 644] width 58 height 23
click at [958, 642] on span "Save" at bounding box center [968, 644] width 36 height 11
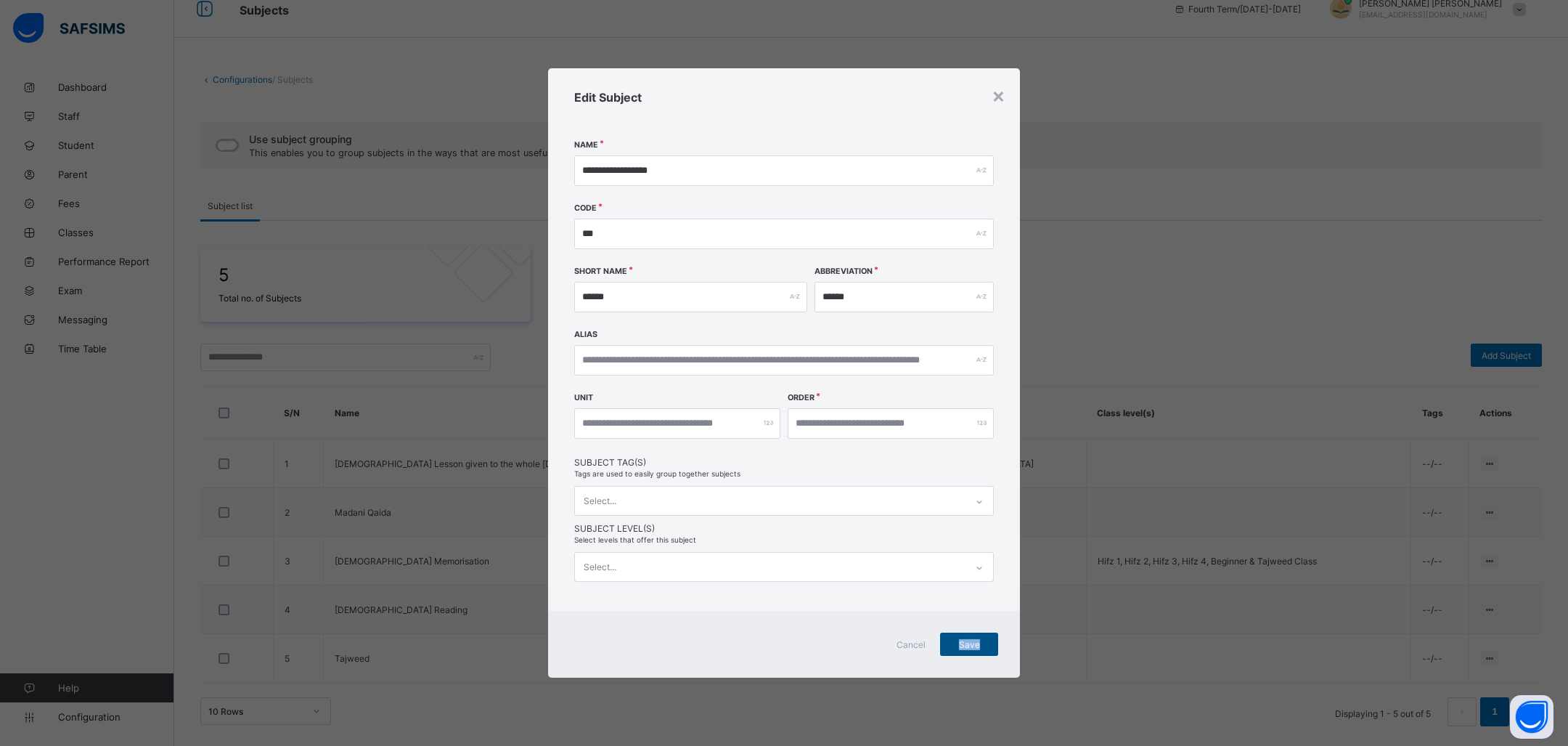
click at [958, 642] on span "Save" at bounding box center [968, 644] width 36 height 11
click at [958, 642] on div "Save" at bounding box center [969, 644] width 58 height 23
click at [988, 95] on div "Edit Subject" at bounding box center [784, 115] width 420 height 51
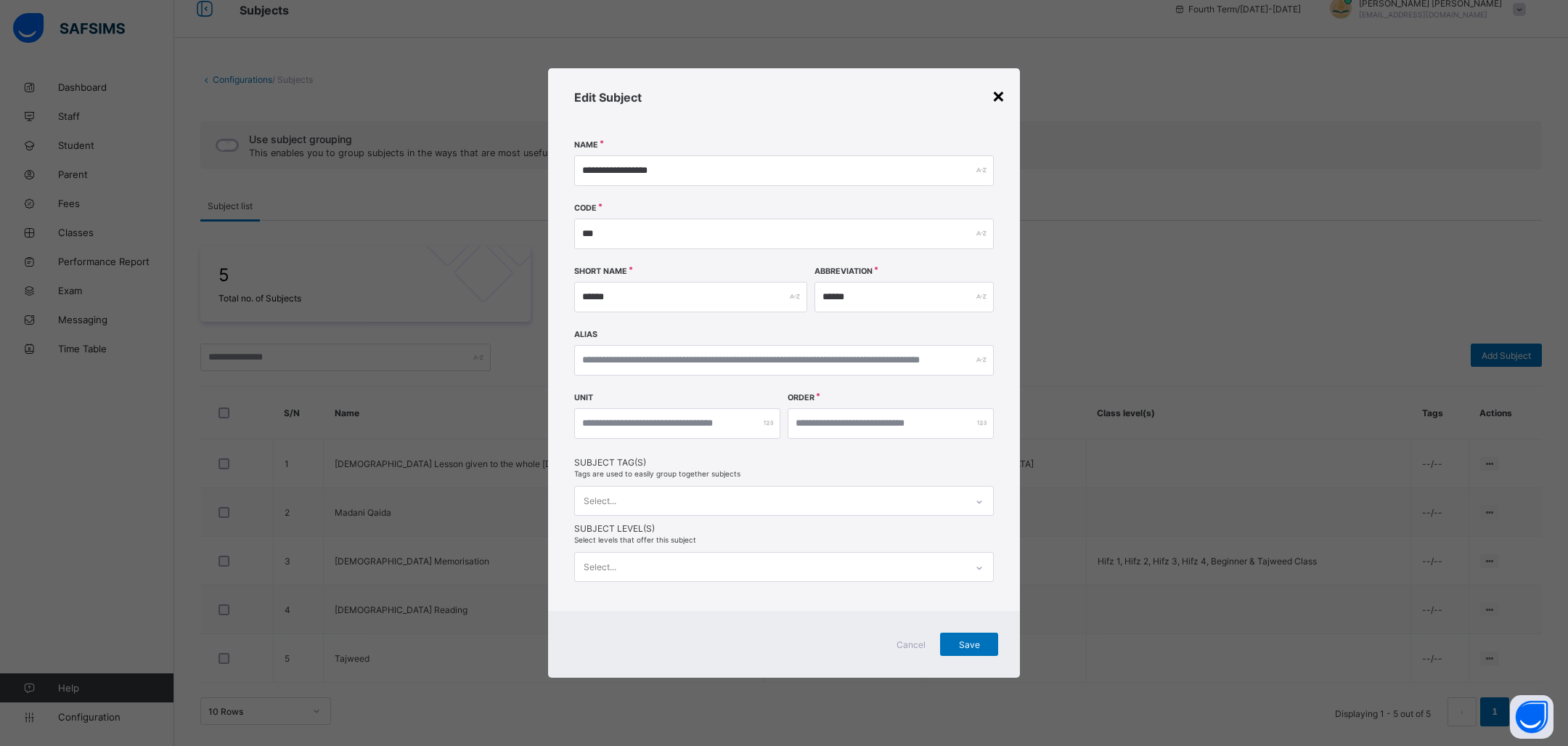
click at [997, 95] on div "×" at bounding box center [998, 95] width 14 height 25
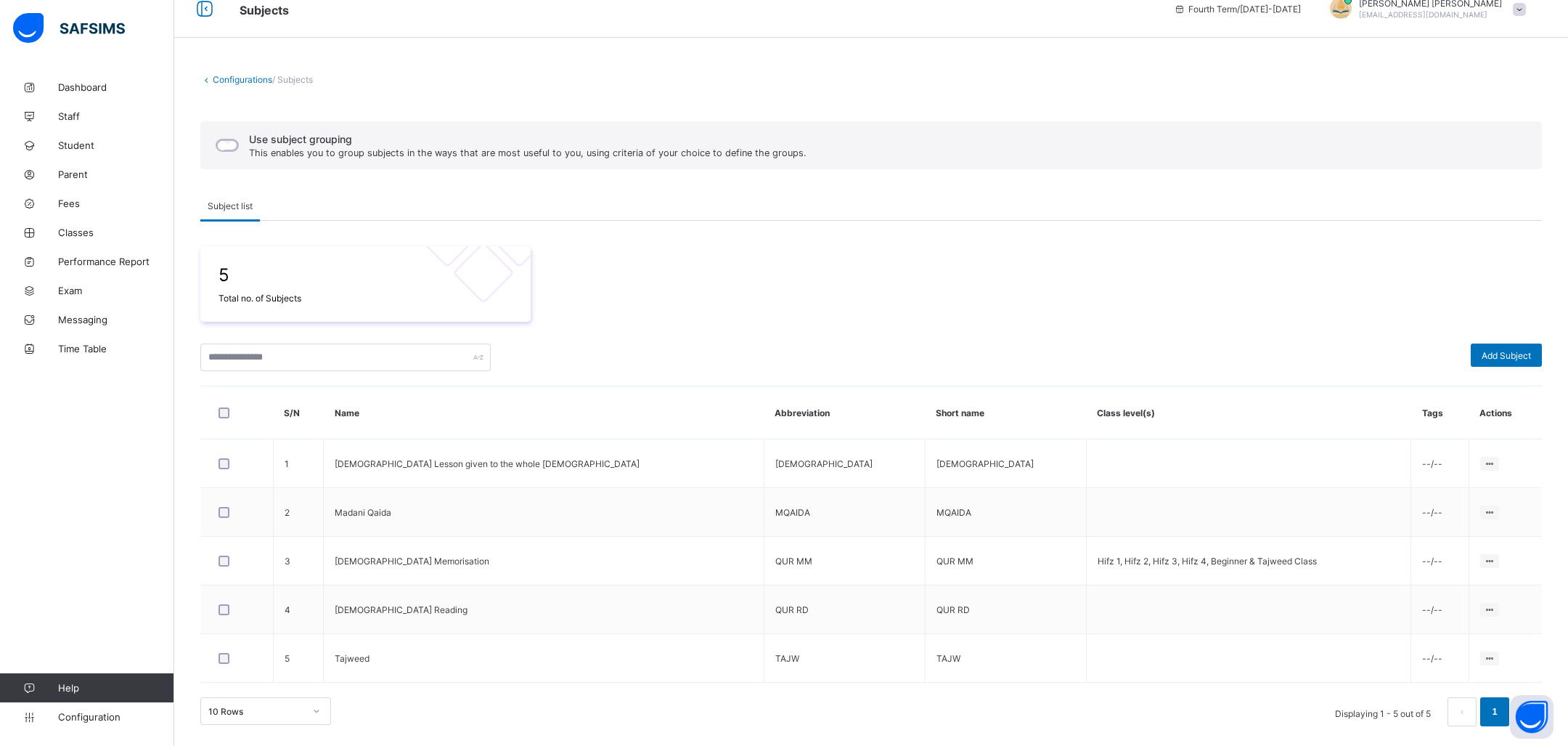
scroll to position [0, 0]
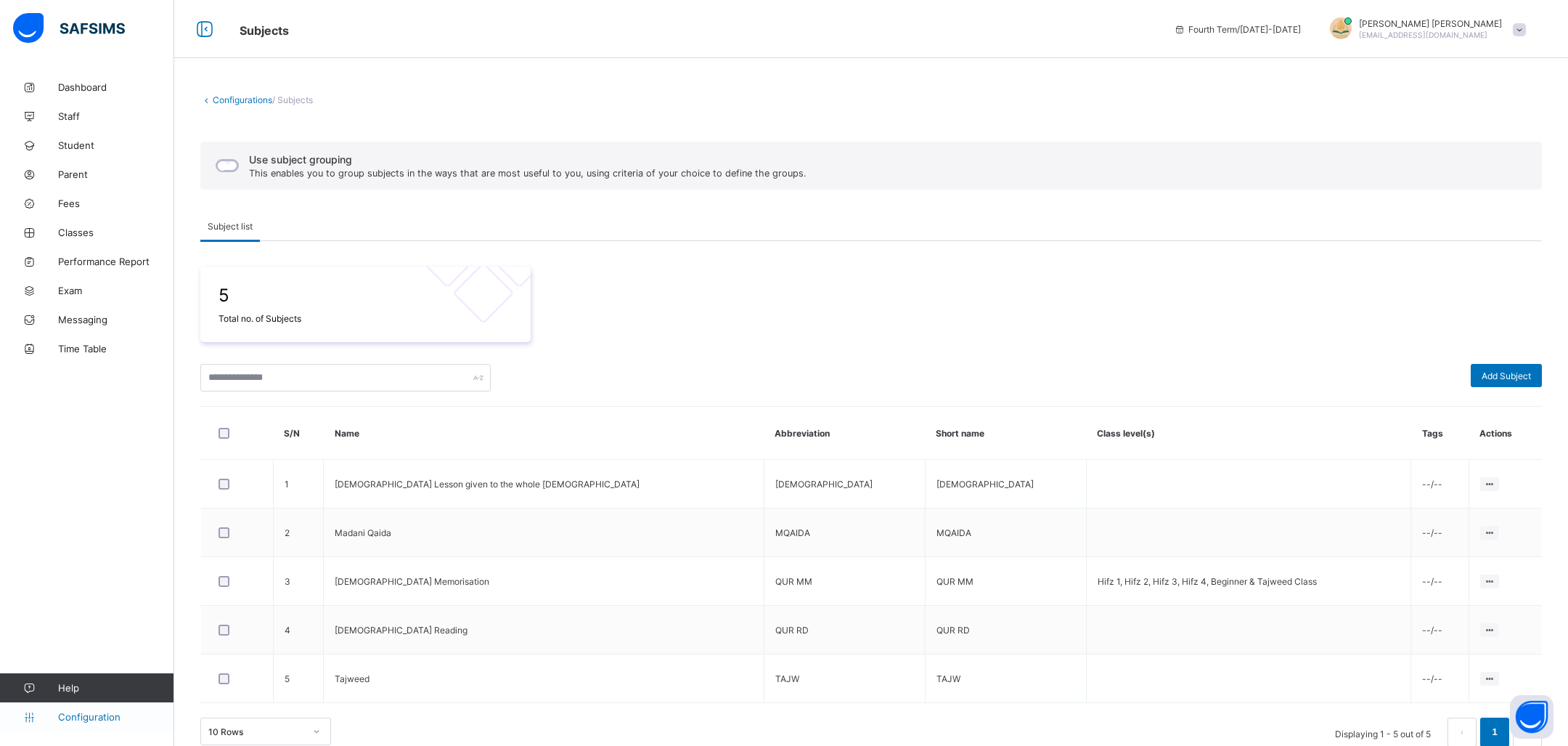
click at [59, 713] on span "Configuration" at bounding box center [115, 716] width 115 height 11
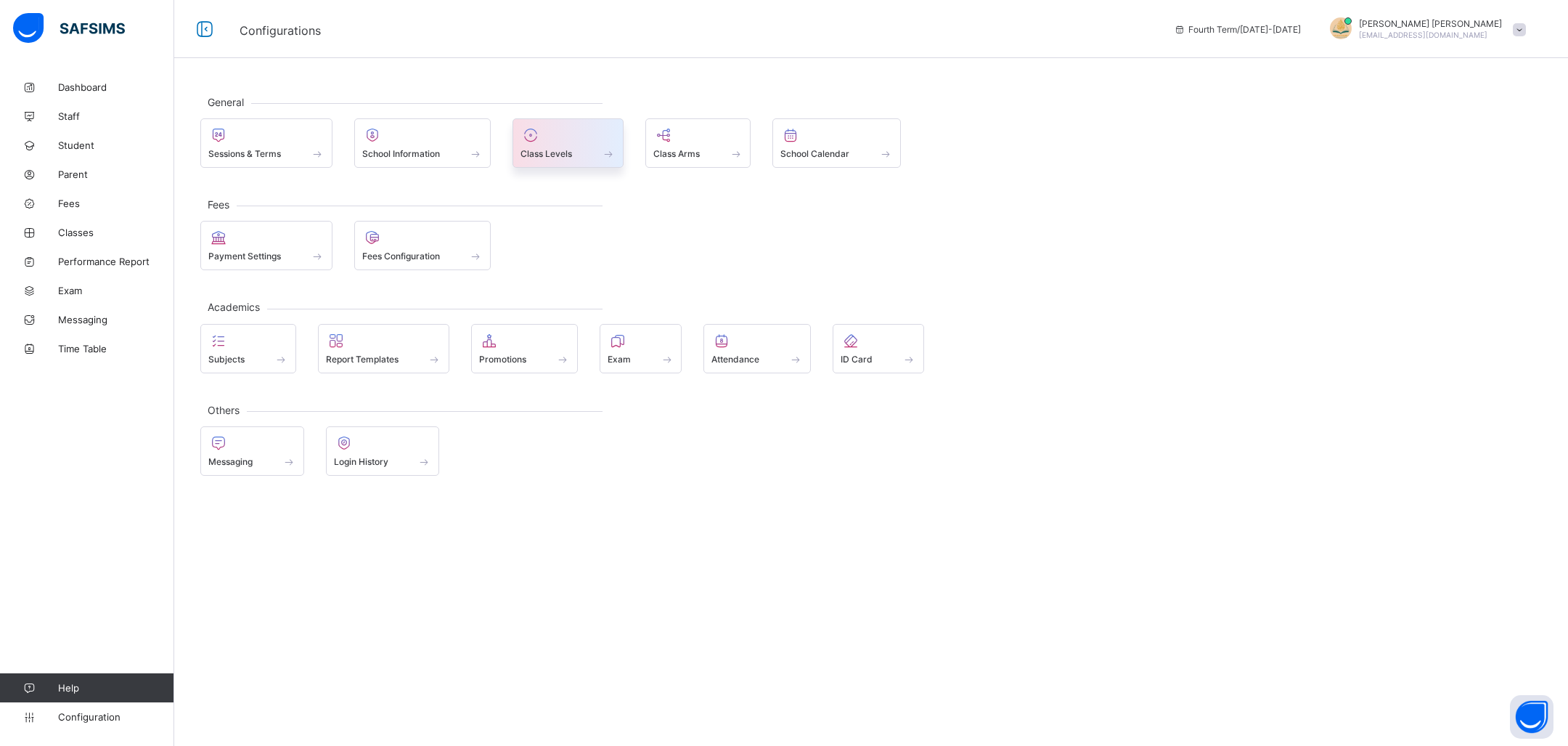
click at [527, 151] on span "Class Levels" at bounding box center [546, 154] width 51 height 11
